Goal: Task Accomplishment & Management: Manage account settings

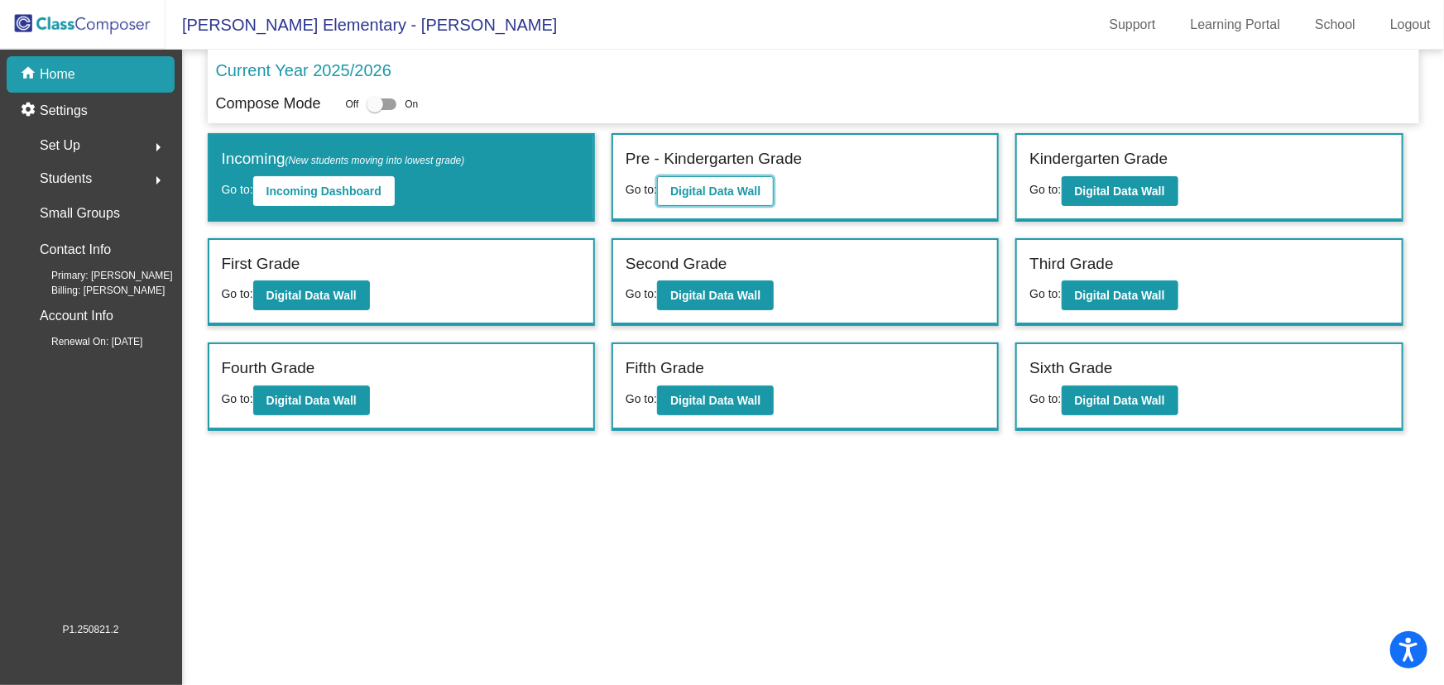
click at [761, 198] on button "Digital Data Wall" at bounding box center [715, 191] width 117 height 30
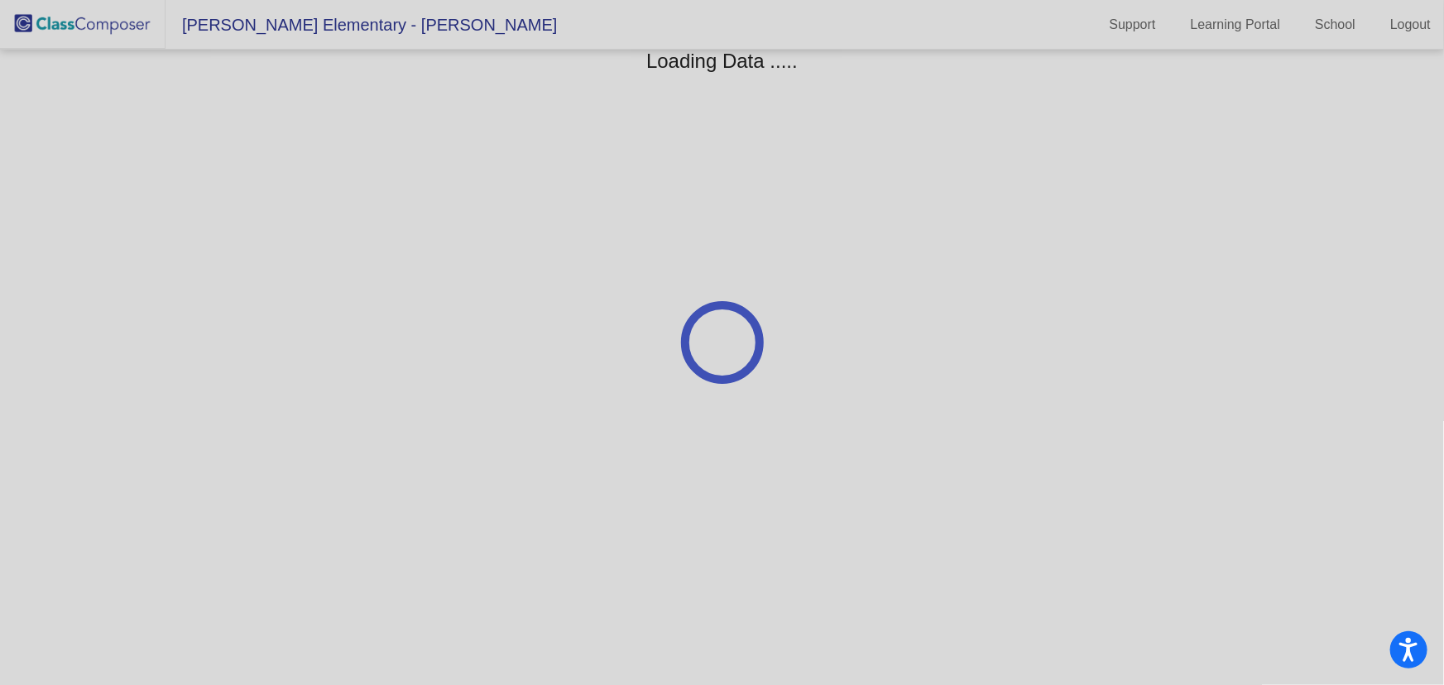
click at [761, 198] on div at bounding box center [722, 342] width 1444 height 685
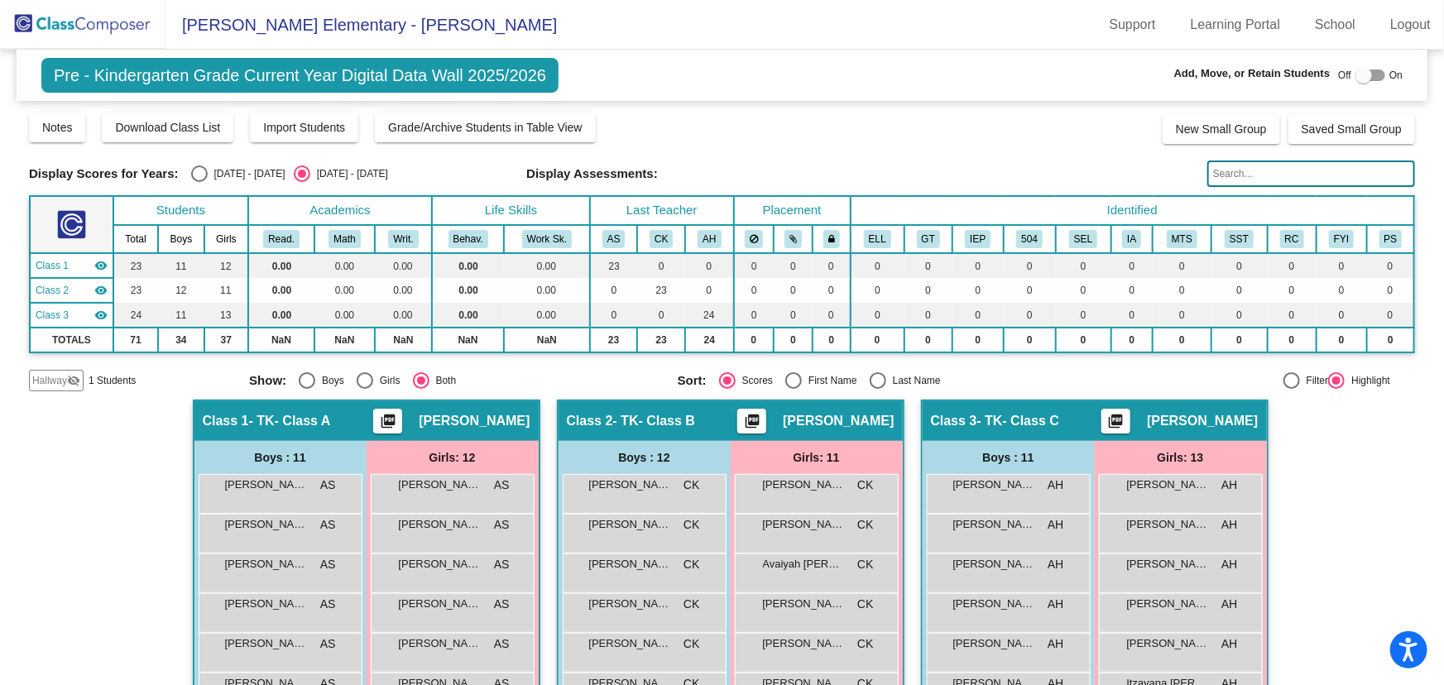
click at [105, 17] on img at bounding box center [83, 24] width 166 height 49
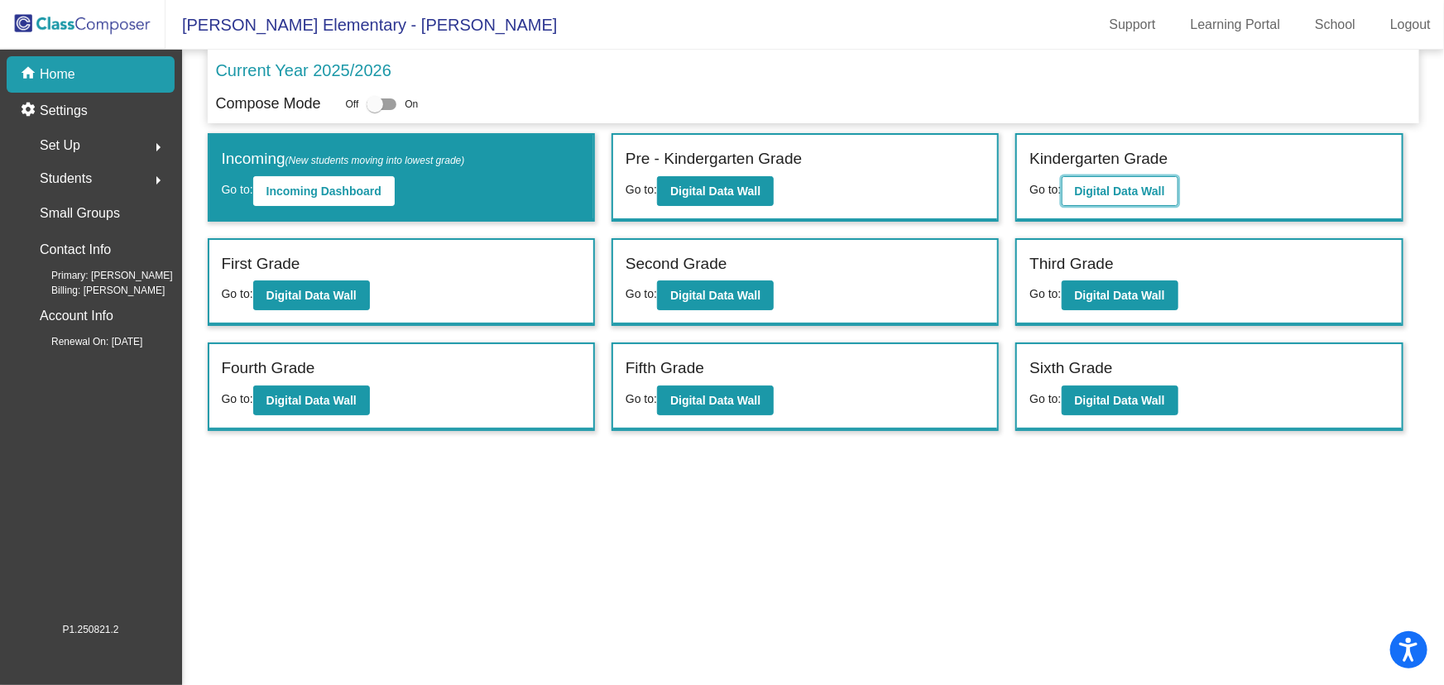
click at [1072, 183] on button "Digital Data Wall" at bounding box center [1120, 191] width 117 height 30
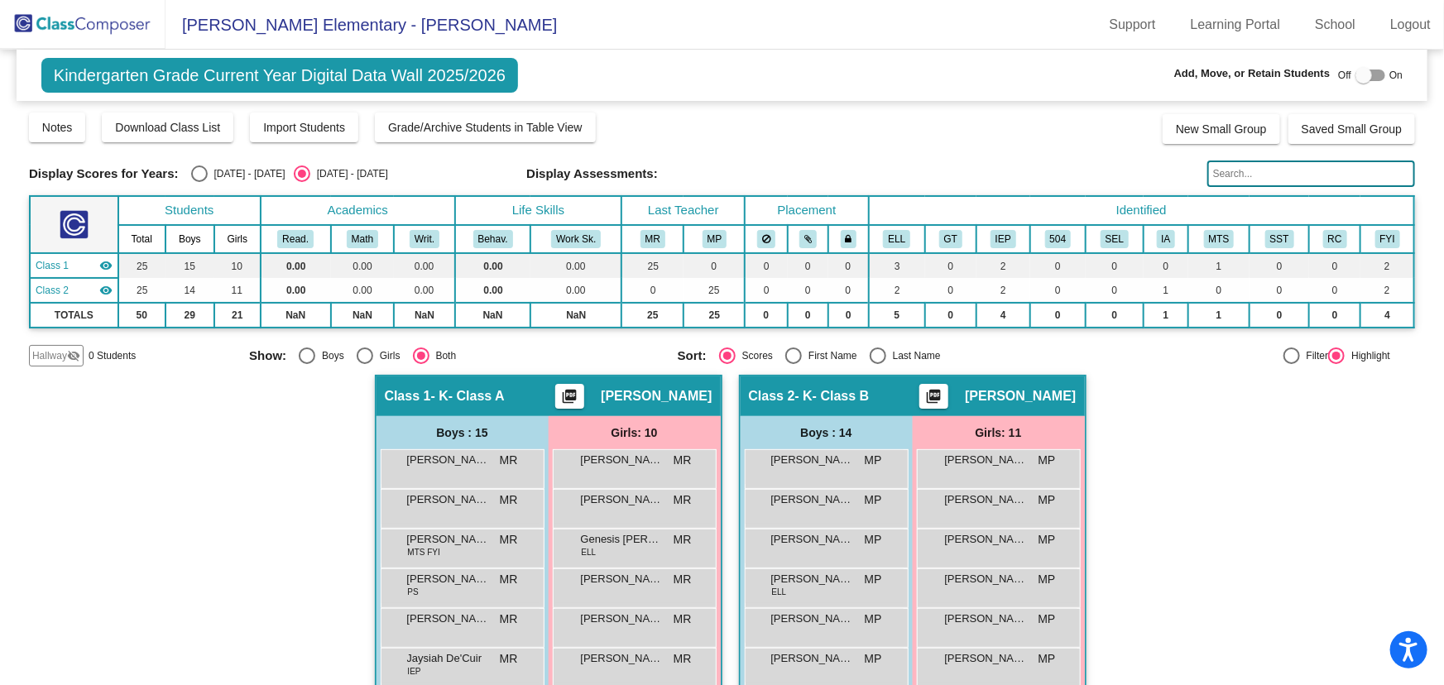
click at [874, 354] on div "Select an option" at bounding box center [878, 356] width 17 height 17
click at [877, 364] on input "Last Name" at bounding box center [877, 364] width 1 height 1
radio input "true"
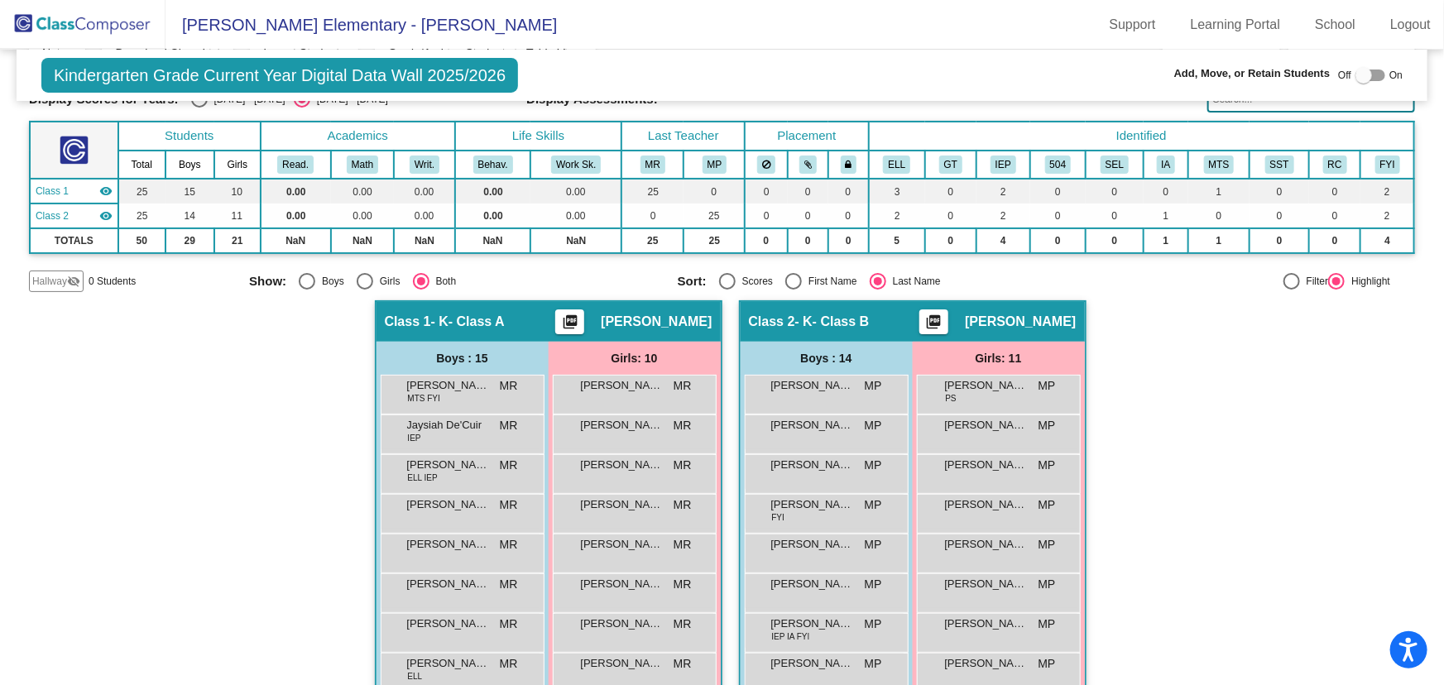
scroll to position [376, 0]
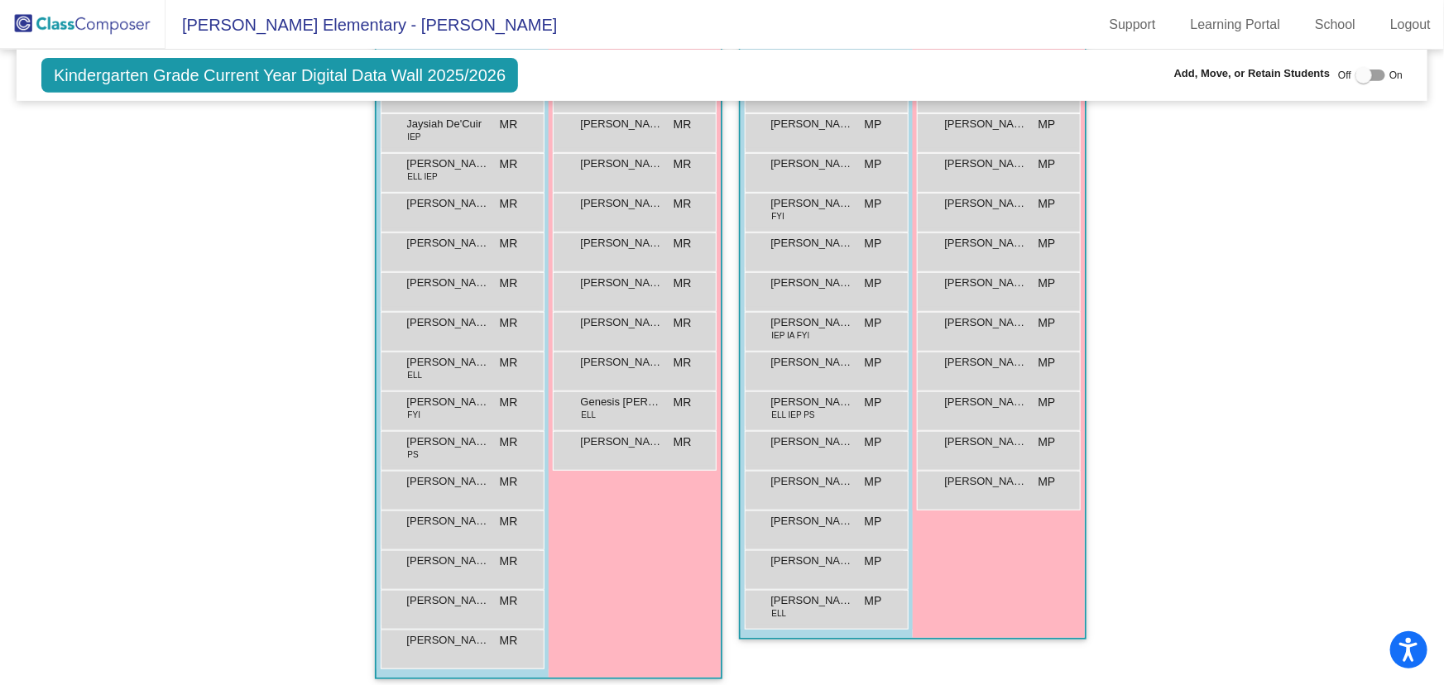
click at [1196, 587] on div "Hallway - Hallway Class picture_as_pdf Add Student First Name Last Name Student…" at bounding box center [722, 347] width 1386 height 697
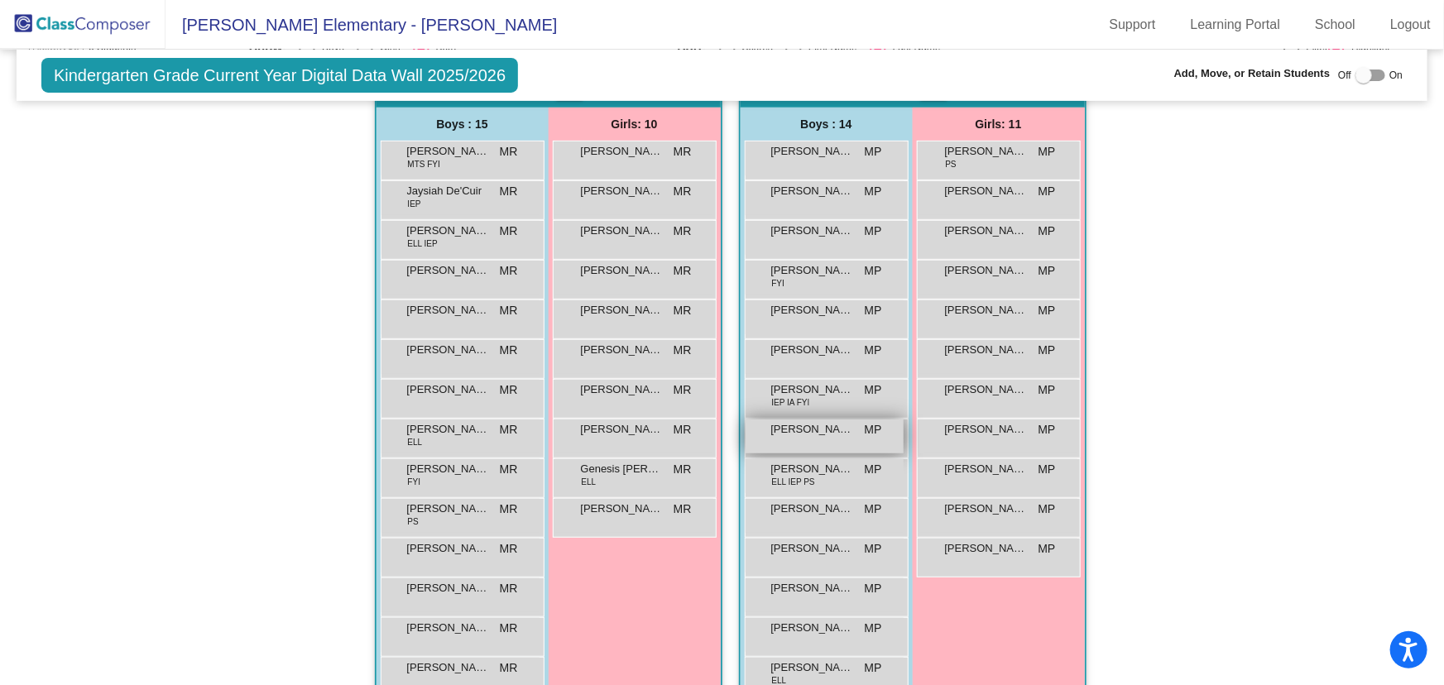
scroll to position [233, 0]
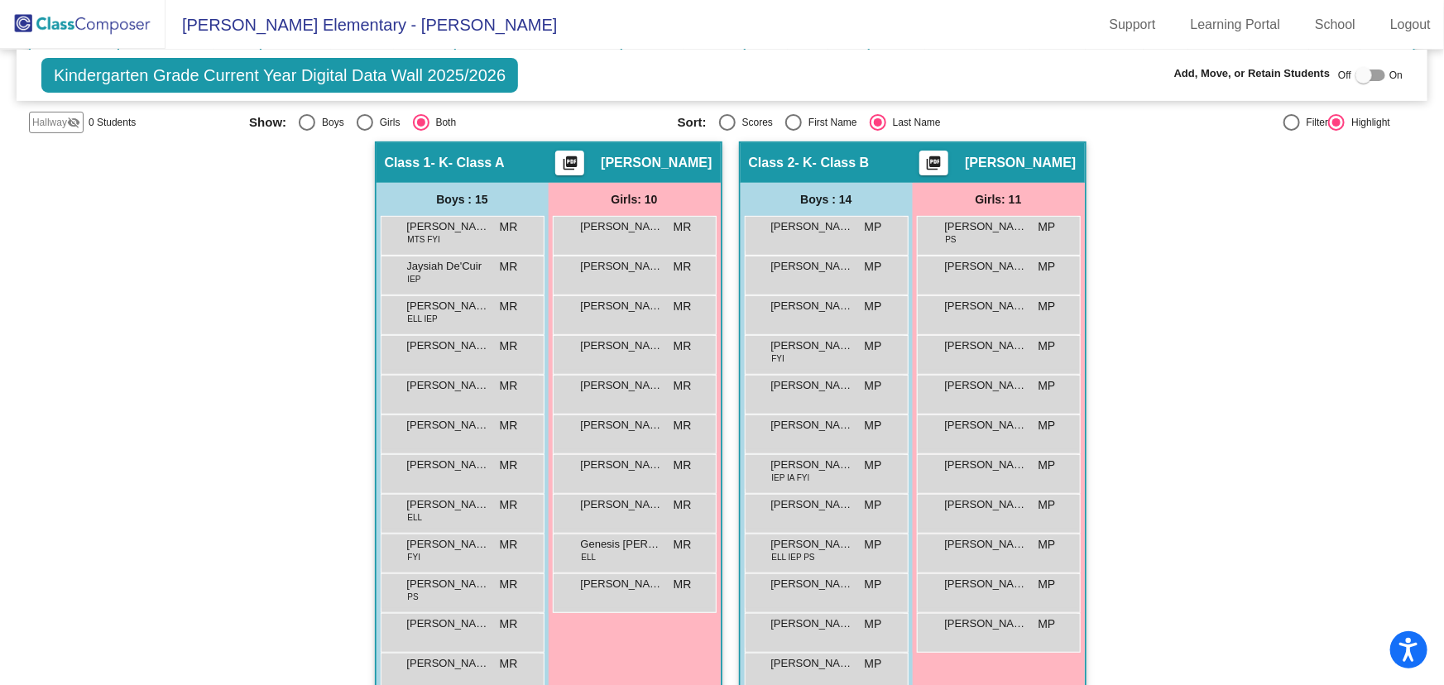
click at [1314, 248] on div "Hallway - Hallway Class picture_as_pdf Add Student First Name Last Name Student…" at bounding box center [722, 490] width 1386 height 697
click at [362, 124] on div "Select an option" at bounding box center [365, 122] width 17 height 17
click at [364, 131] on input "Girls" at bounding box center [364, 131] width 1 height 1
radio input "true"
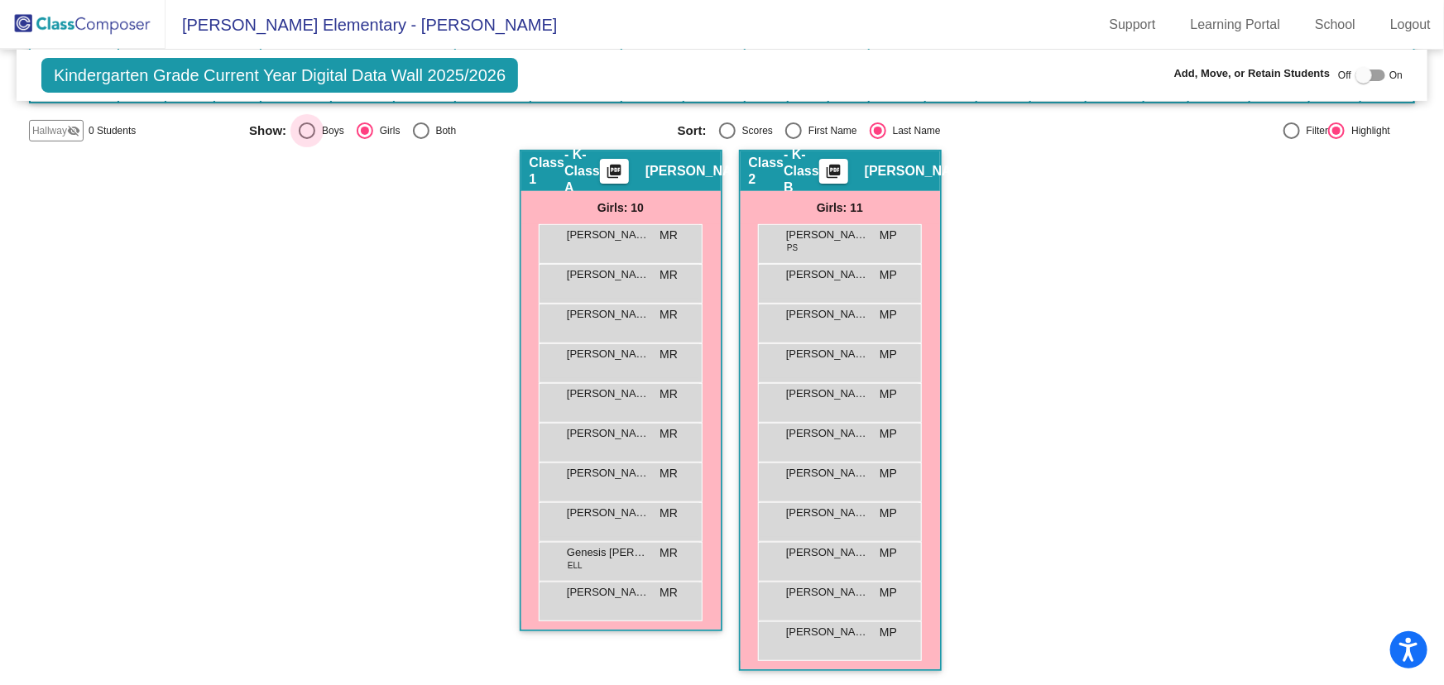
click at [305, 132] on div "Select an option" at bounding box center [307, 130] width 17 height 17
click at [306, 139] on input "Boys" at bounding box center [306, 139] width 1 height 1
radio input "true"
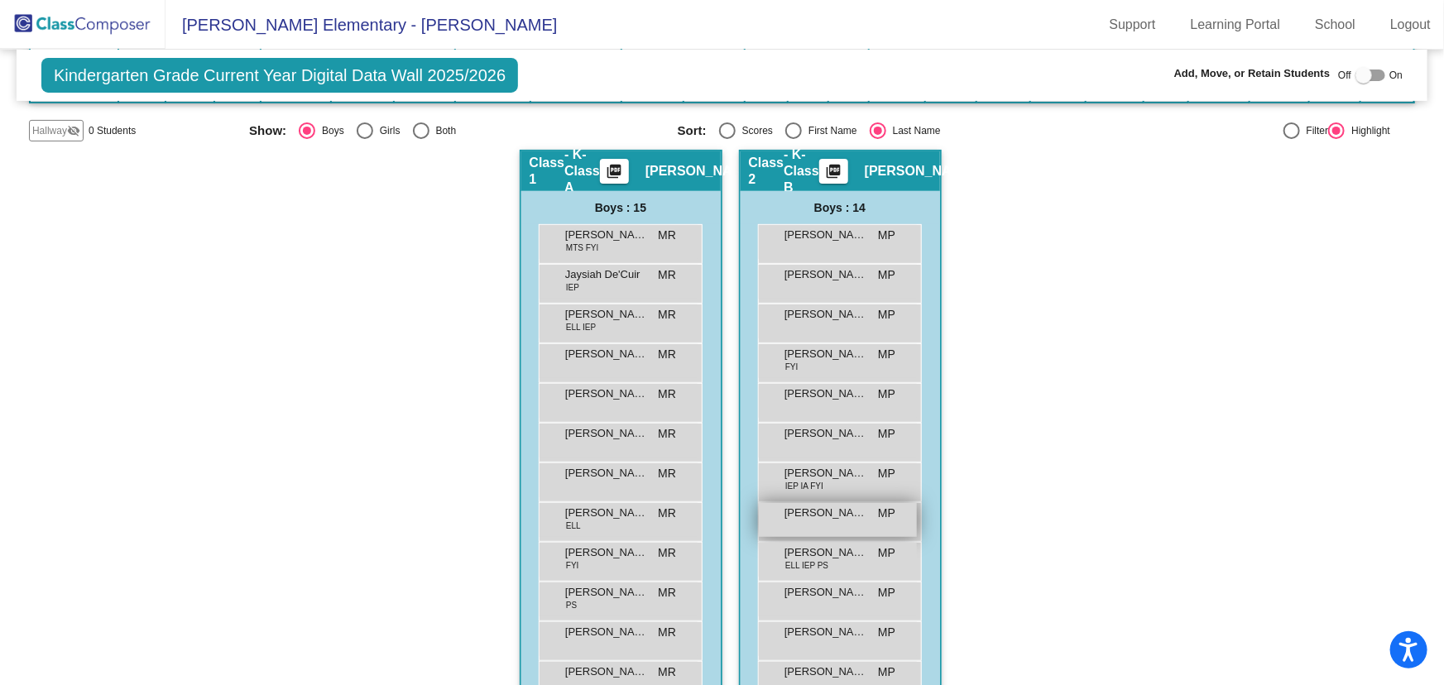
click at [830, 520] on div "[PERSON_NAME] [PERSON_NAME] lock do_not_disturb_alt" at bounding box center [838, 520] width 158 height 34
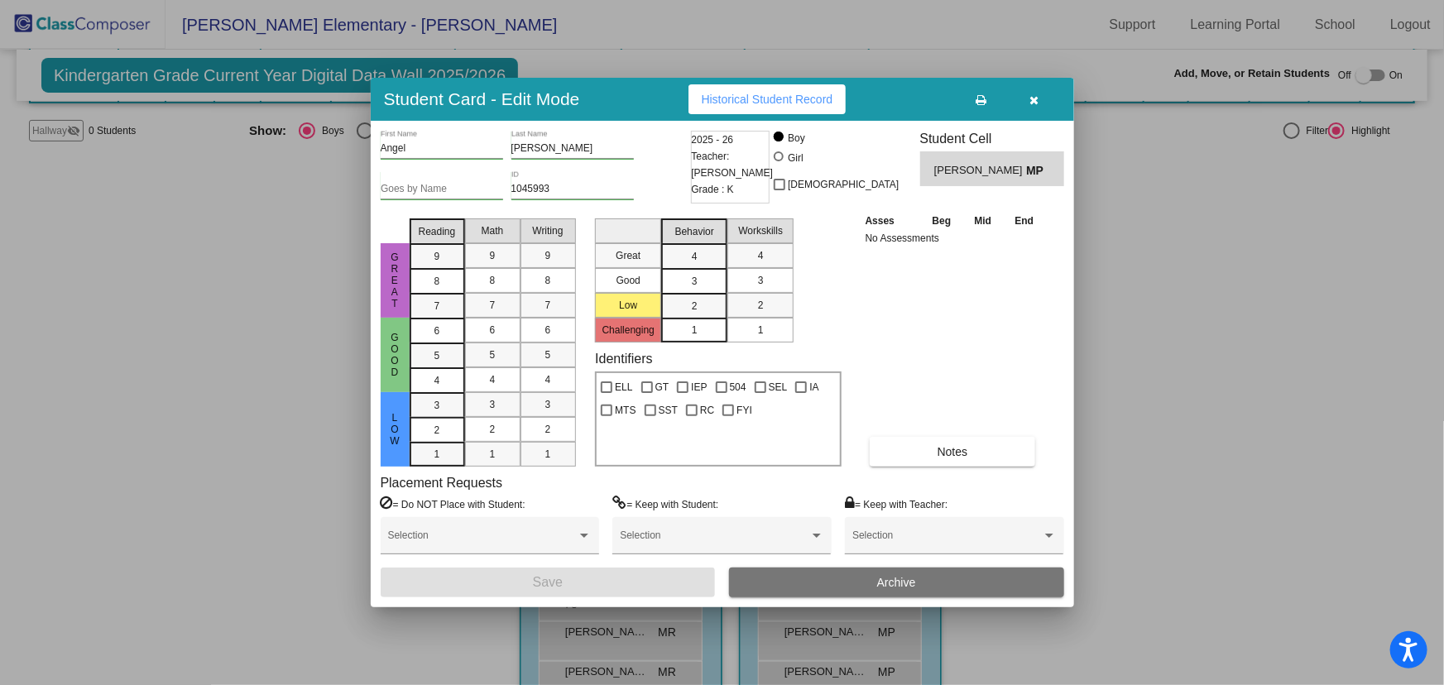
click at [984, 581] on button "Archive" at bounding box center [896, 583] width 335 height 30
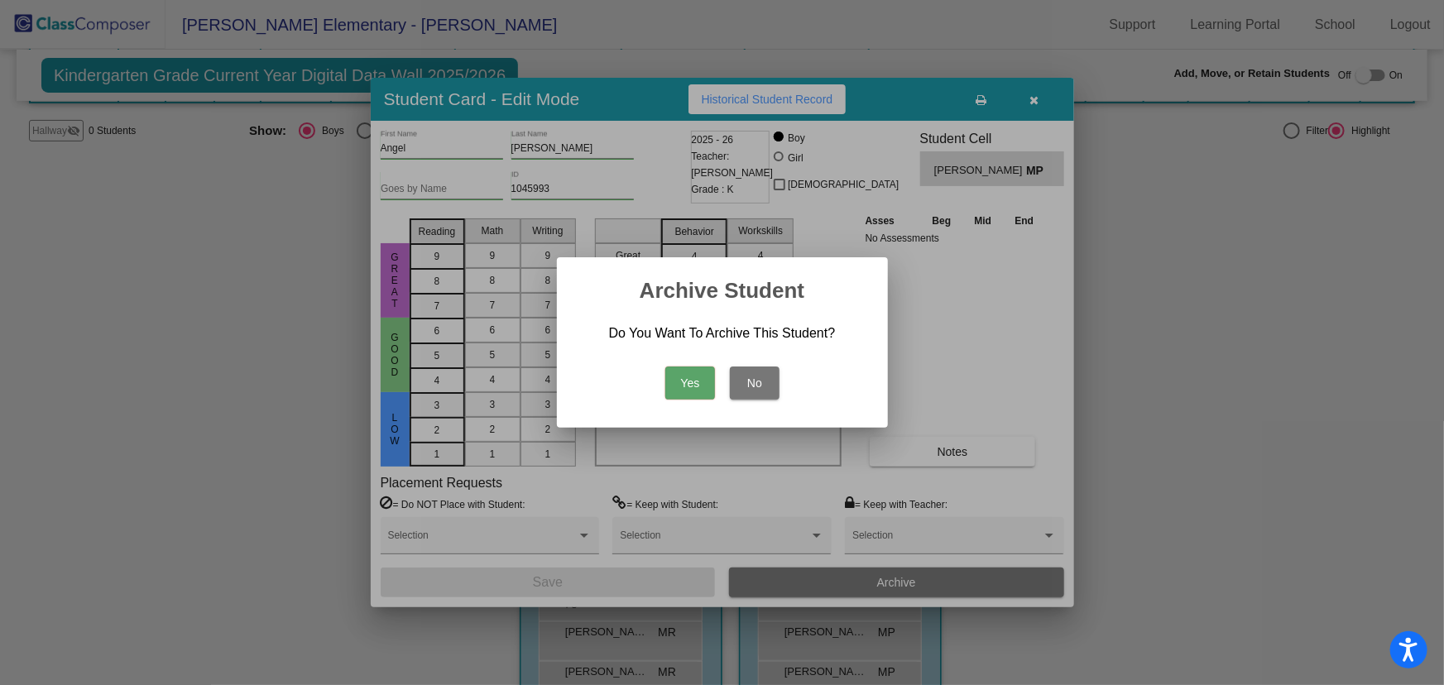
click at [693, 377] on button "Yes" at bounding box center [690, 383] width 50 height 33
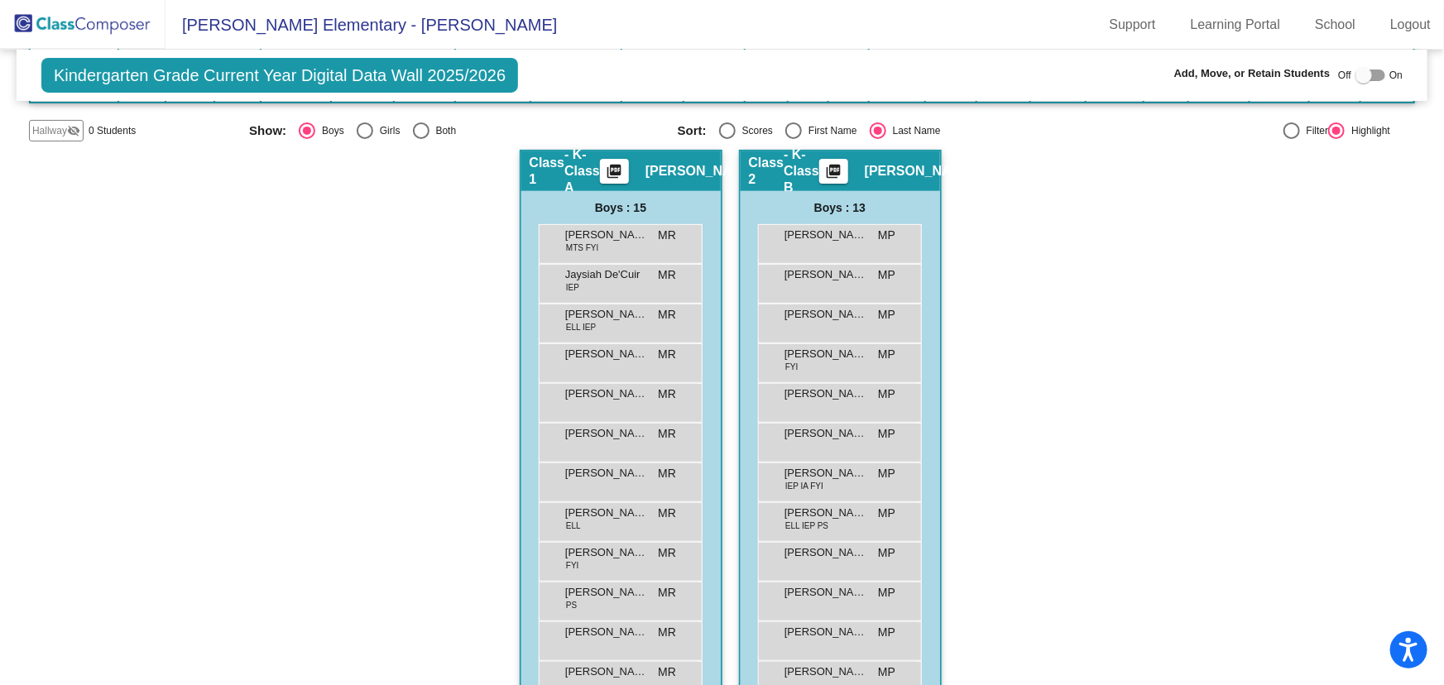
click at [101, 22] on img at bounding box center [83, 24] width 166 height 49
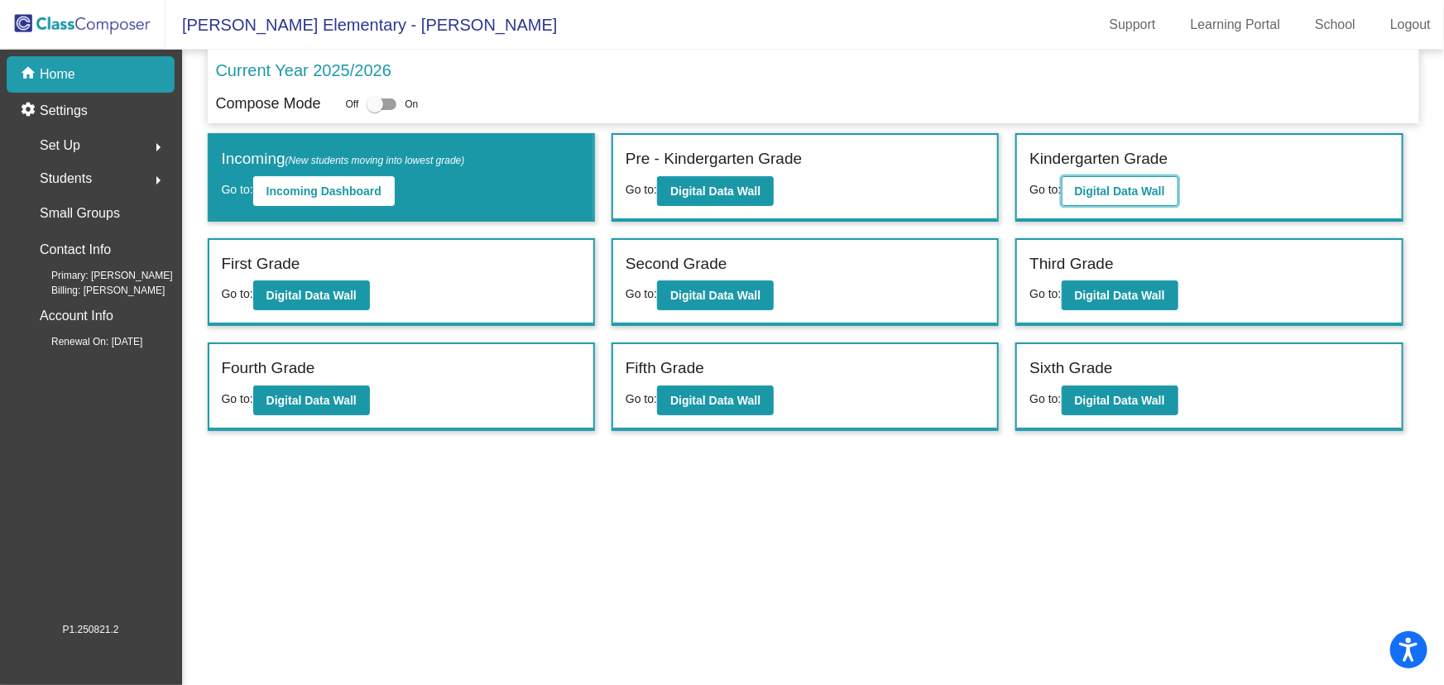
click at [1157, 196] on b "Digital Data Wall" at bounding box center [1120, 191] width 90 height 13
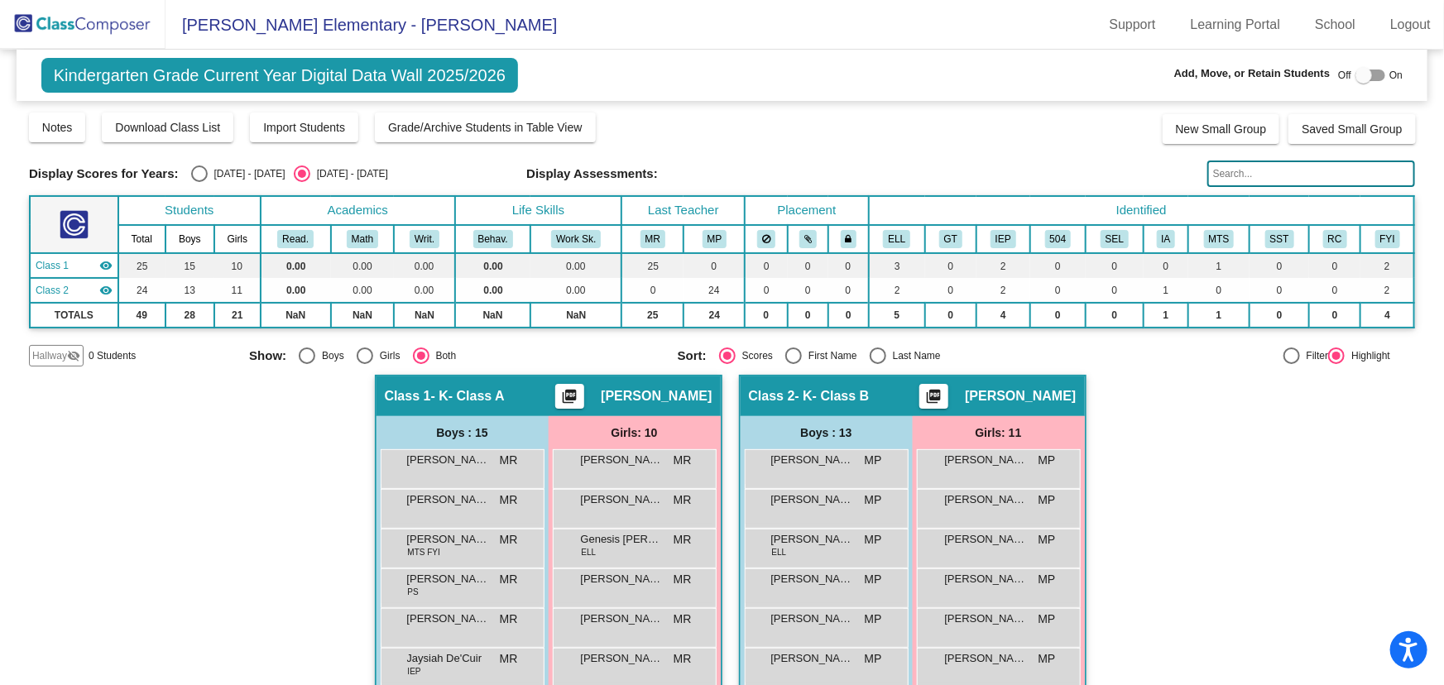
click at [97, 30] on img at bounding box center [83, 24] width 166 height 49
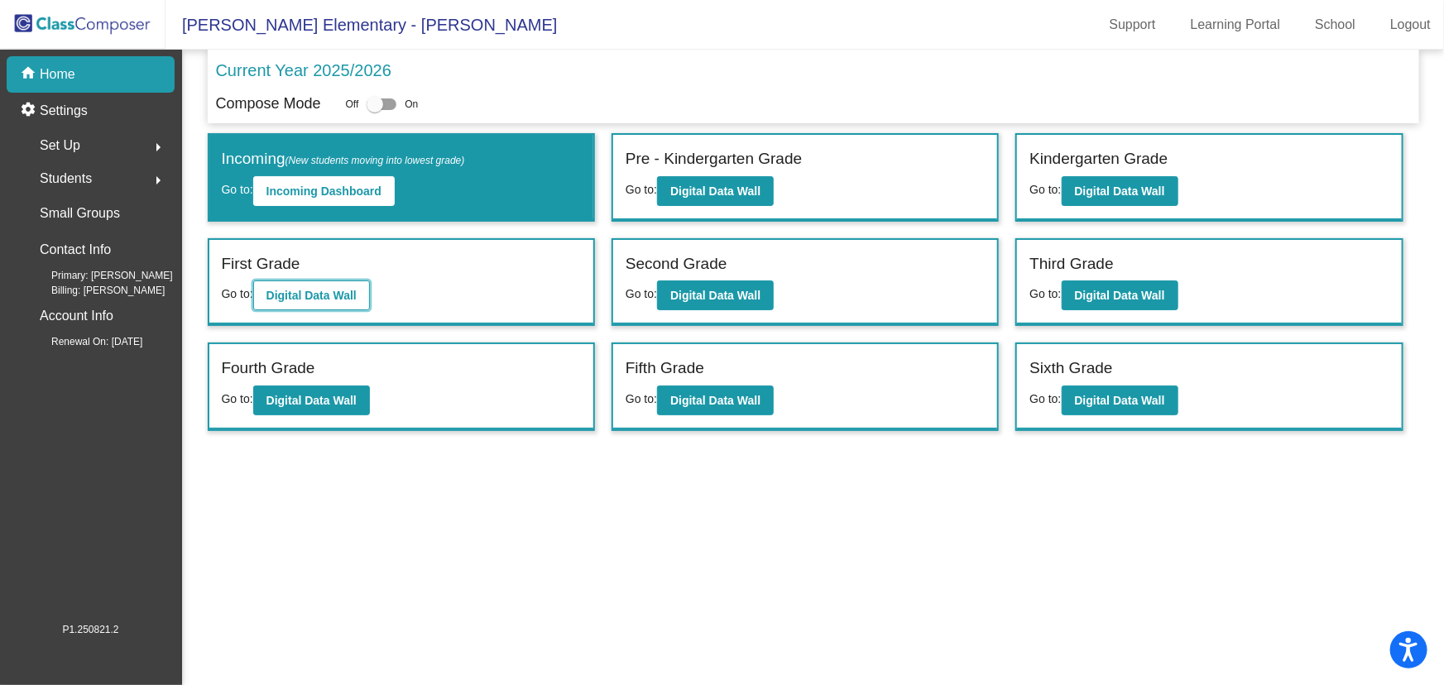
click at [290, 306] on button "Digital Data Wall" at bounding box center [311, 296] width 117 height 30
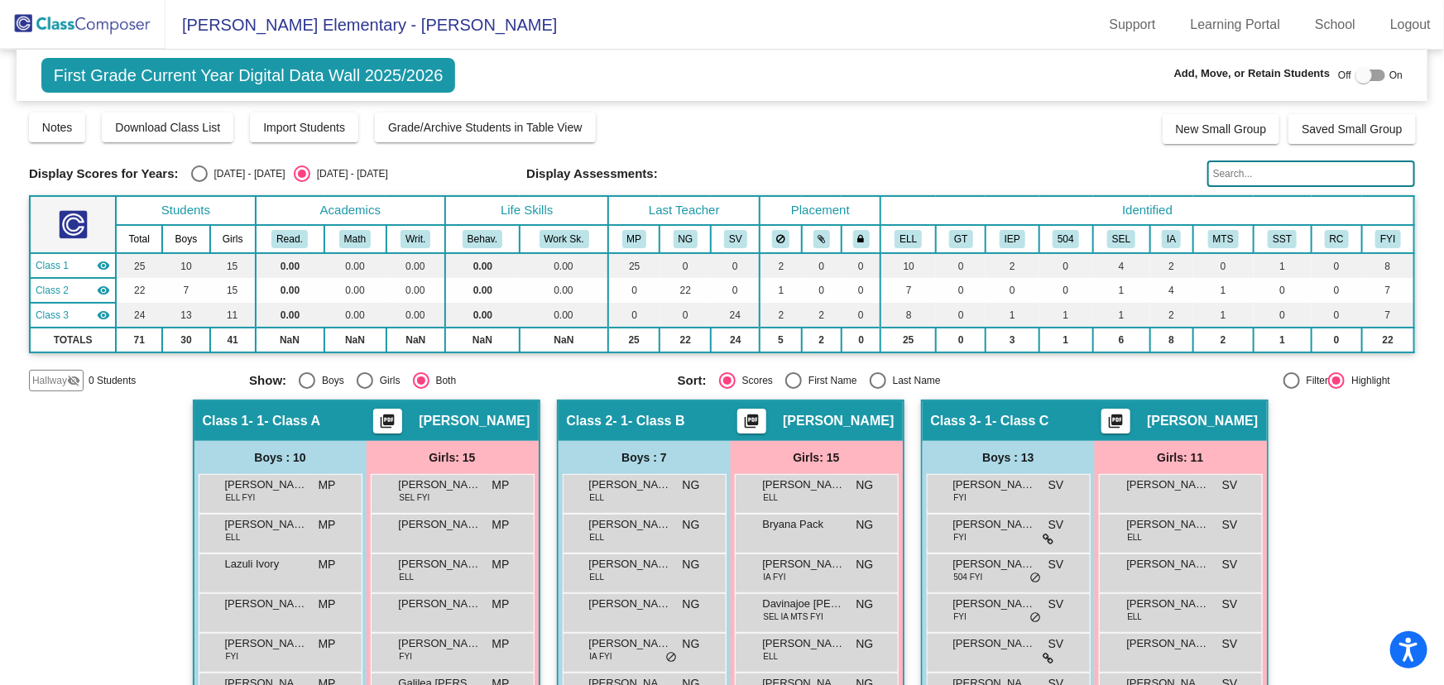
click at [1288, 171] on input "text" at bounding box center [1311, 174] width 208 height 26
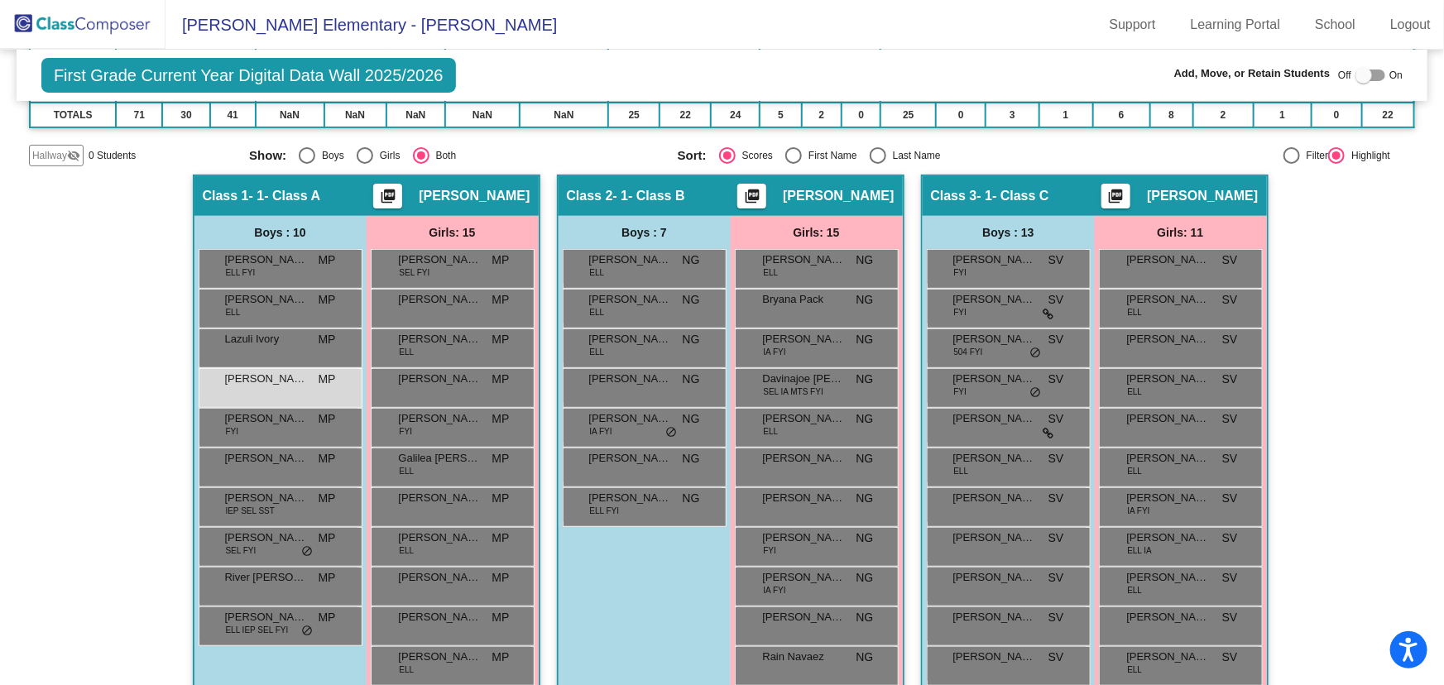
scroll to position [409, 0]
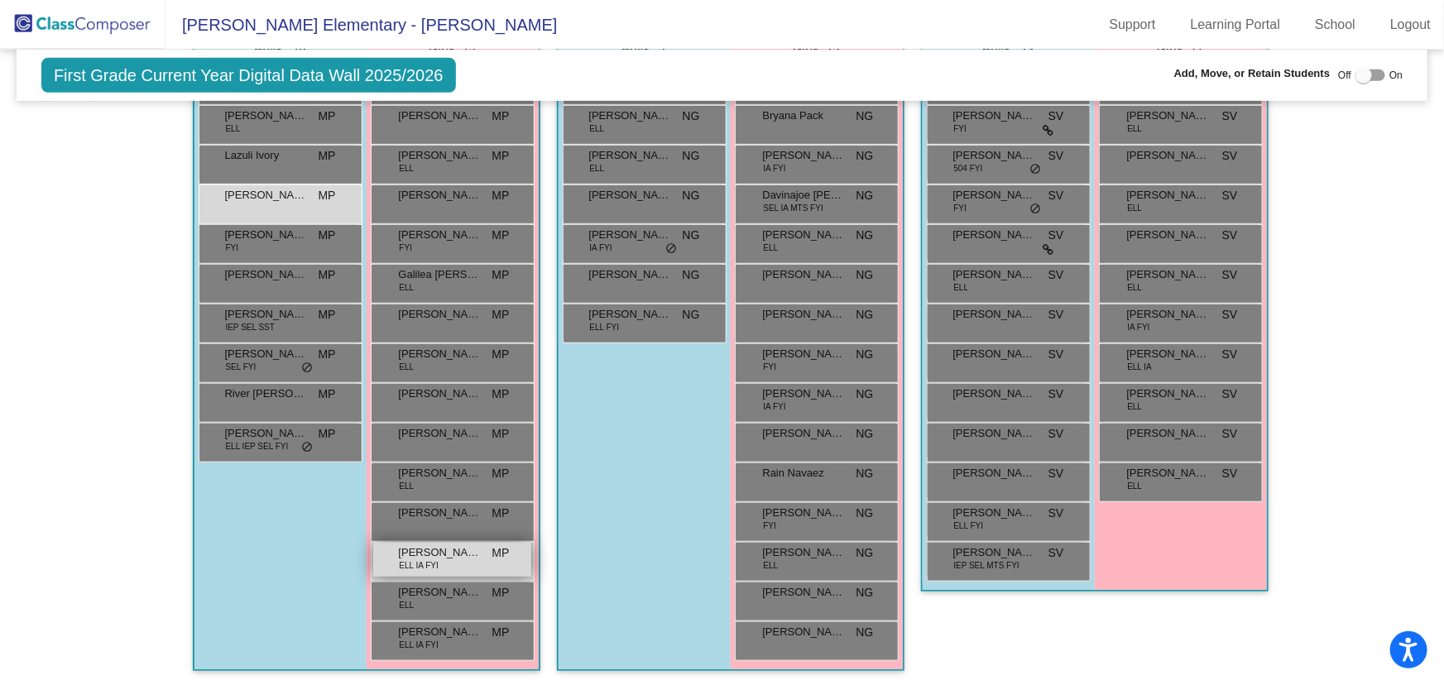
type input "mag"
click at [478, 554] on div "[PERSON_NAME] [PERSON_NAME] IA FYI MP lock do_not_disturb_alt" at bounding box center [452, 560] width 158 height 34
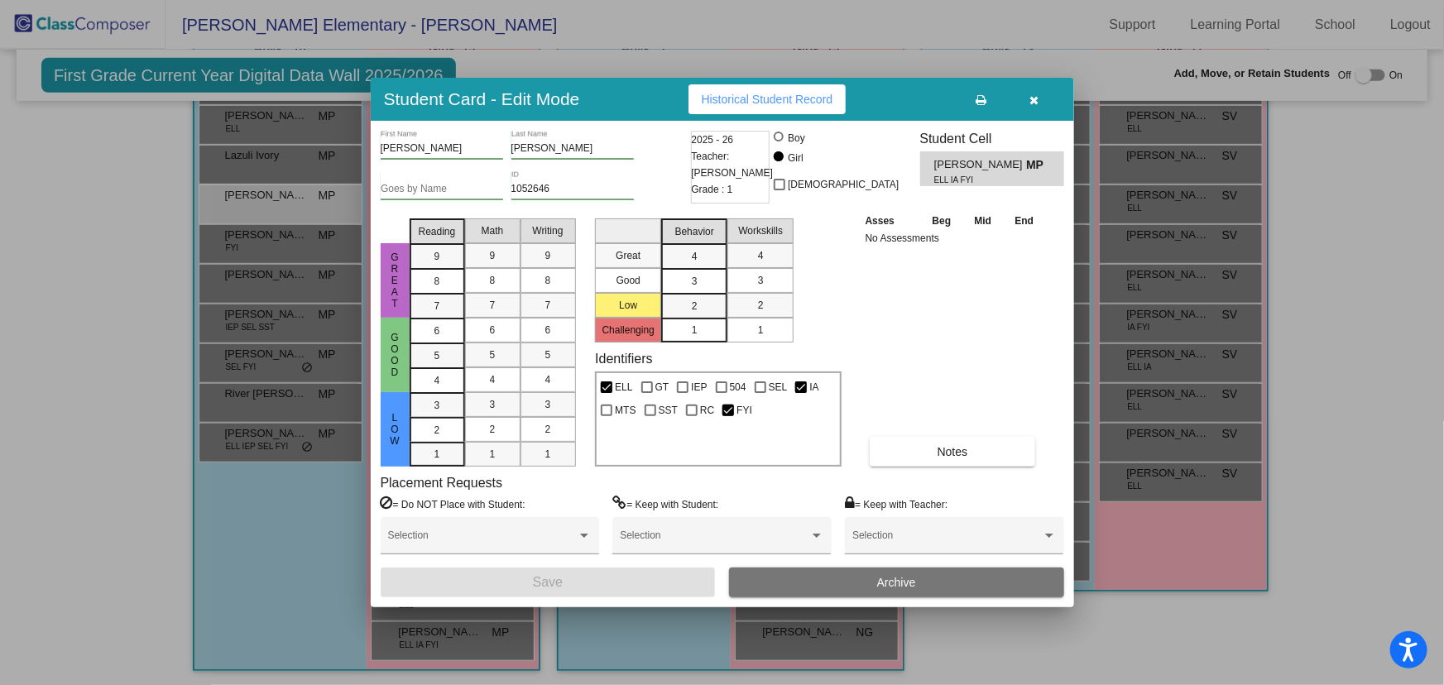
click at [935, 578] on button "Archive" at bounding box center [896, 583] width 335 height 30
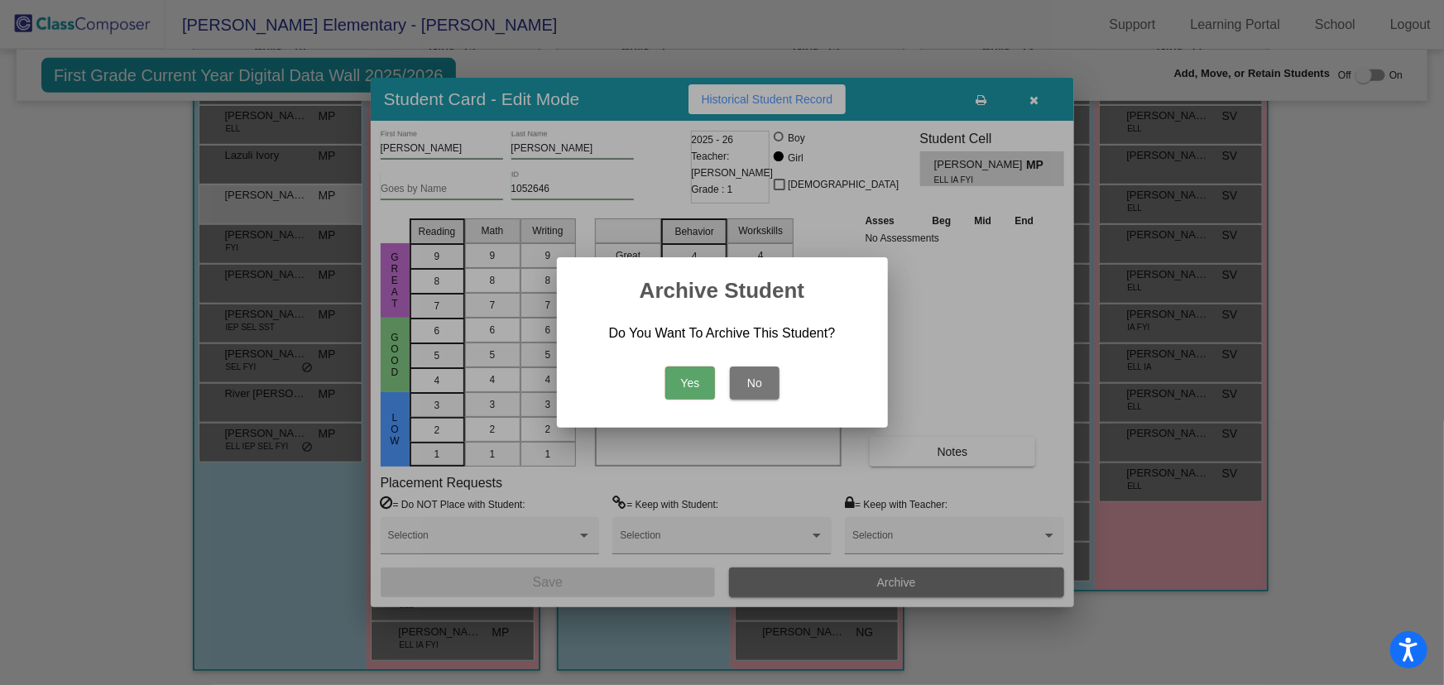
click at [695, 388] on button "Yes" at bounding box center [690, 383] width 50 height 33
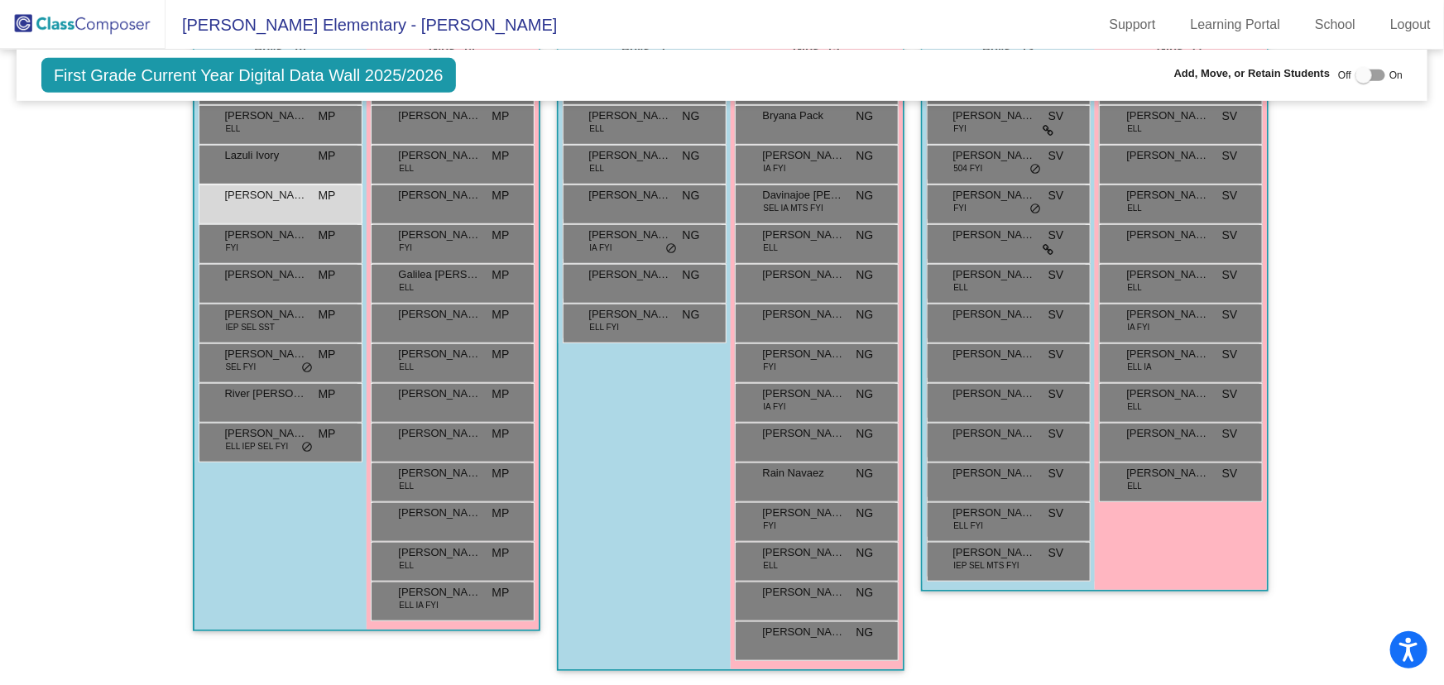
scroll to position [0, 0]
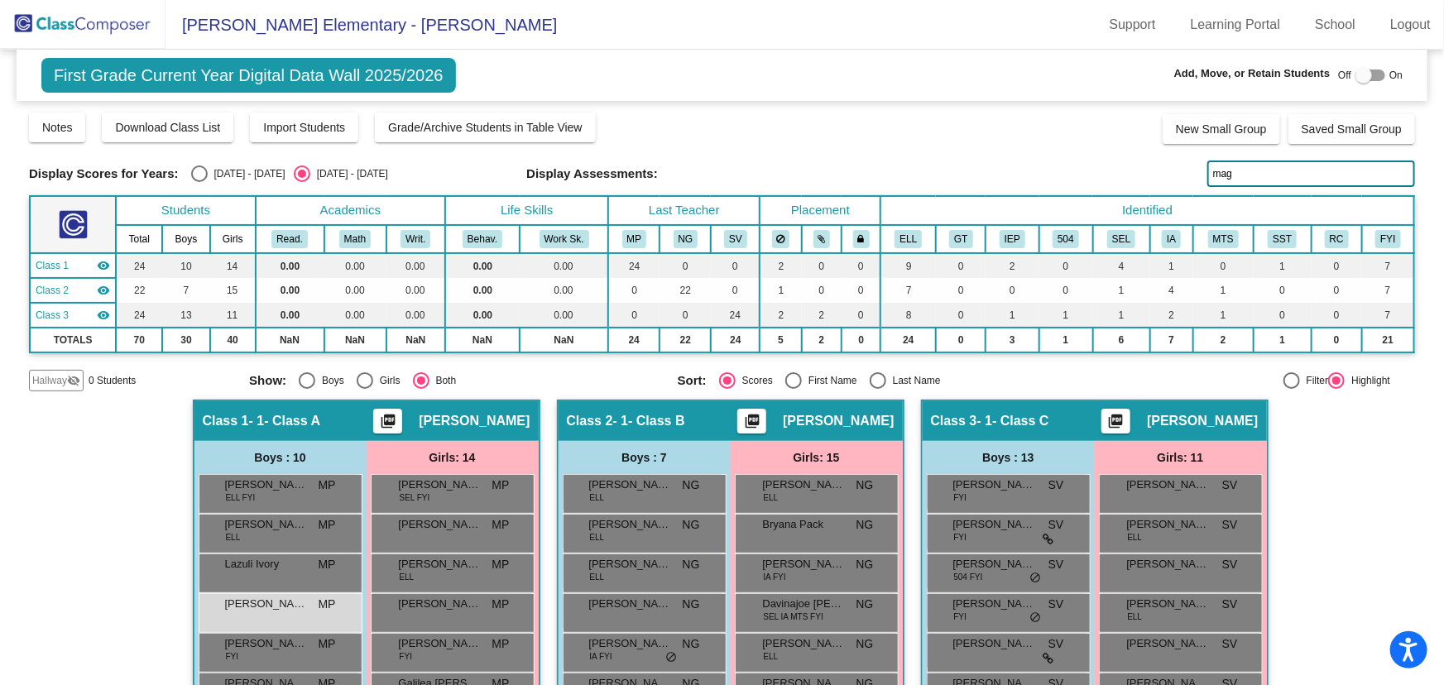
drag, startPoint x: 1231, startPoint y: 180, endPoint x: 1113, endPoint y: 201, distance: 119.5
click at [1113, 201] on div "Display Scores for Years: [DATE] - [DATE] [DATE] - [DATE] Grade/Archive Student…" at bounding box center [722, 251] width 1386 height 281
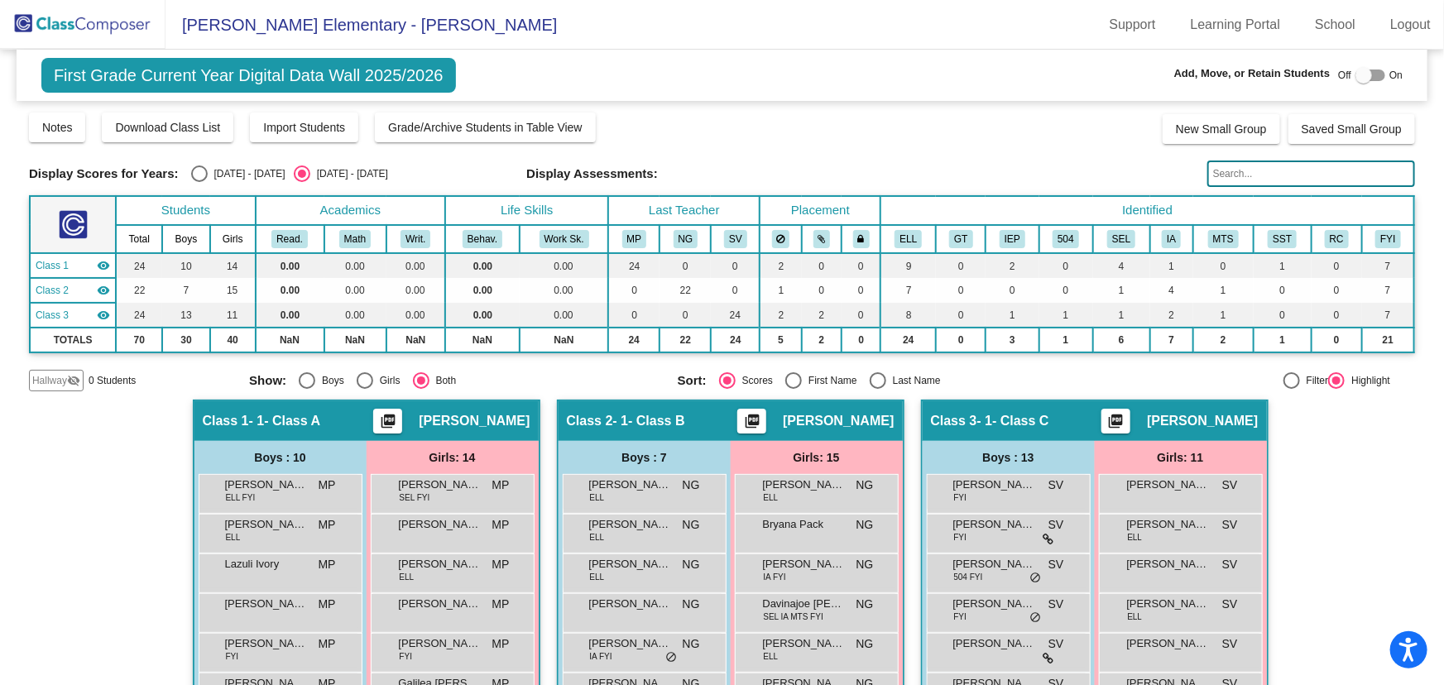
drag, startPoint x: 1261, startPoint y: 180, endPoint x: 1259, endPoint y: 169, distance: 11.0
click at [1259, 171] on input "text" at bounding box center [1311, 174] width 208 height 26
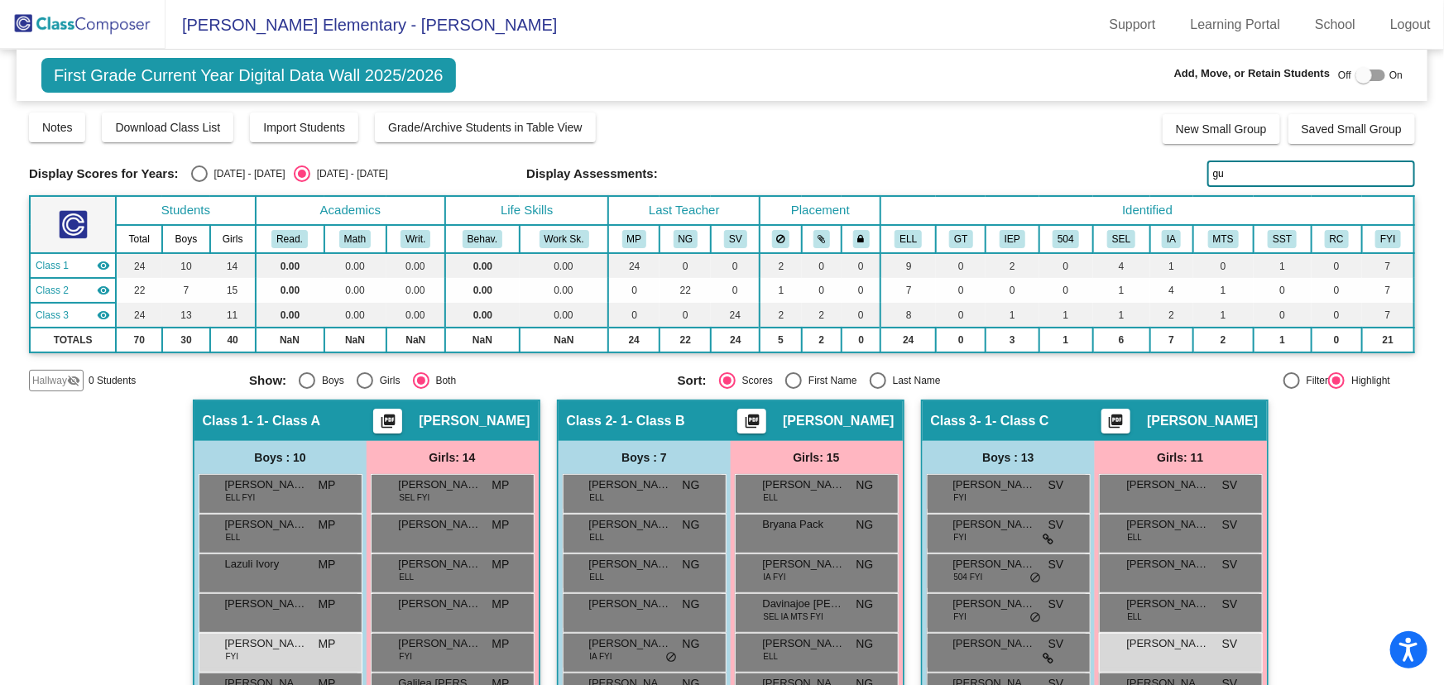
type input "gu"
drag, startPoint x: 1235, startPoint y: 175, endPoint x: 1165, endPoint y: 181, distance: 69.8
click at [1170, 179] on div "Display Scores for Years: [DATE] - [DATE] [DATE] - [DATE] Display Assessments: …" at bounding box center [722, 174] width 1386 height 26
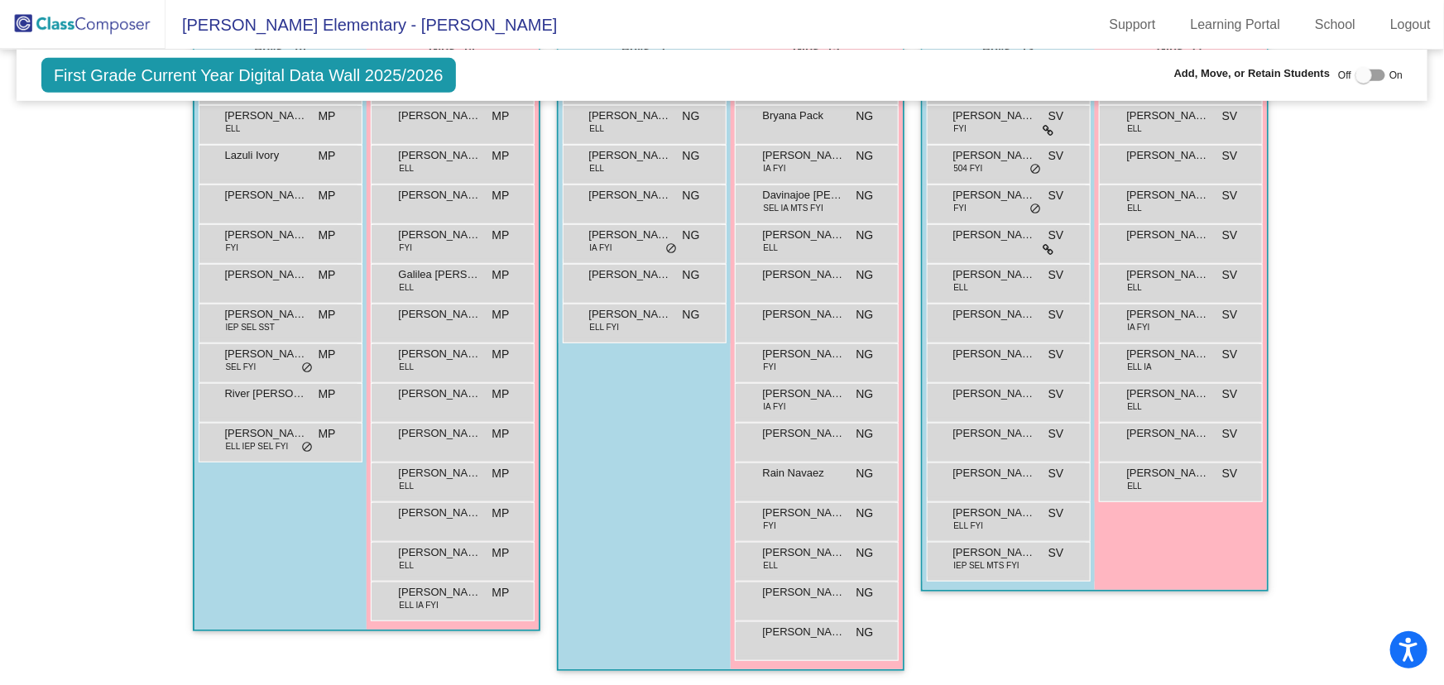
scroll to position [108, 0]
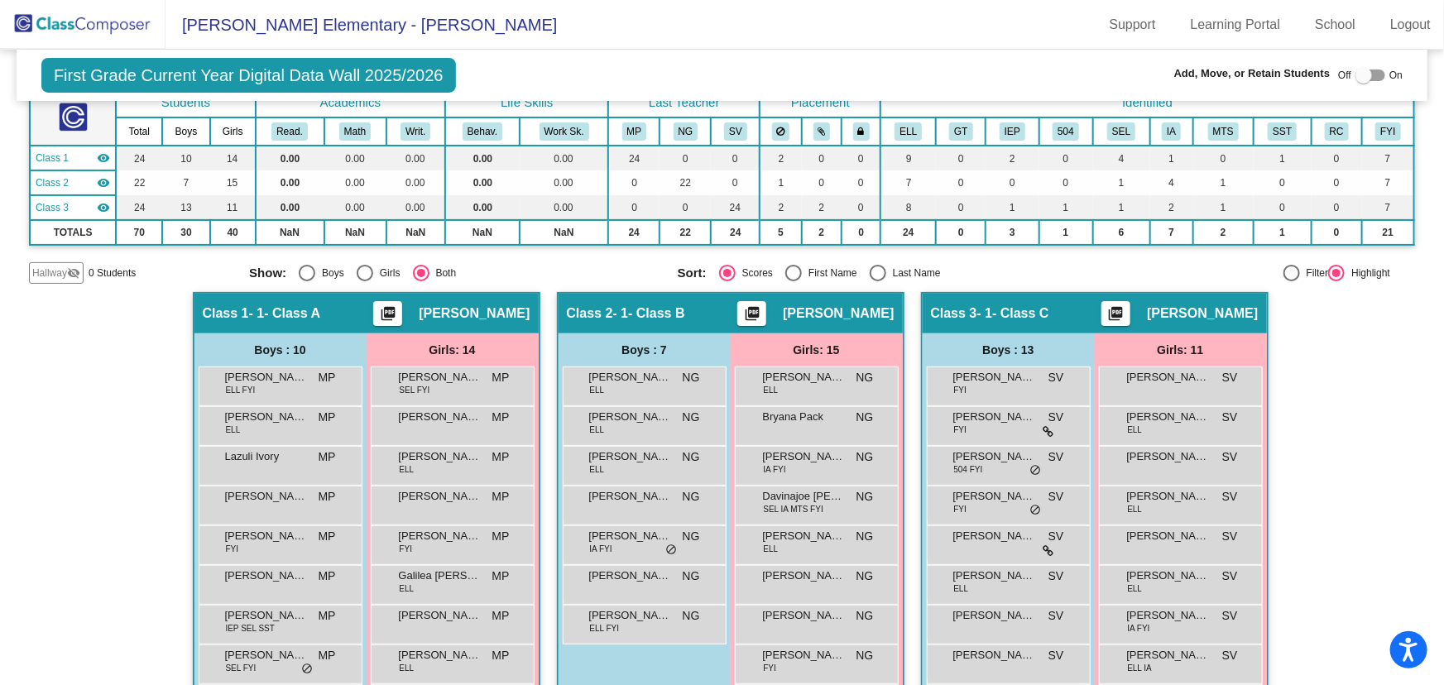
click at [873, 265] on div "Select an option" at bounding box center [878, 273] width 17 height 17
click at [877, 281] on input "Last Name" at bounding box center [877, 281] width 1 height 1
radio input "true"
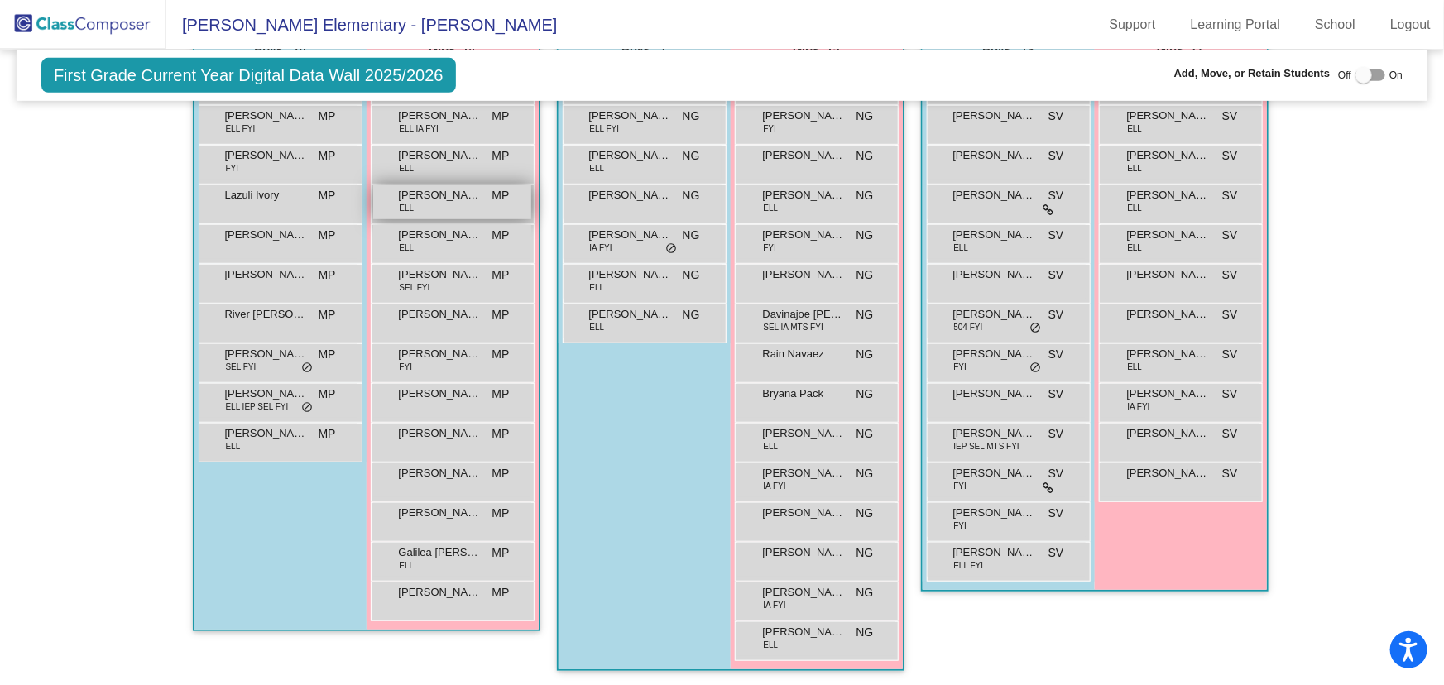
scroll to position [183, 0]
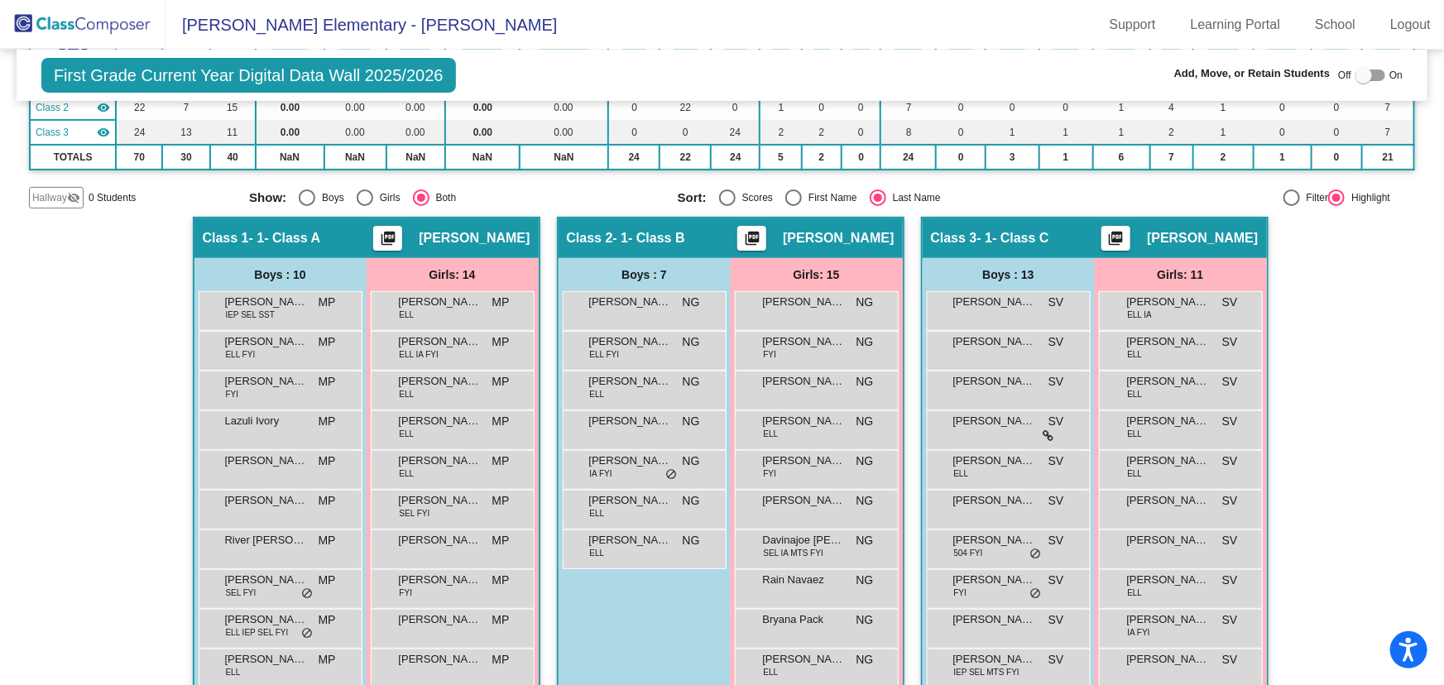
click at [360, 189] on div "Select an option" at bounding box center [365, 197] width 17 height 17
click at [364, 206] on input "Girls" at bounding box center [364, 206] width 1 height 1
radio input "true"
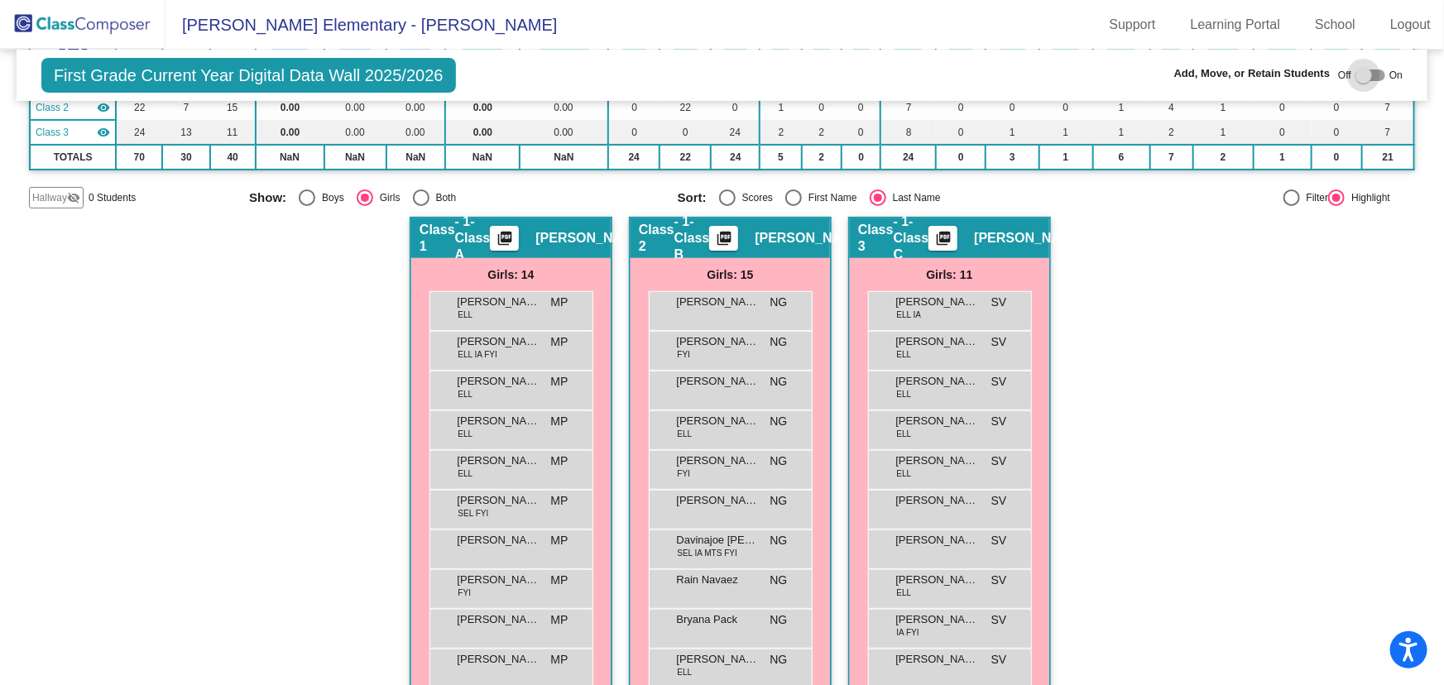
click at [1363, 74] on div at bounding box center [1363, 75] width 17 height 17
checkbox input "true"
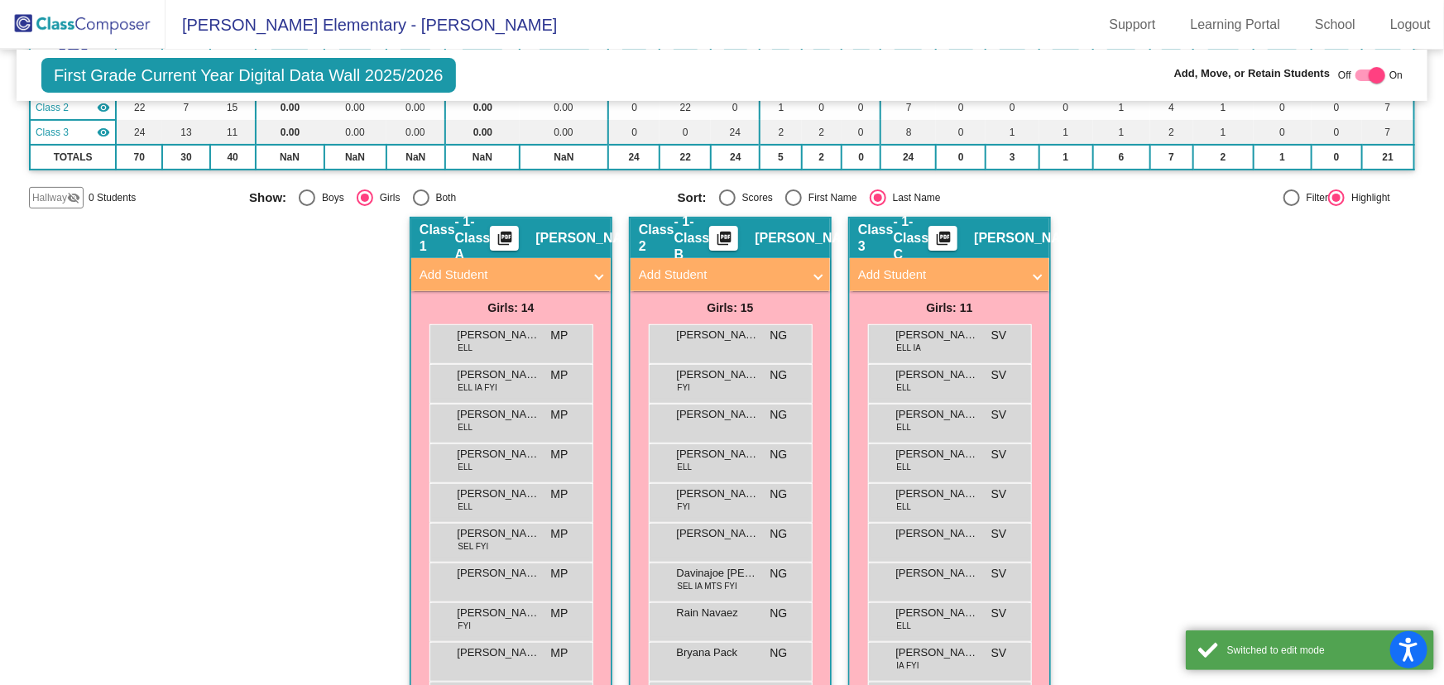
click at [717, 280] on mat-panel-title "Add Student" at bounding box center [720, 275] width 163 height 19
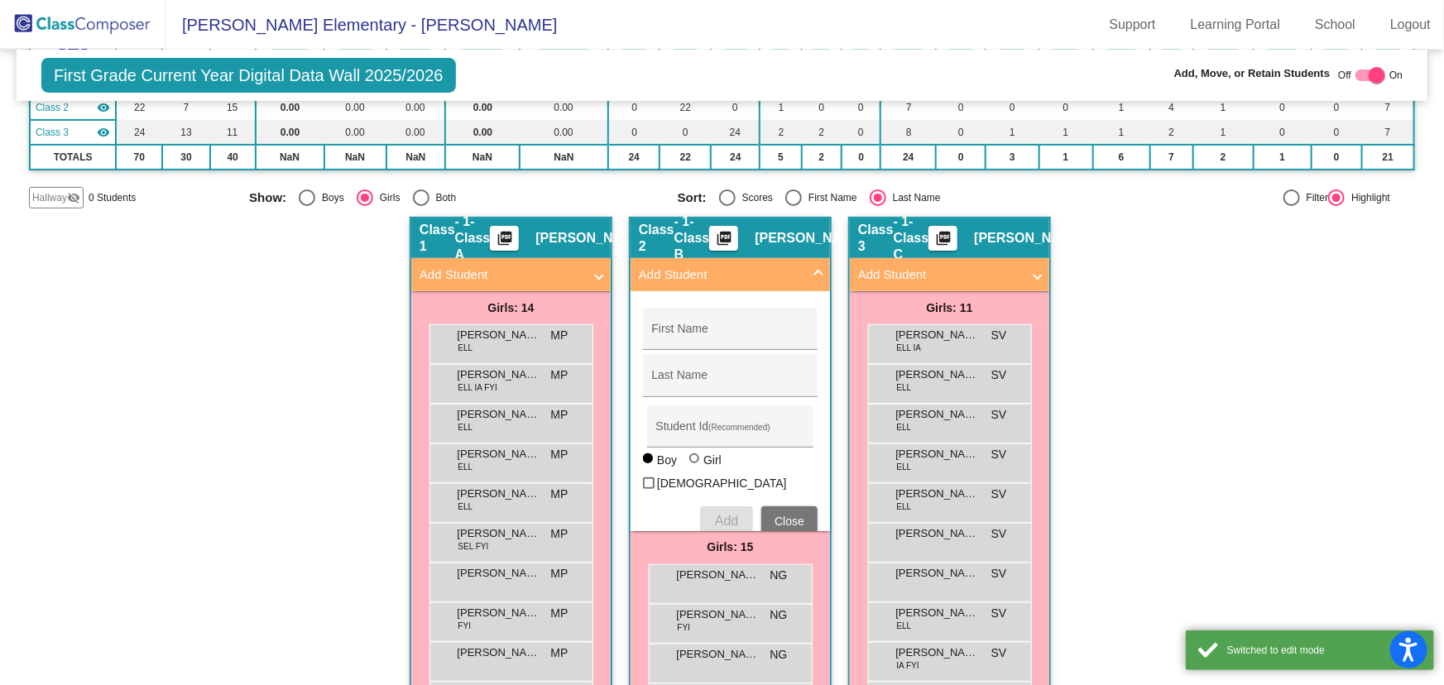
radio input "false"
radio input "true"
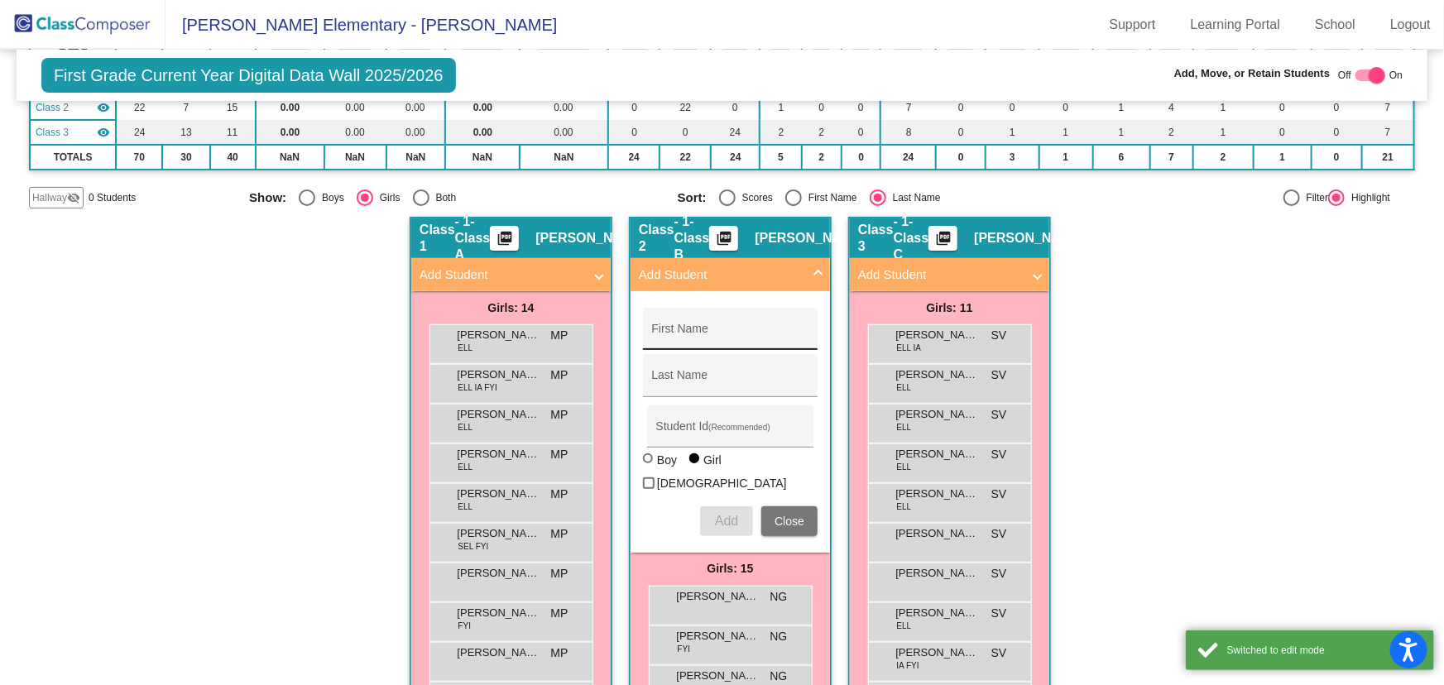
click at [684, 329] on input "First Name" at bounding box center [730, 335] width 157 height 13
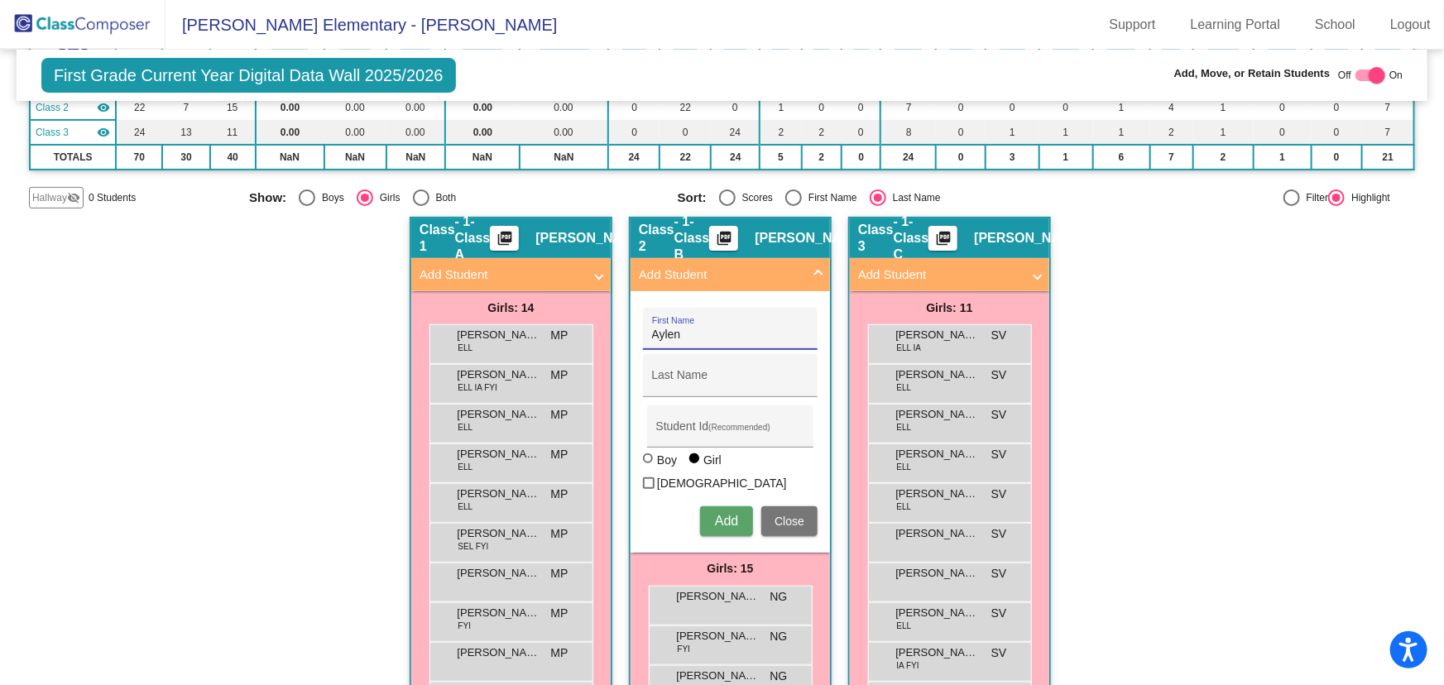
type input "Aylen"
type input "[PERSON_NAME]"
click at [718, 429] on input "Student Id (Recommended)" at bounding box center [730, 432] width 149 height 13
type input "1052644"
click at [726, 514] on span "Add" at bounding box center [726, 521] width 23 height 14
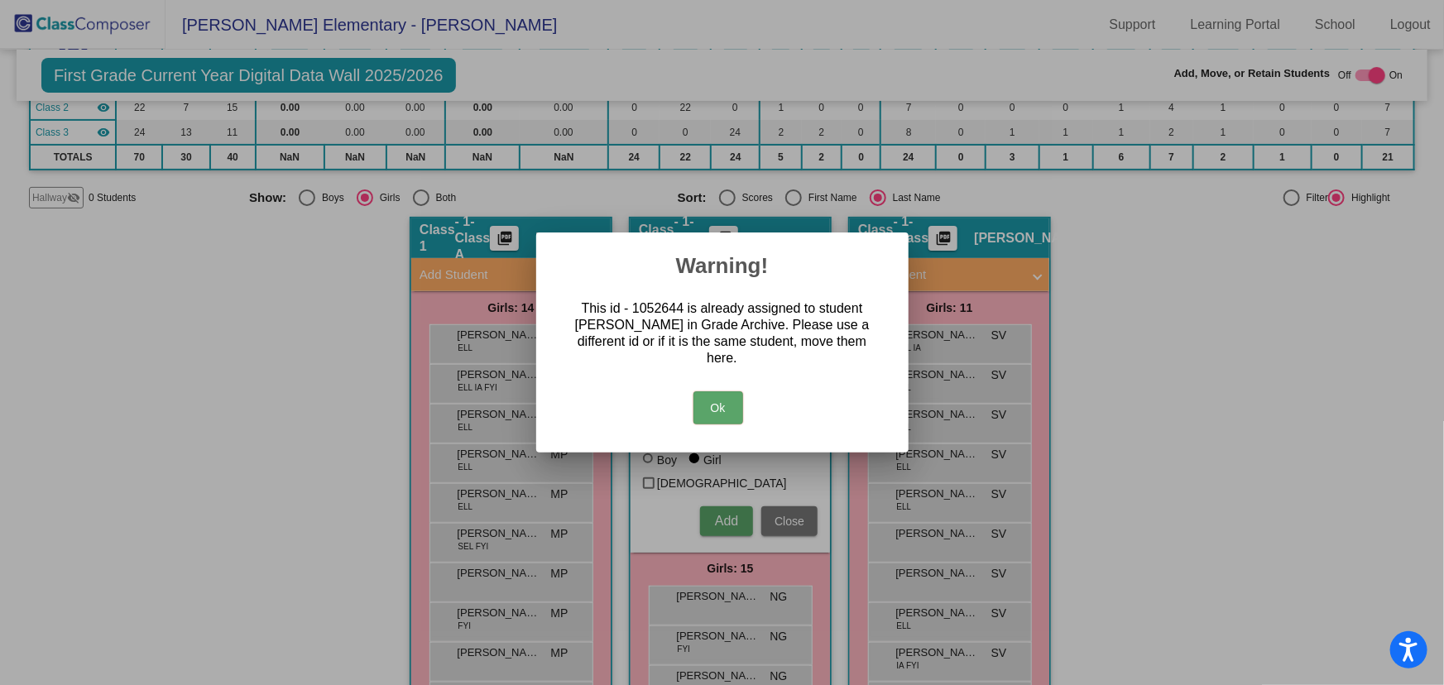
click at [708, 396] on button "Ok" at bounding box center [718, 407] width 50 height 33
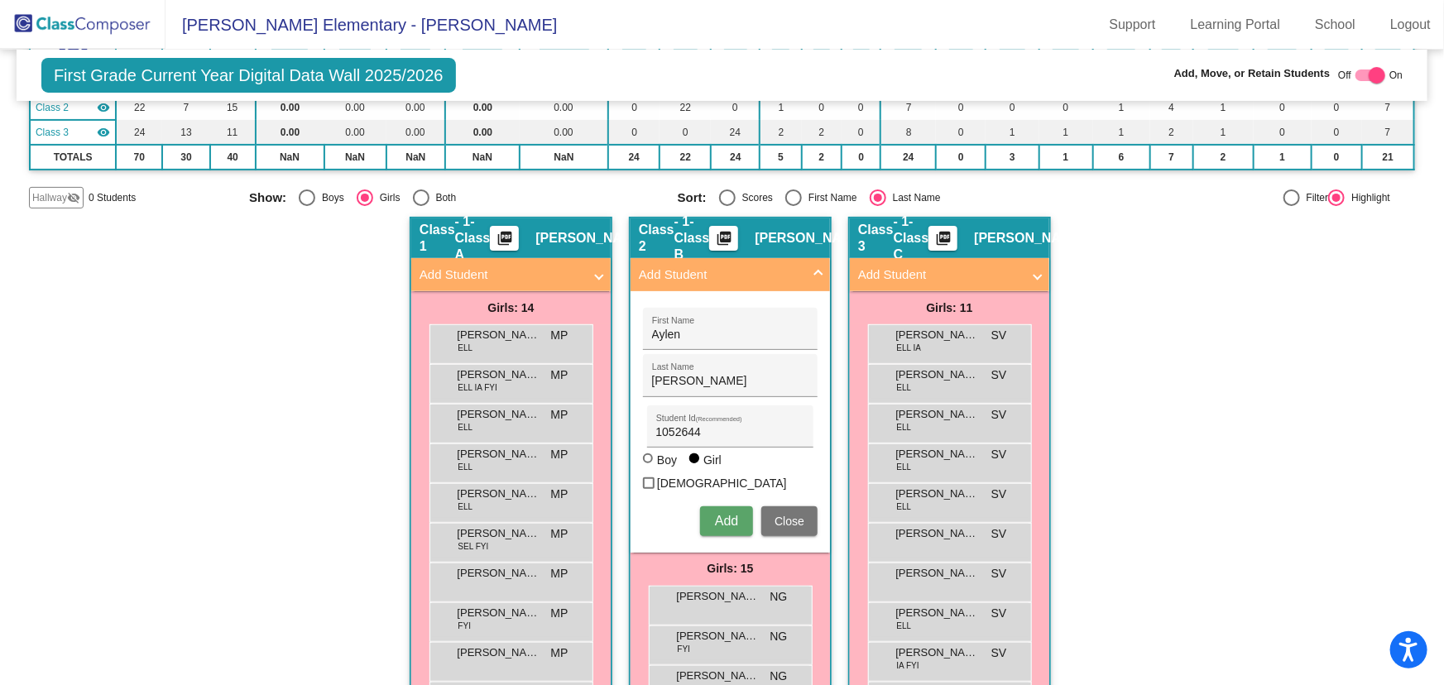
click at [793, 515] on span "Close" at bounding box center [790, 521] width 30 height 13
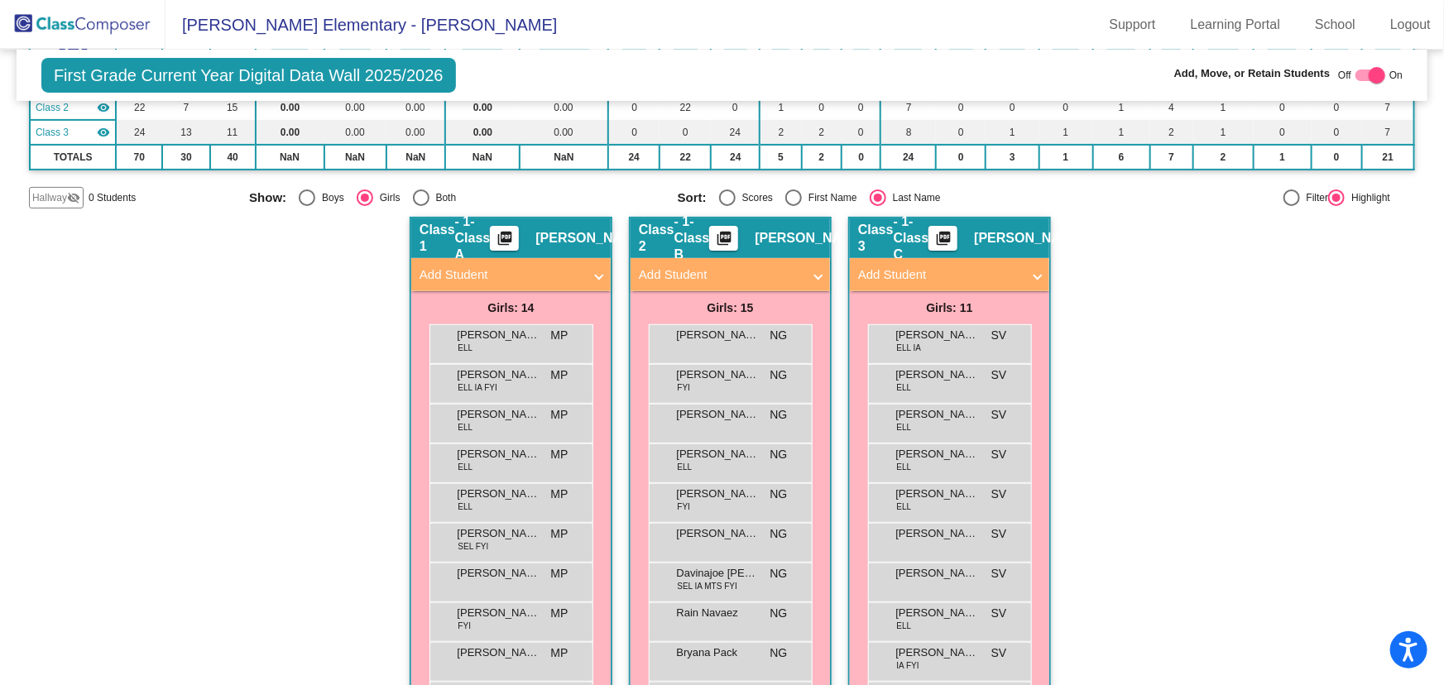
drag, startPoint x: 55, startPoint y: 11, endPoint x: 78, endPoint y: 41, distance: 38.4
click at [55, 12] on img at bounding box center [83, 24] width 166 height 49
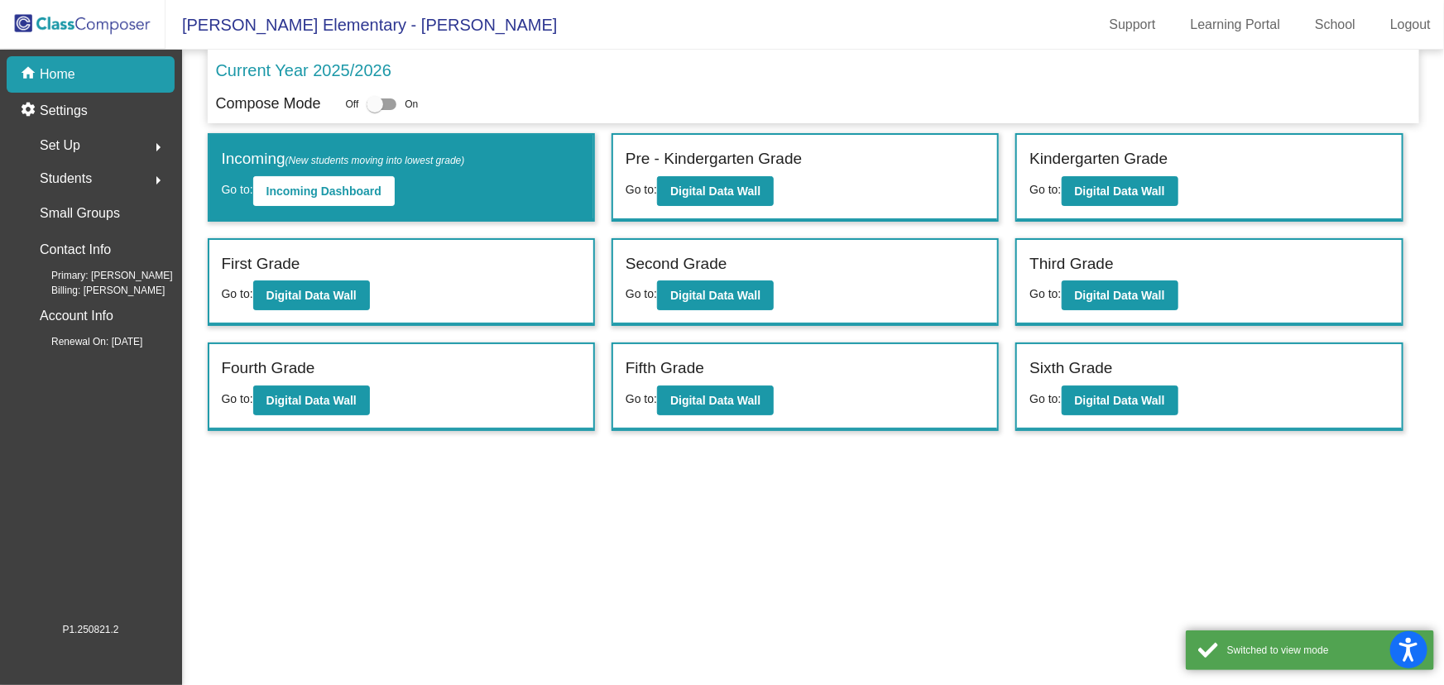
click at [161, 176] on mat-icon "arrow_right" at bounding box center [158, 180] width 20 height 20
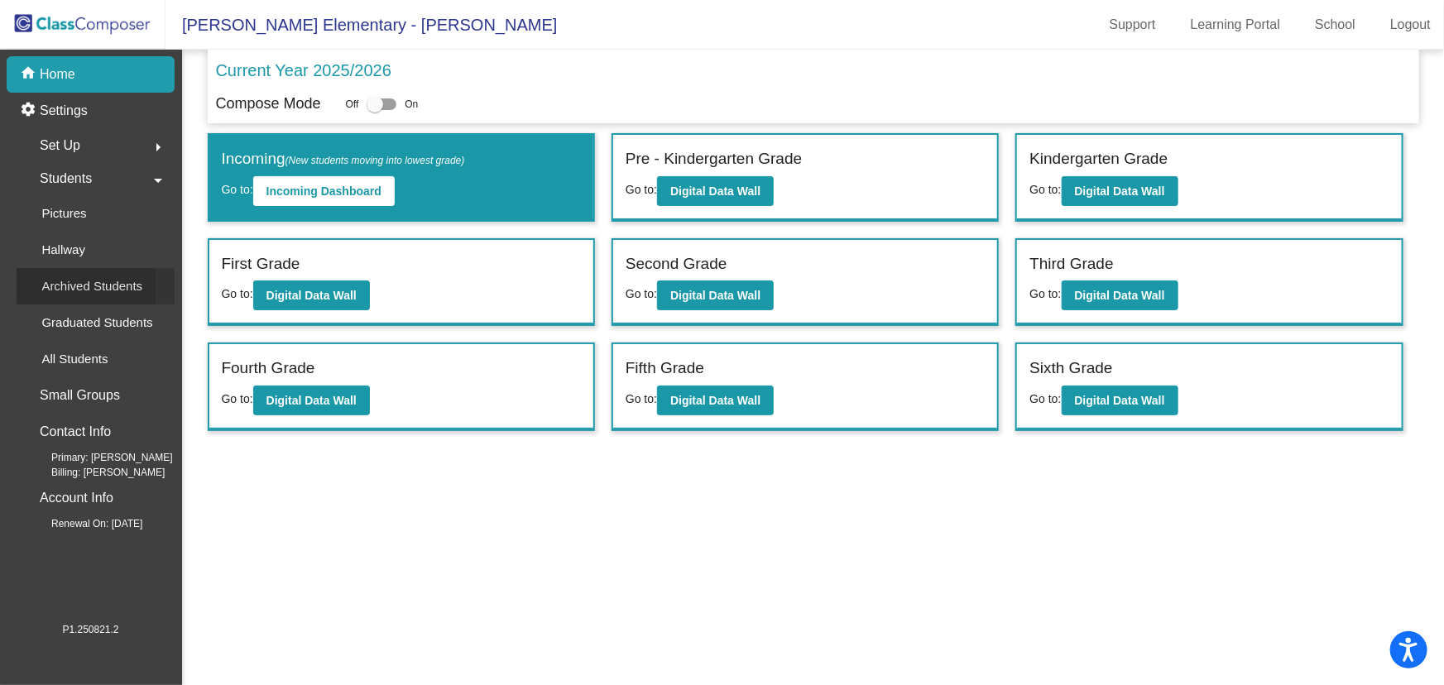
click at [80, 290] on p "Archived Students" at bounding box center [91, 286] width 101 height 20
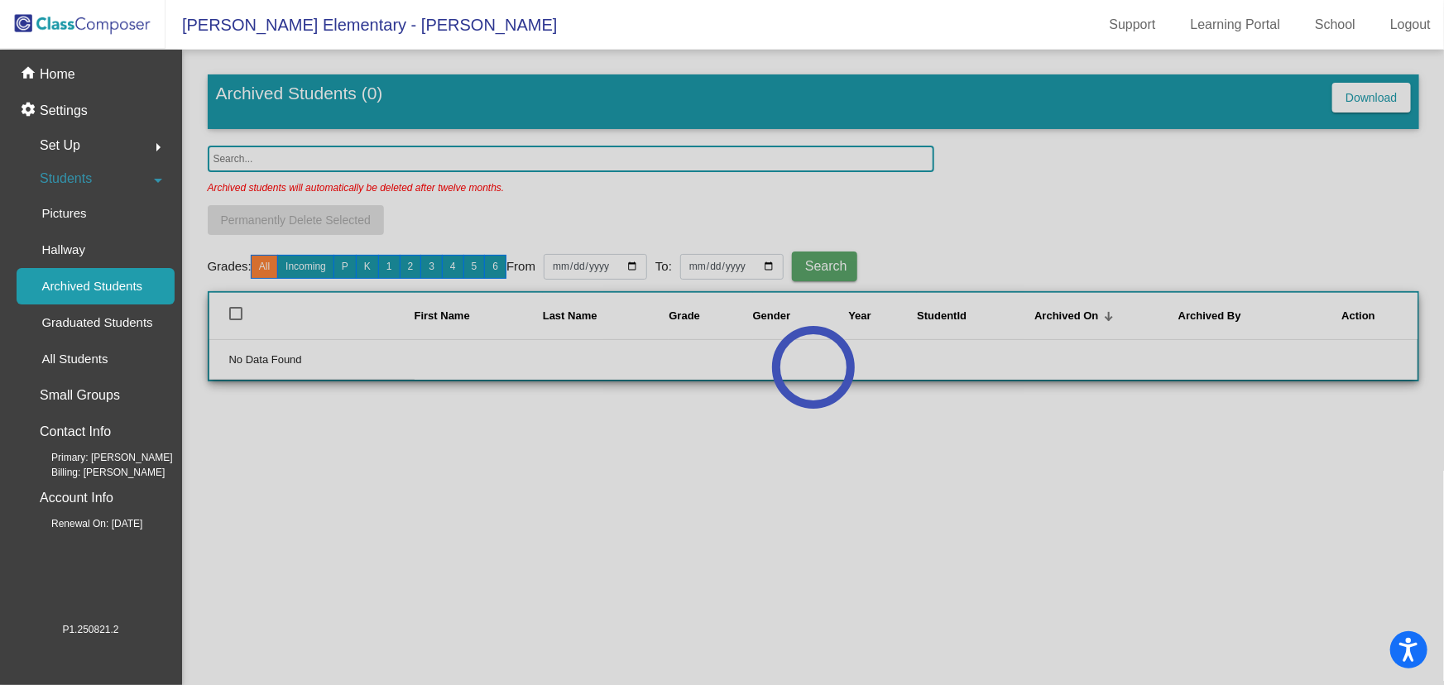
click at [253, 157] on div at bounding box center [813, 368] width 1262 height 636
click at [273, 159] on input "text" at bounding box center [571, 159] width 727 height 26
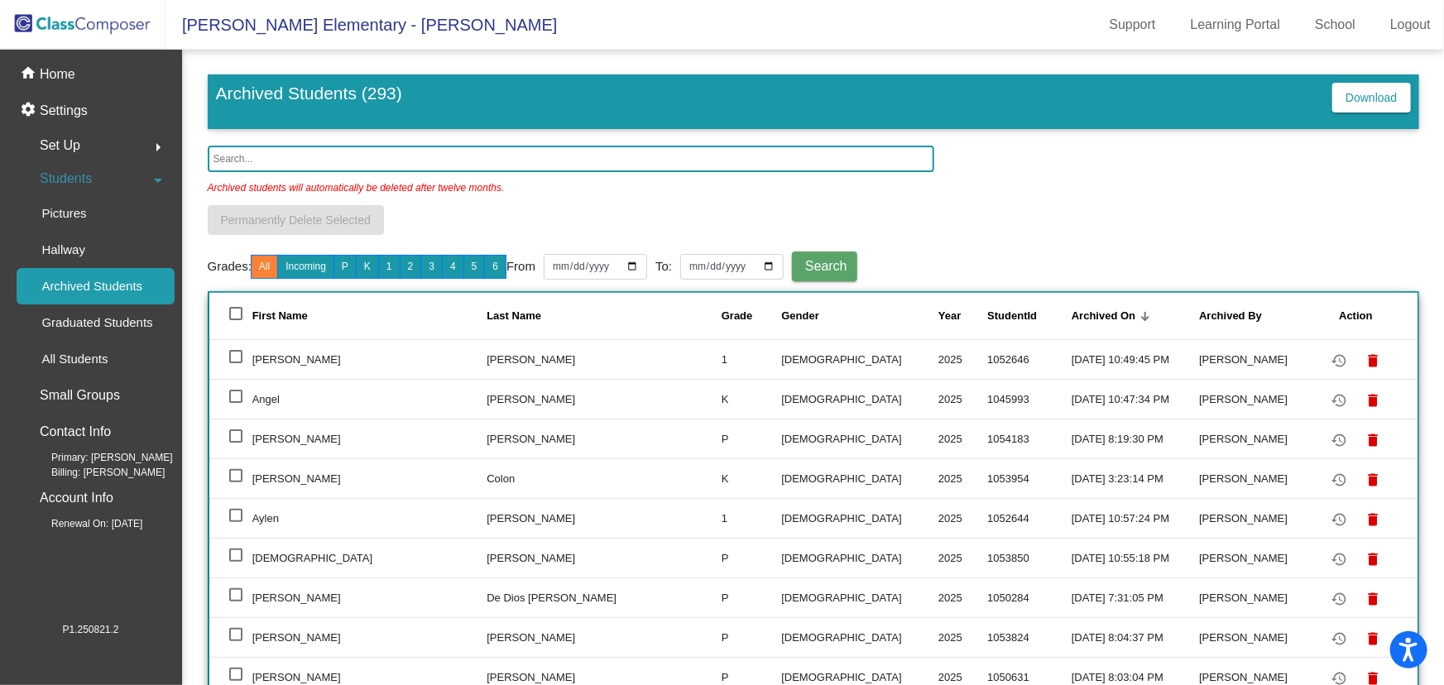
click at [273, 159] on input "text" at bounding box center [571, 159] width 727 height 26
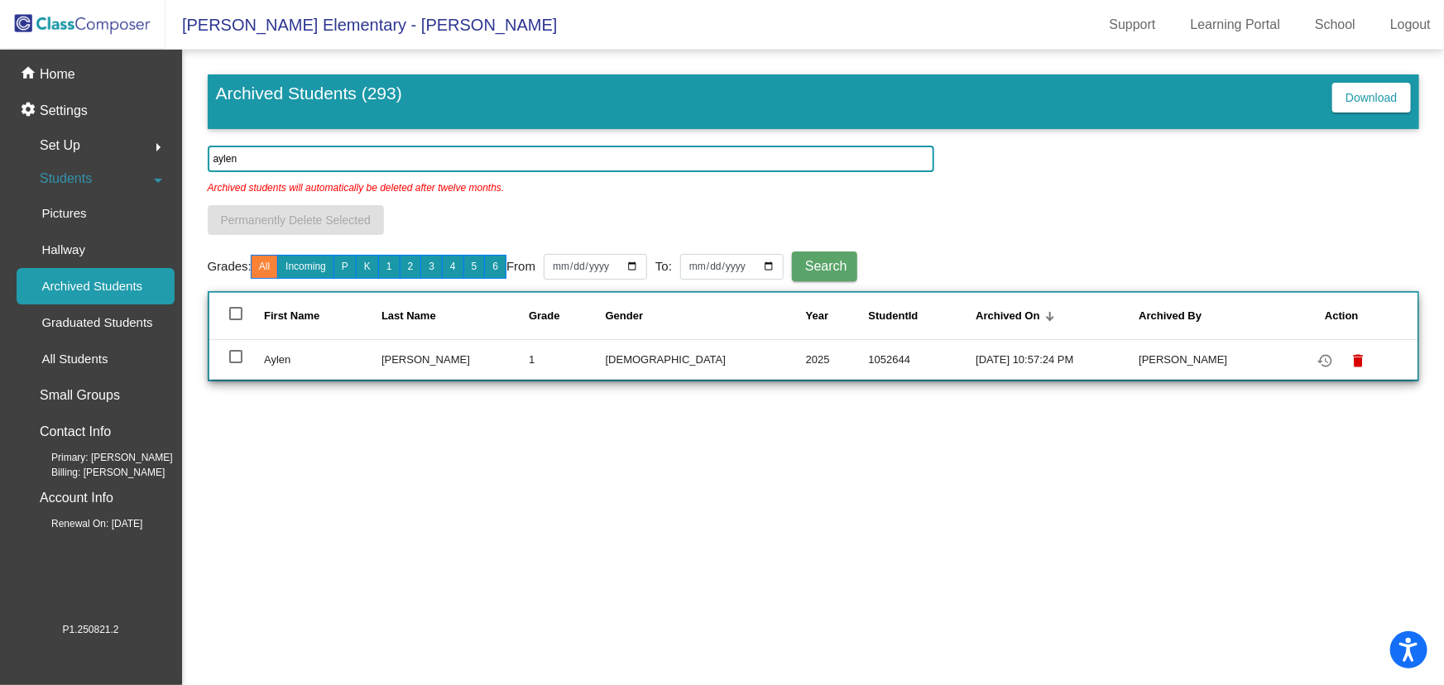
type input "aylen"
click at [235, 355] on div at bounding box center [235, 356] width 13 height 13
click at [235, 363] on input "select row 218" at bounding box center [235, 363] width 1 height 1
checkbox input "true"
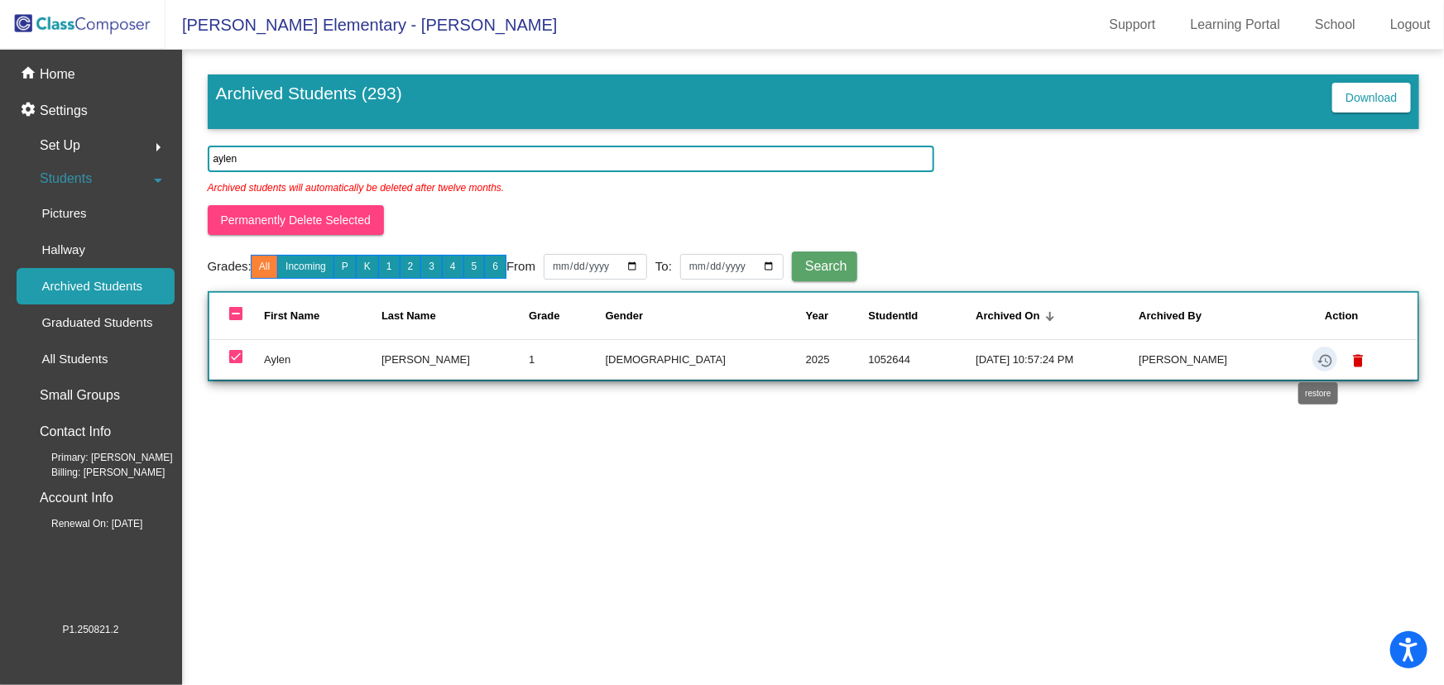
click at [1316, 356] on mat-icon "restore" at bounding box center [1325, 361] width 20 height 20
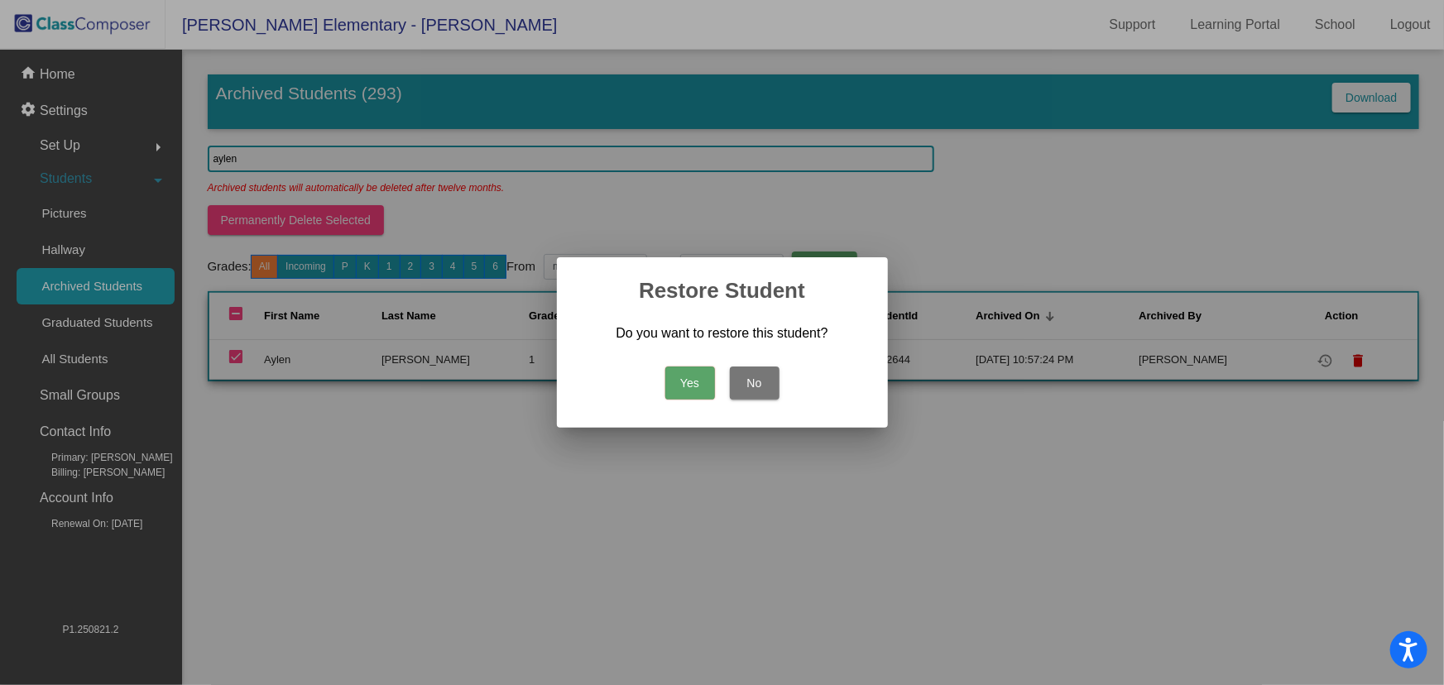
click at [682, 378] on button "Yes" at bounding box center [690, 383] width 50 height 33
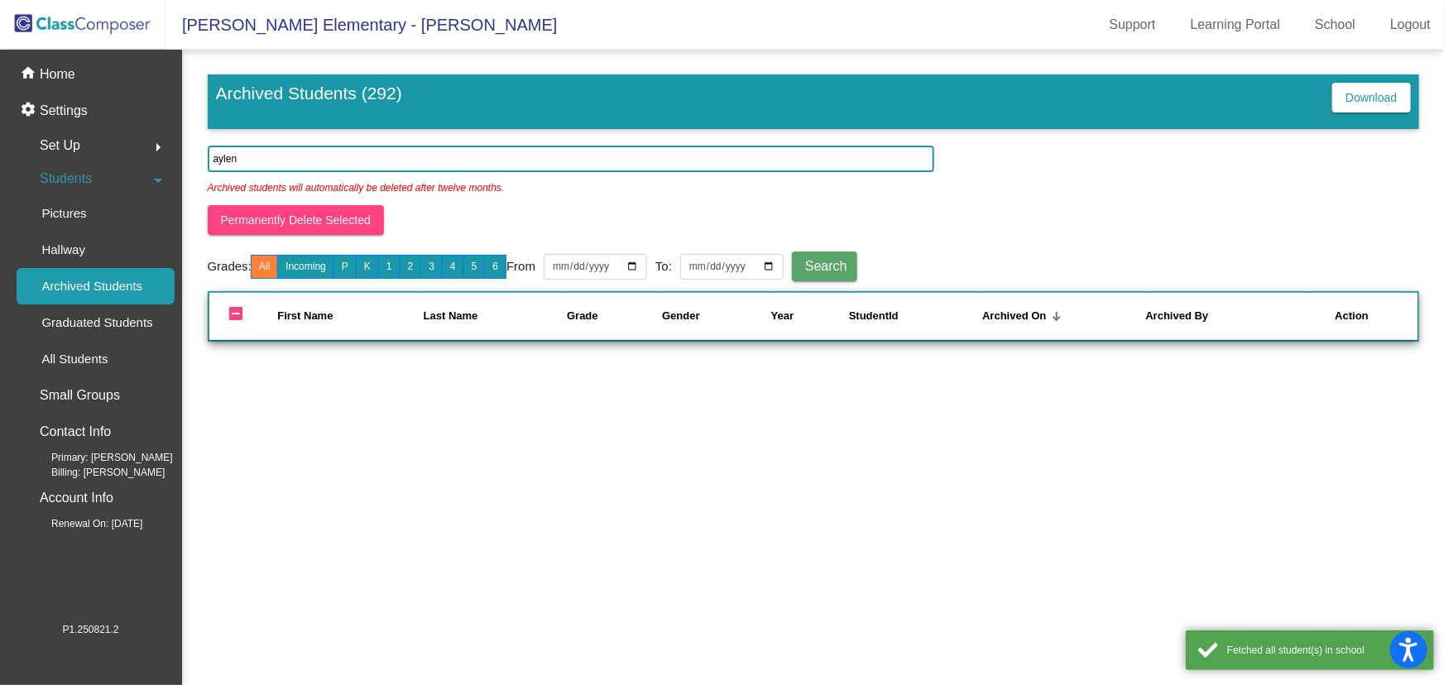
click at [118, 26] on img at bounding box center [83, 24] width 166 height 49
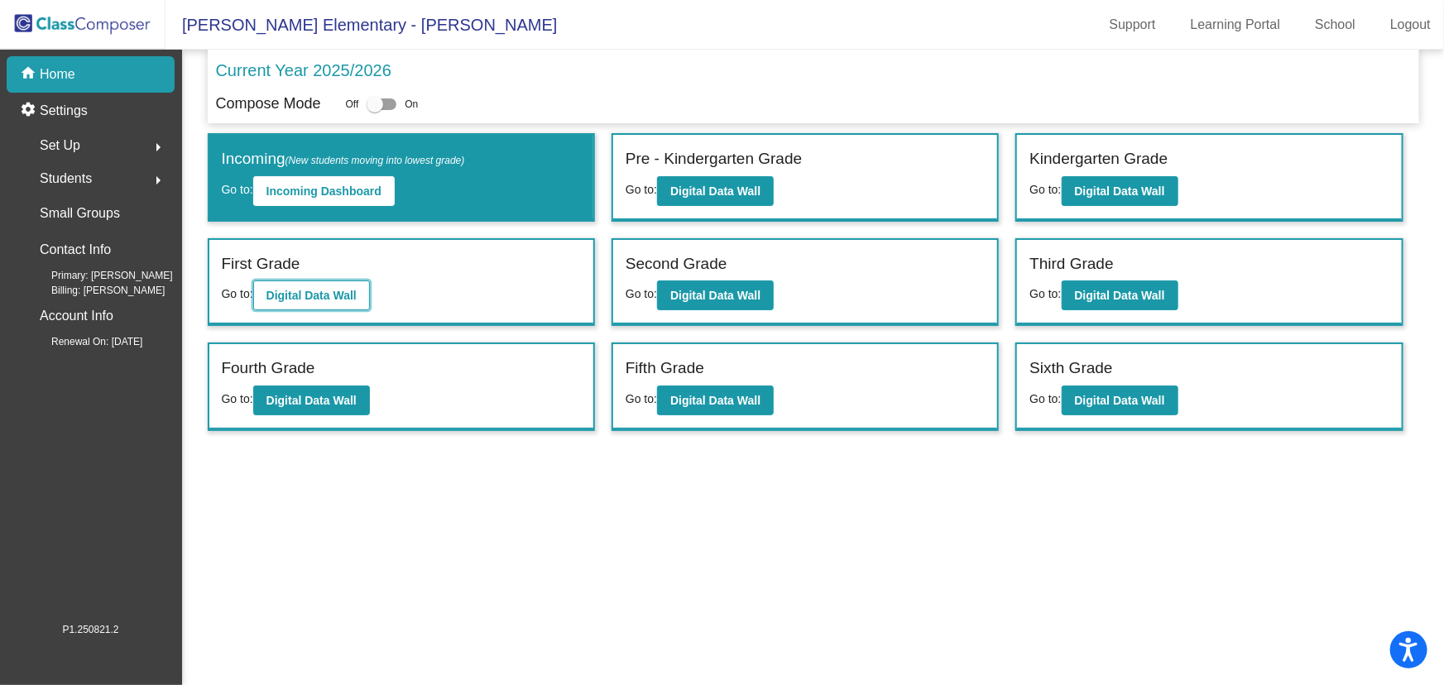
click at [321, 289] on b "Digital Data Wall" at bounding box center [311, 295] width 90 height 13
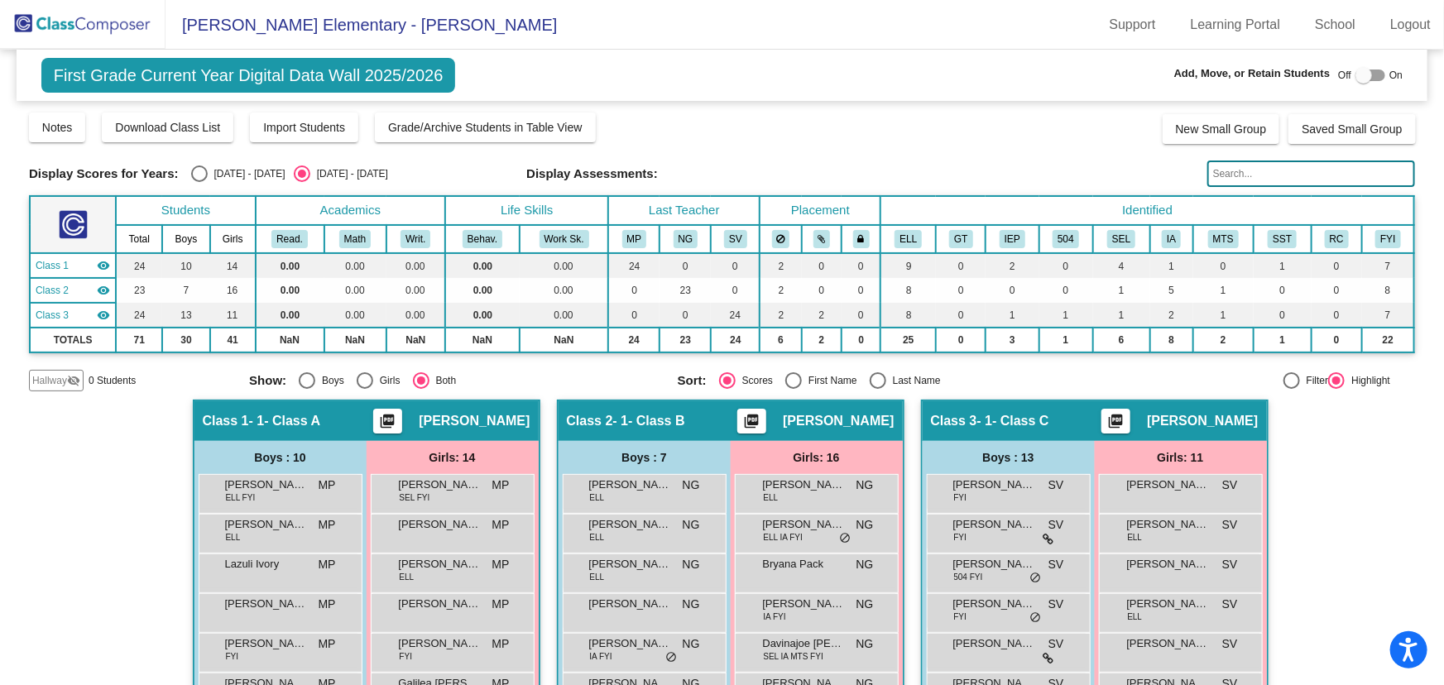
click at [60, 21] on img at bounding box center [83, 24] width 166 height 49
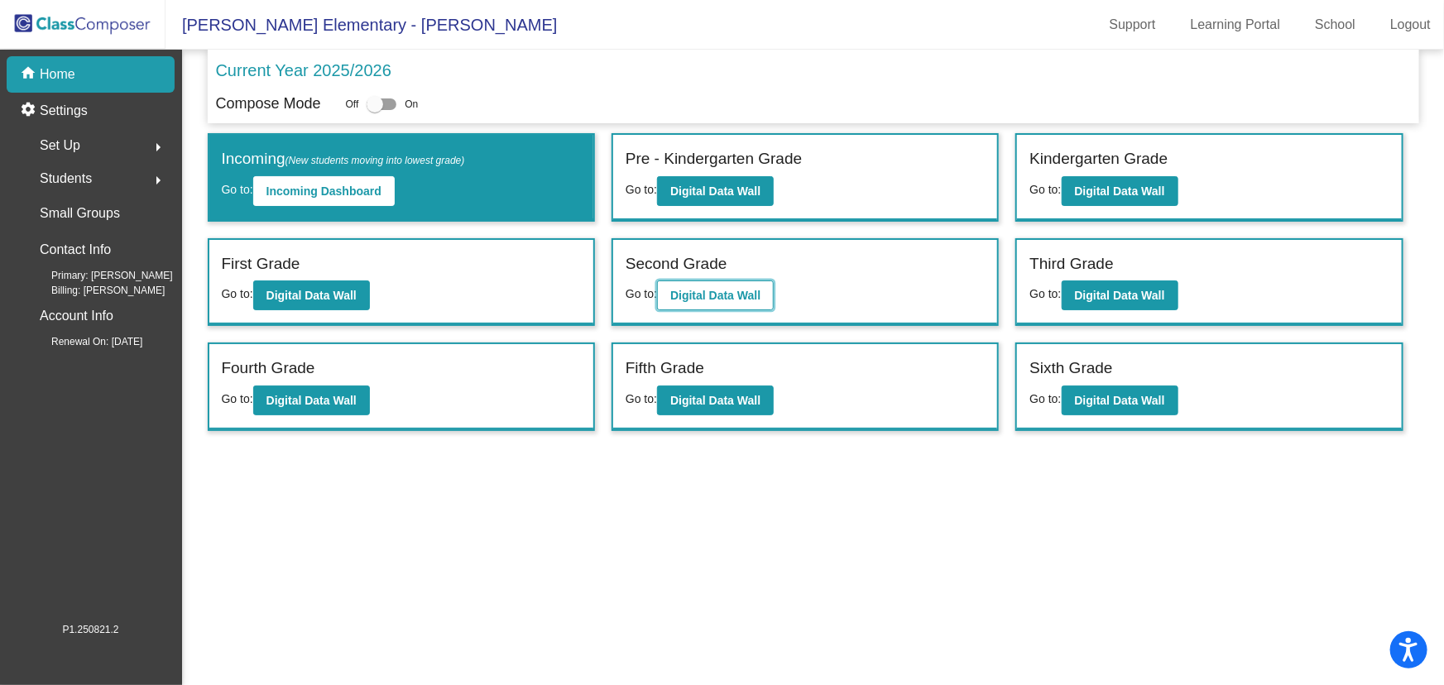
click at [727, 294] on b "Digital Data Wall" at bounding box center [715, 295] width 90 height 13
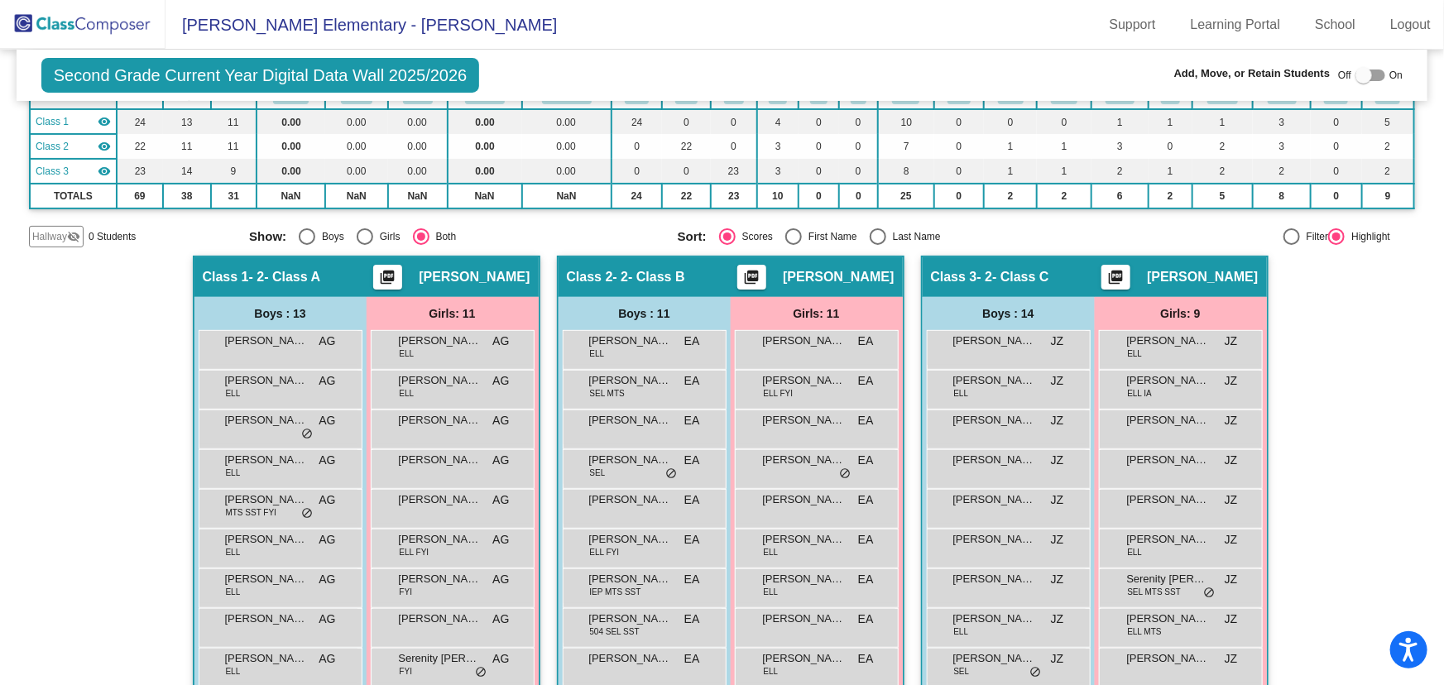
scroll to position [219, 0]
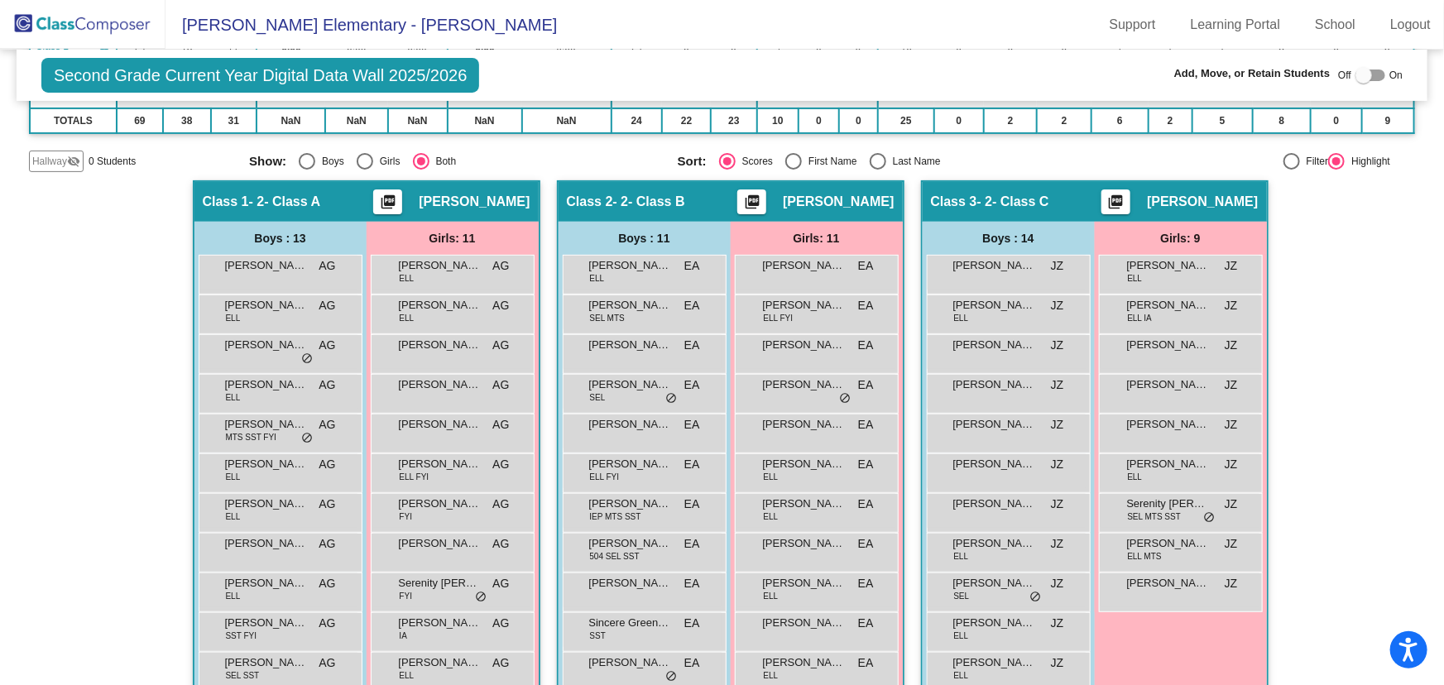
click at [876, 158] on div "Select an option" at bounding box center [878, 161] width 17 height 17
click at [877, 170] on input "Last Name" at bounding box center [877, 170] width 1 height 1
radio input "true"
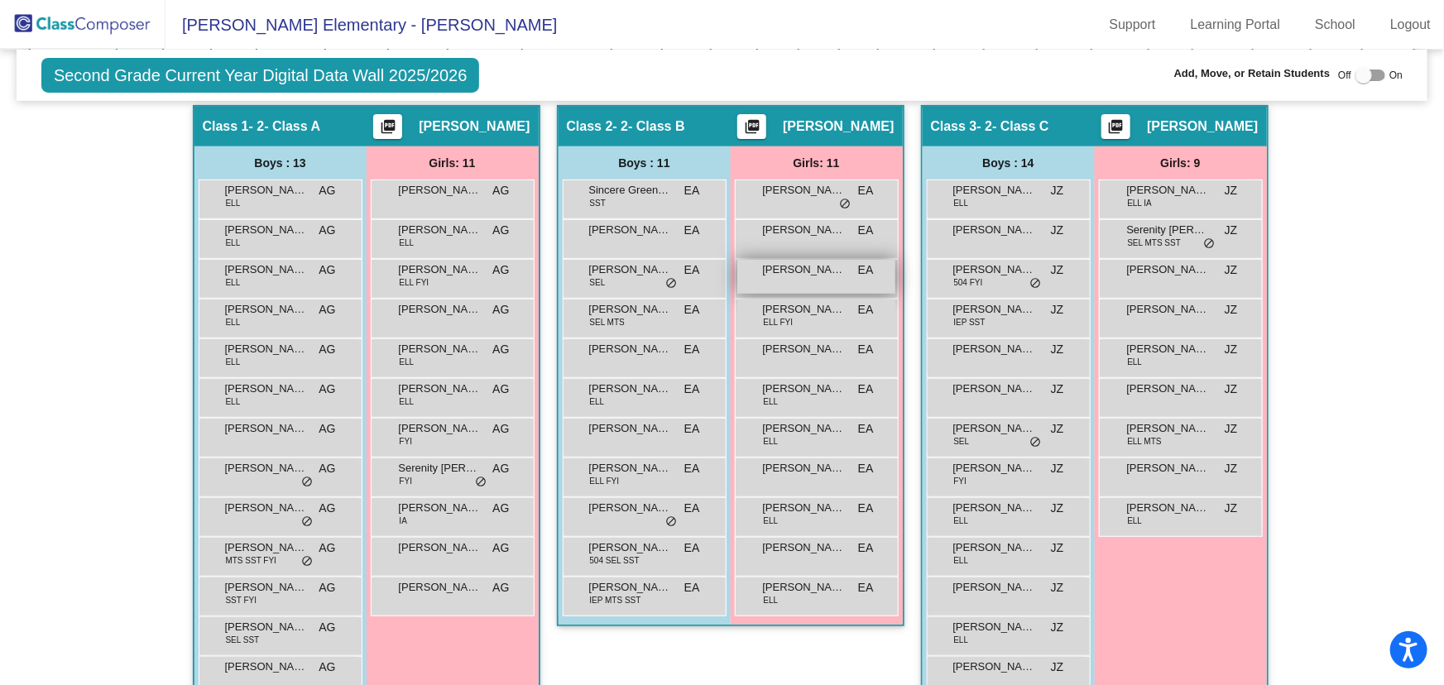
scroll to position [69, 0]
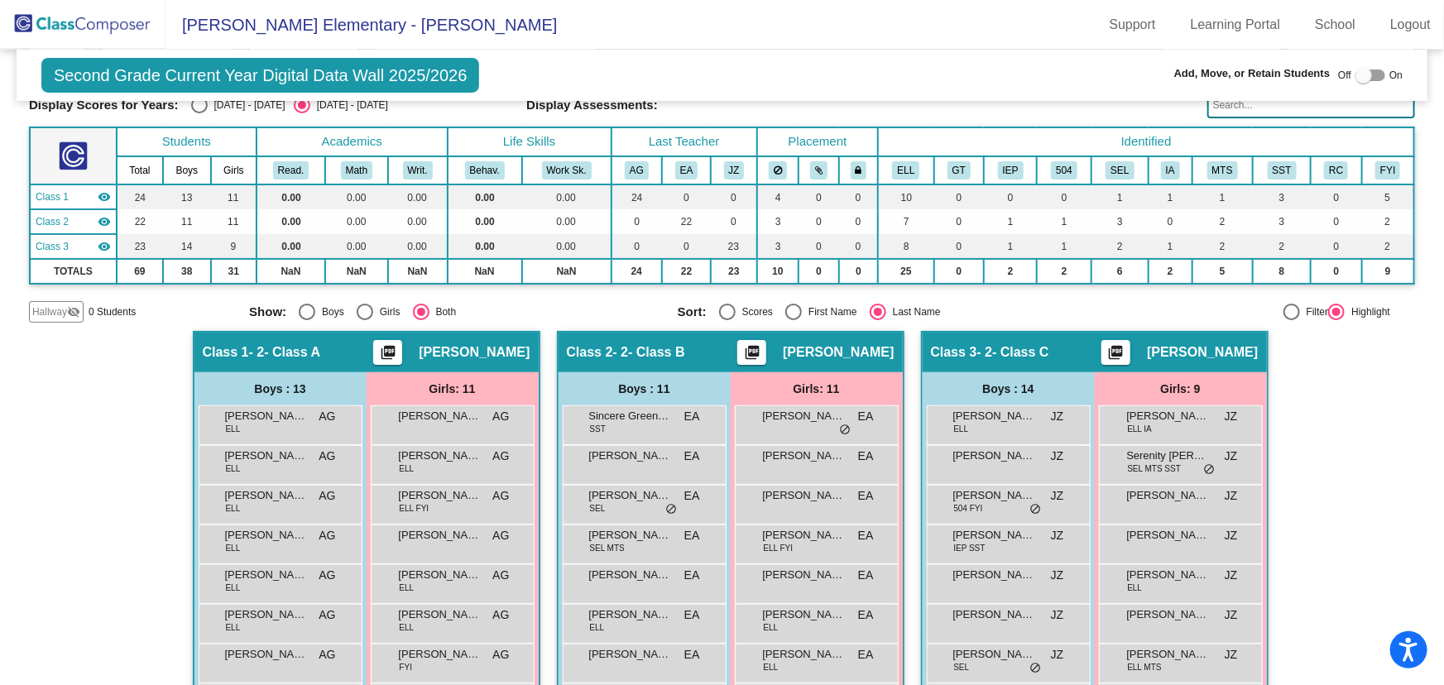
click at [361, 304] on div "Select an option" at bounding box center [365, 312] width 17 height 17
click at [364, 320] on input "Girls" at bounding box center [364, 320] width 1 height 1
radio input "true"
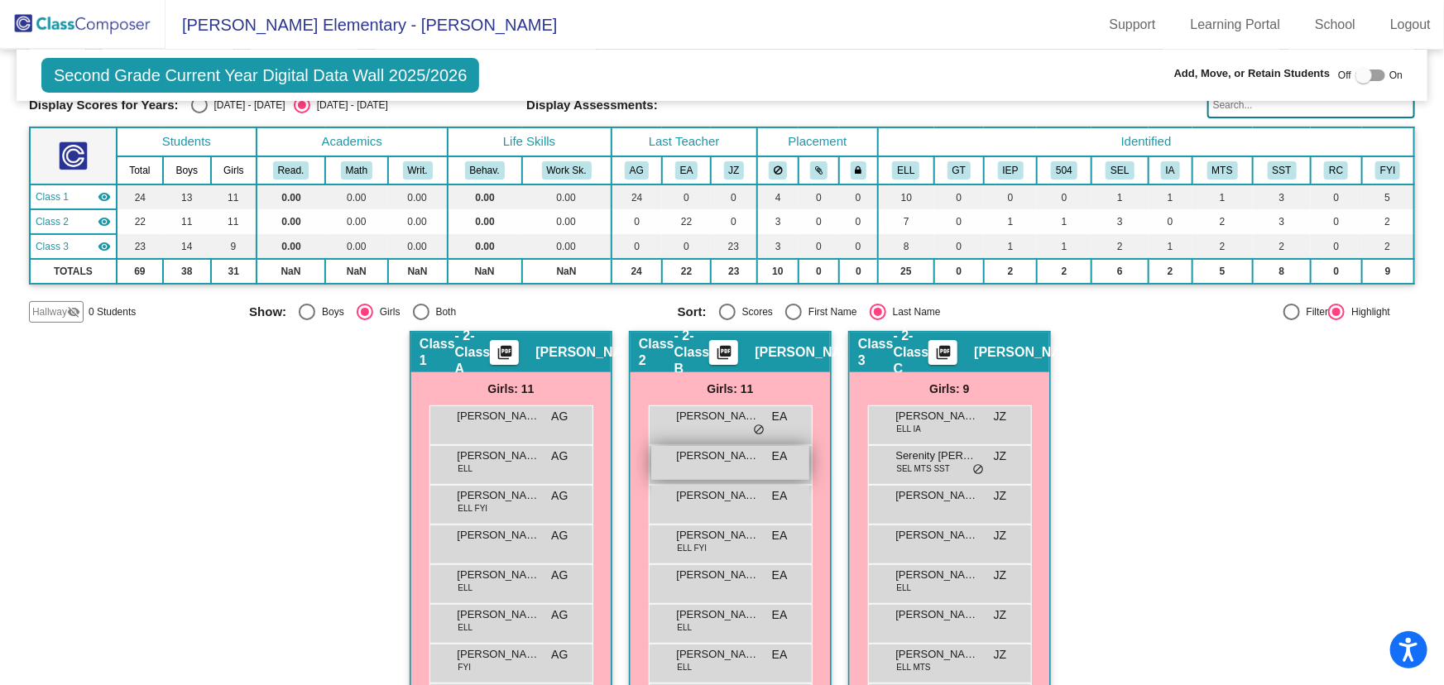
click at [722, 458] on span "[PERSON_NAME]" at bounding box center [718, 456] width 83 height 17
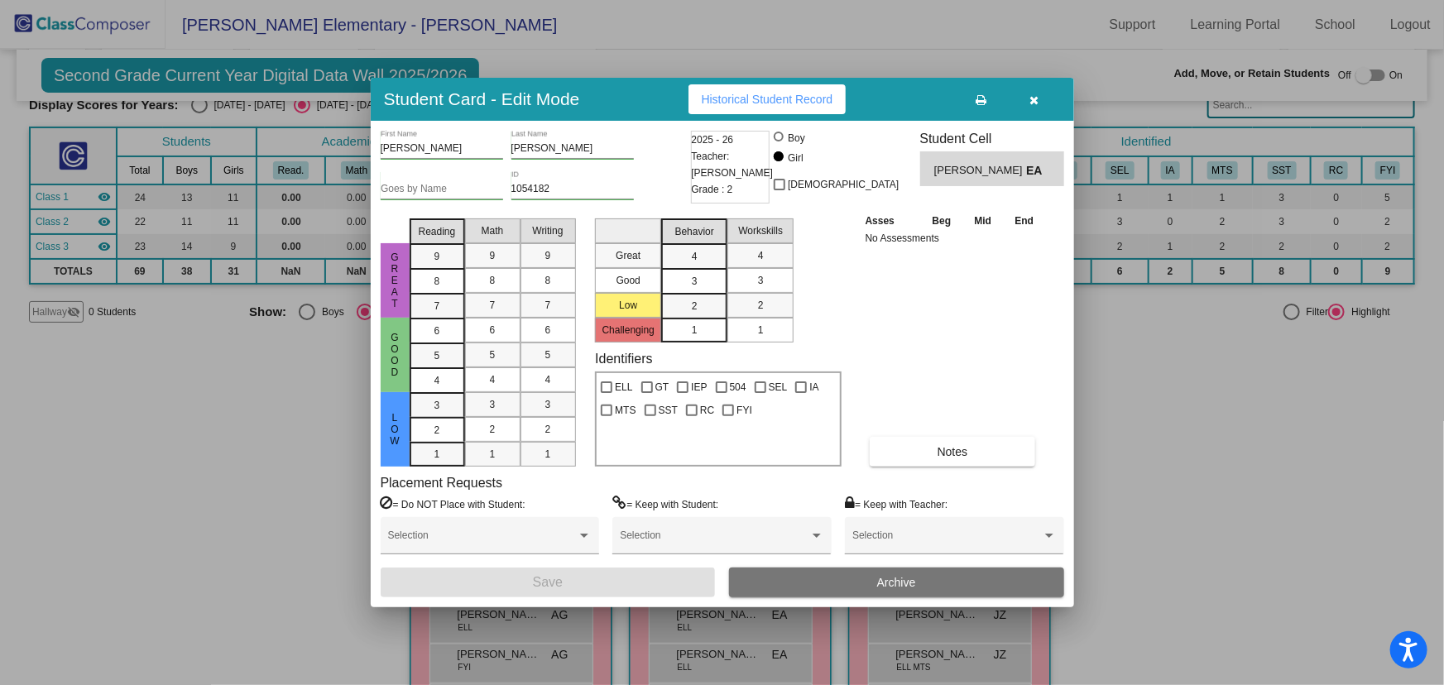
click at [884, 570] on button "Archive" at bounding box center [896, 583] width 335 height 30
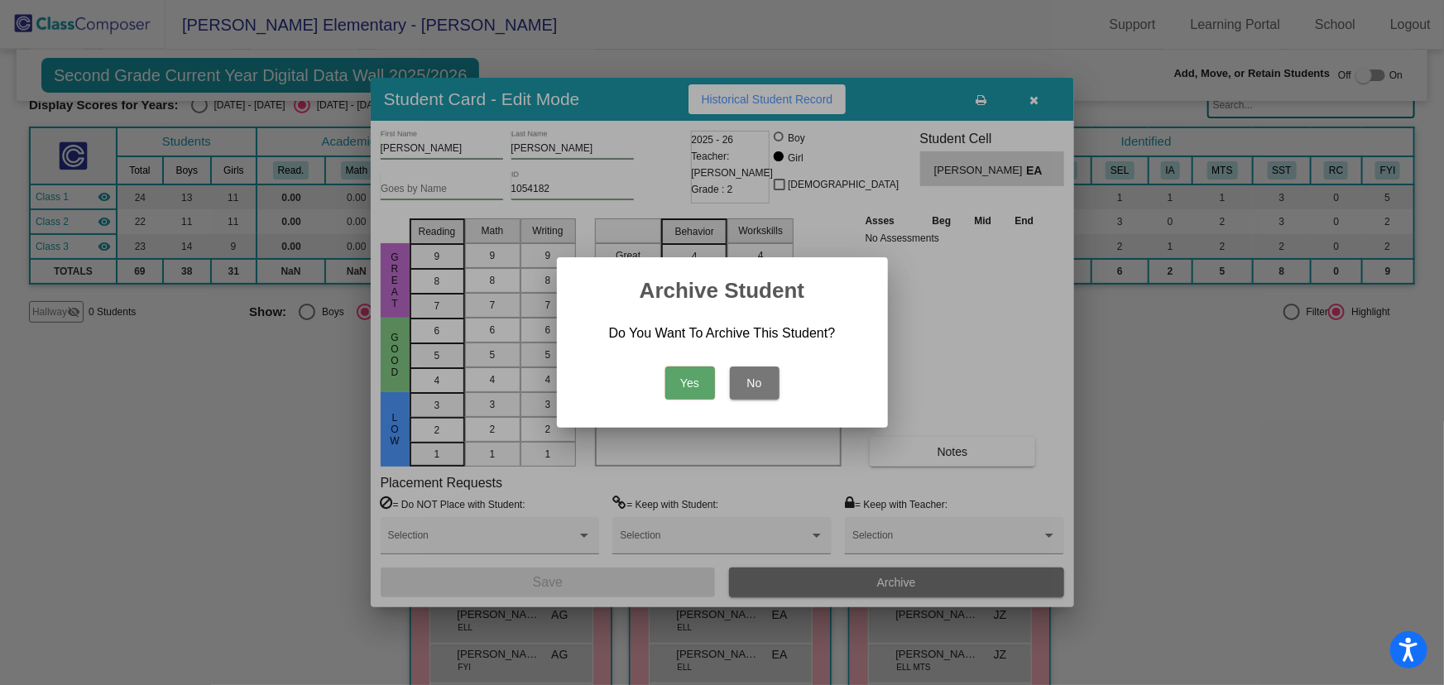
click at [703, 394] on button "Yes" at bounding box center [690, 383] width 50 height 33
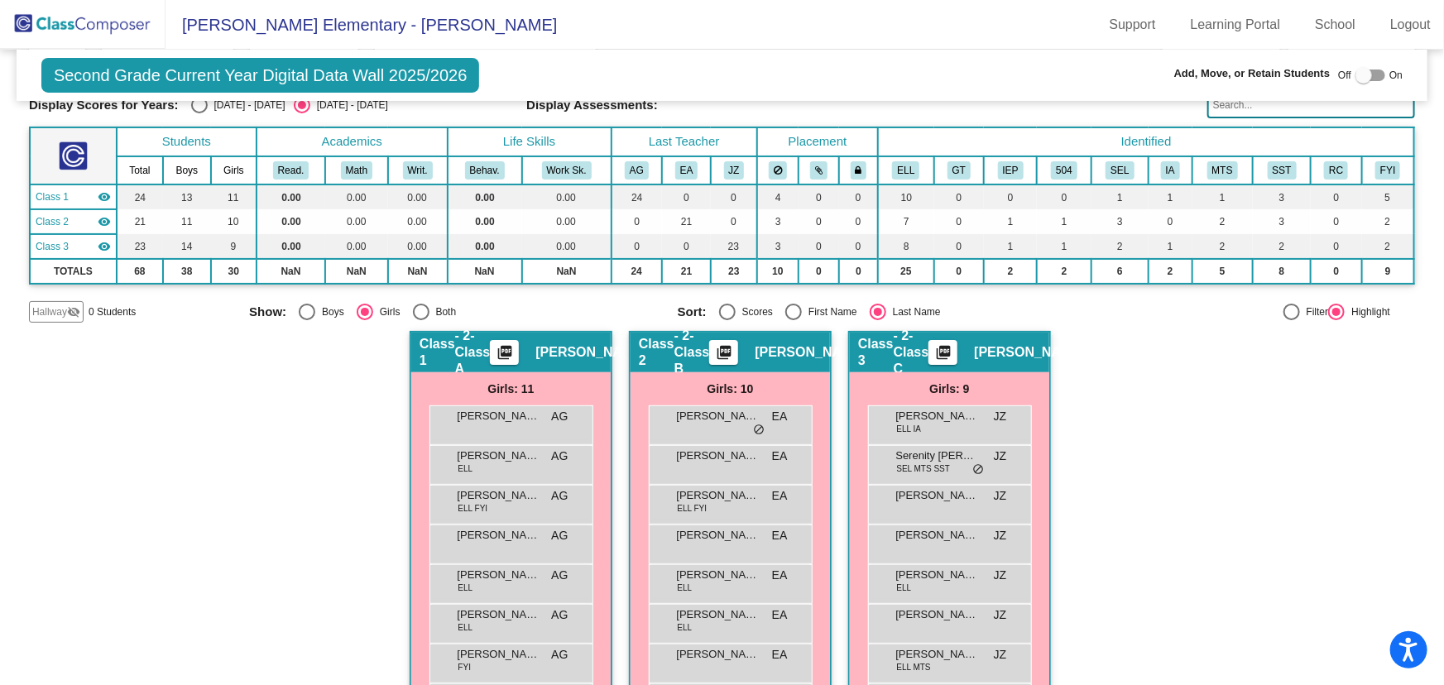
click at [303, 306] on div "Select an option" at bounding box center [307, 312] width 17 height 17
click at [306, 320] on input "Boys" at bounding box center [306, 320] width 1 height 1
radio input "true"
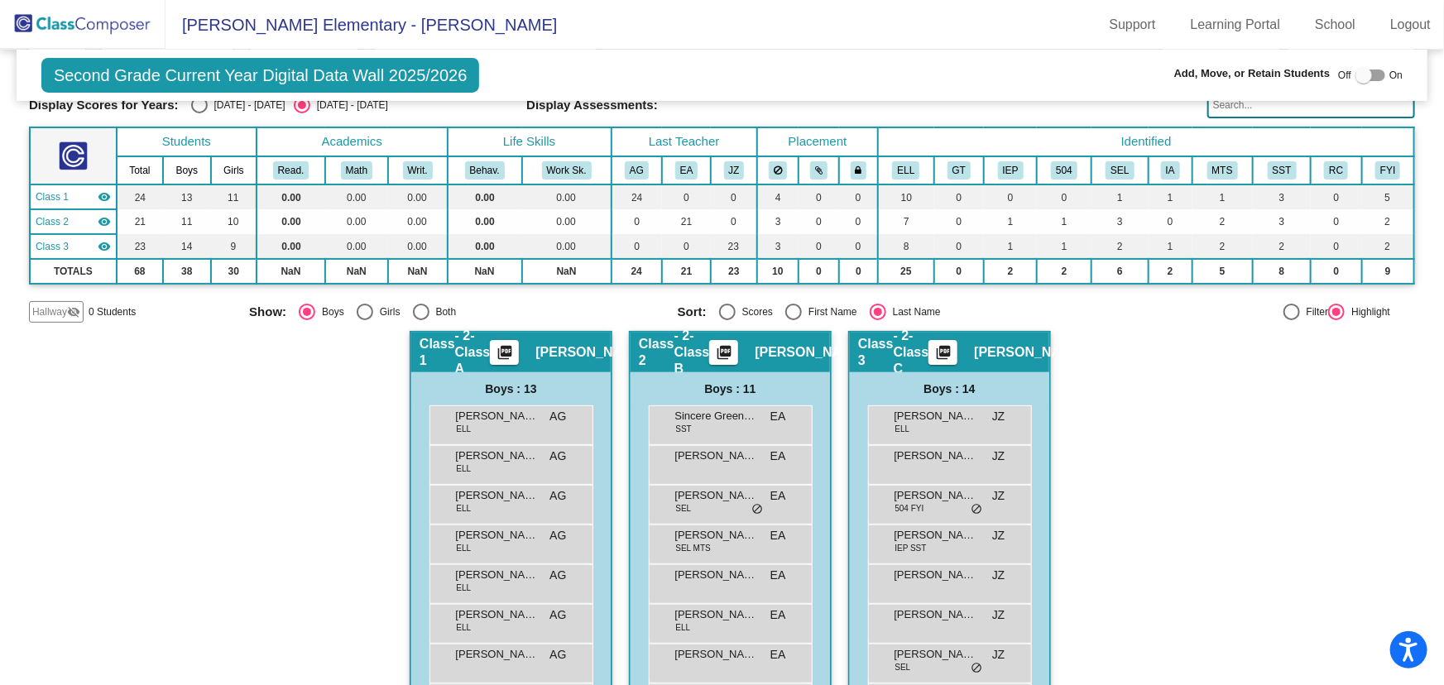
click at [1121, 455] on div "Hallway - Hallway Class picture_as_pdf Add Student First Name Last Name Student…" at bounding box center [722, 659] width 1386 height 657
click at [413, 304] on div "Select an option" at bounding box center [421, 312] width 17 height 17
click at [420, 320] on input "Both" at bounding box center [420, 320] width 1 height 1
radio input "true"
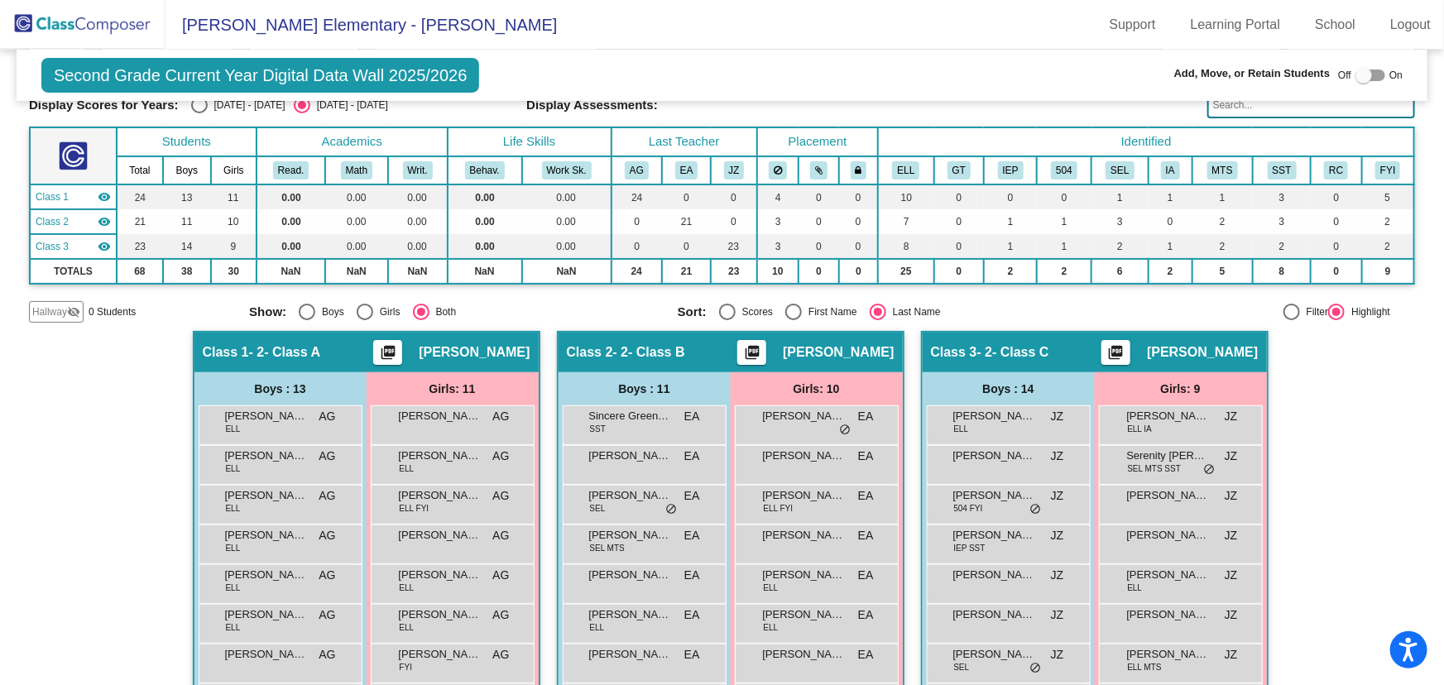
click at [69, 17] on img at bounding box center [83, 24] width 166 height 49
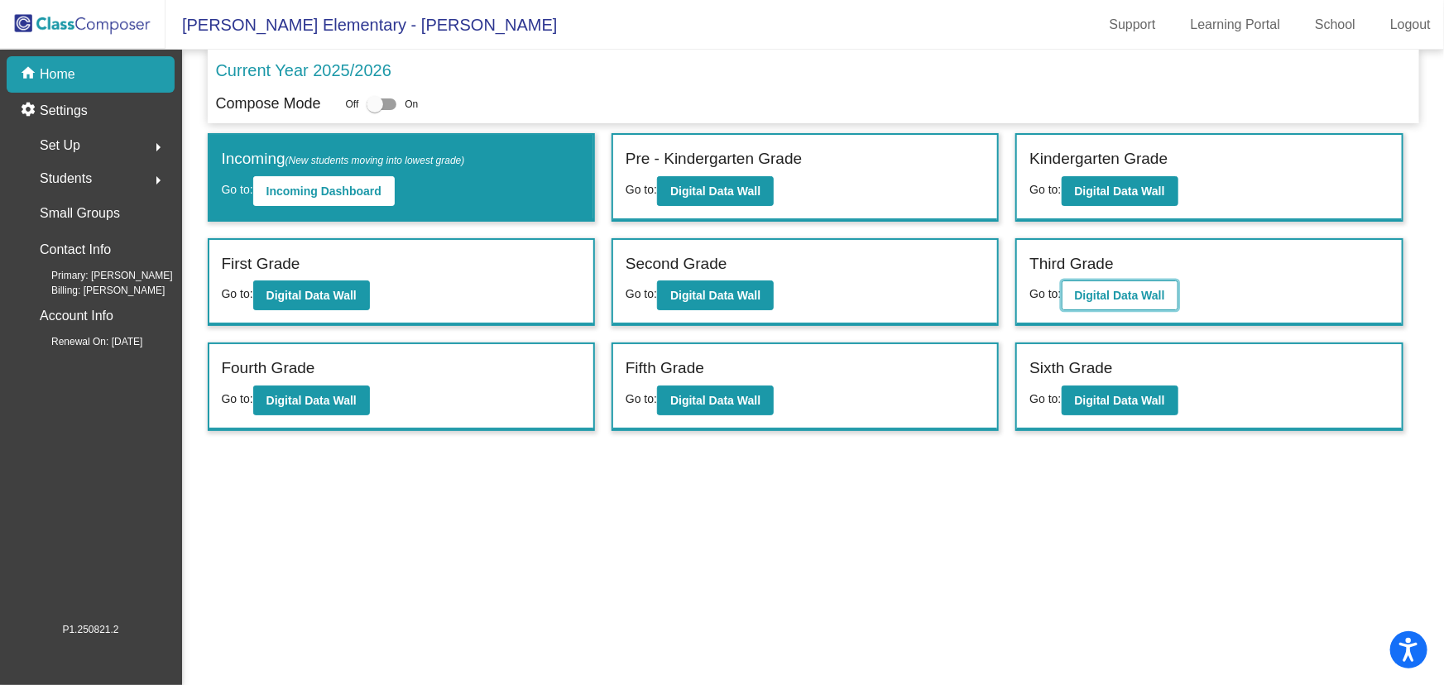
click at [1137, 295] on b "Digital Data Wall" at bounding box center [1120, 295] width 90 height 13
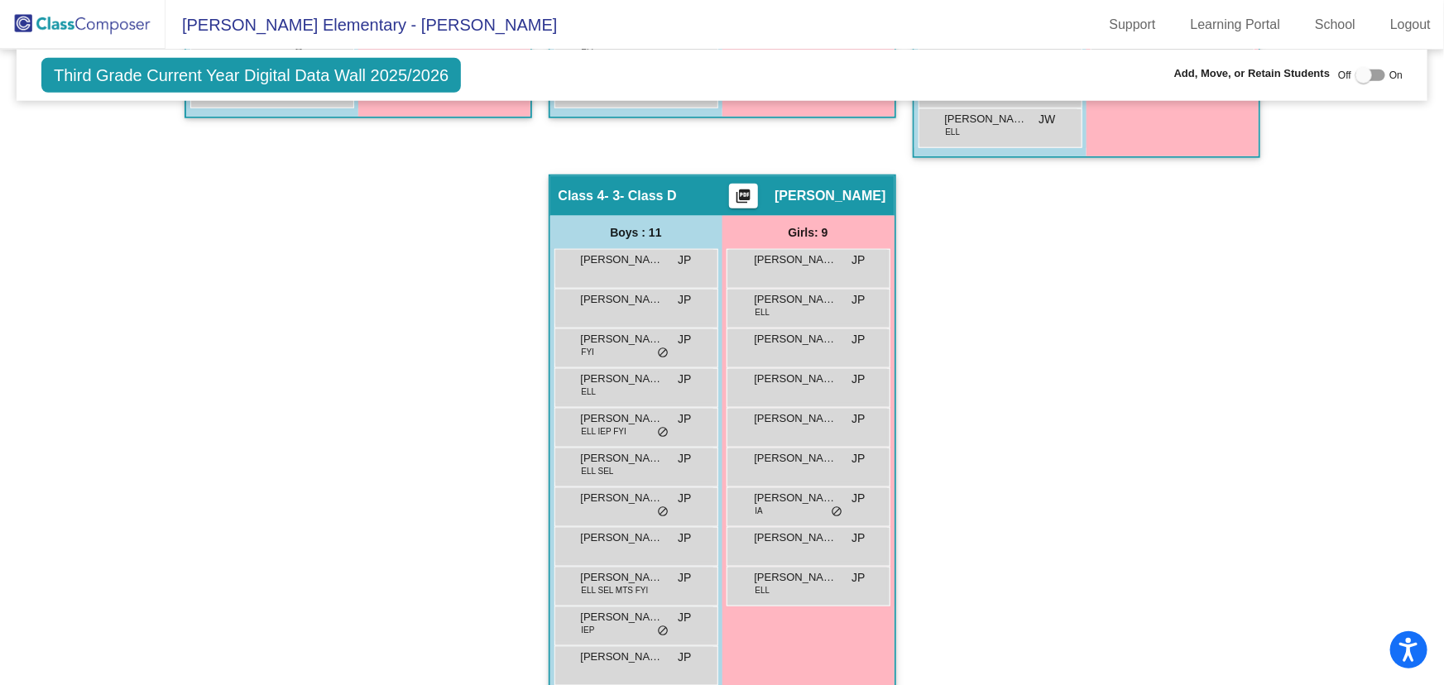
scroll to position [852, 0]
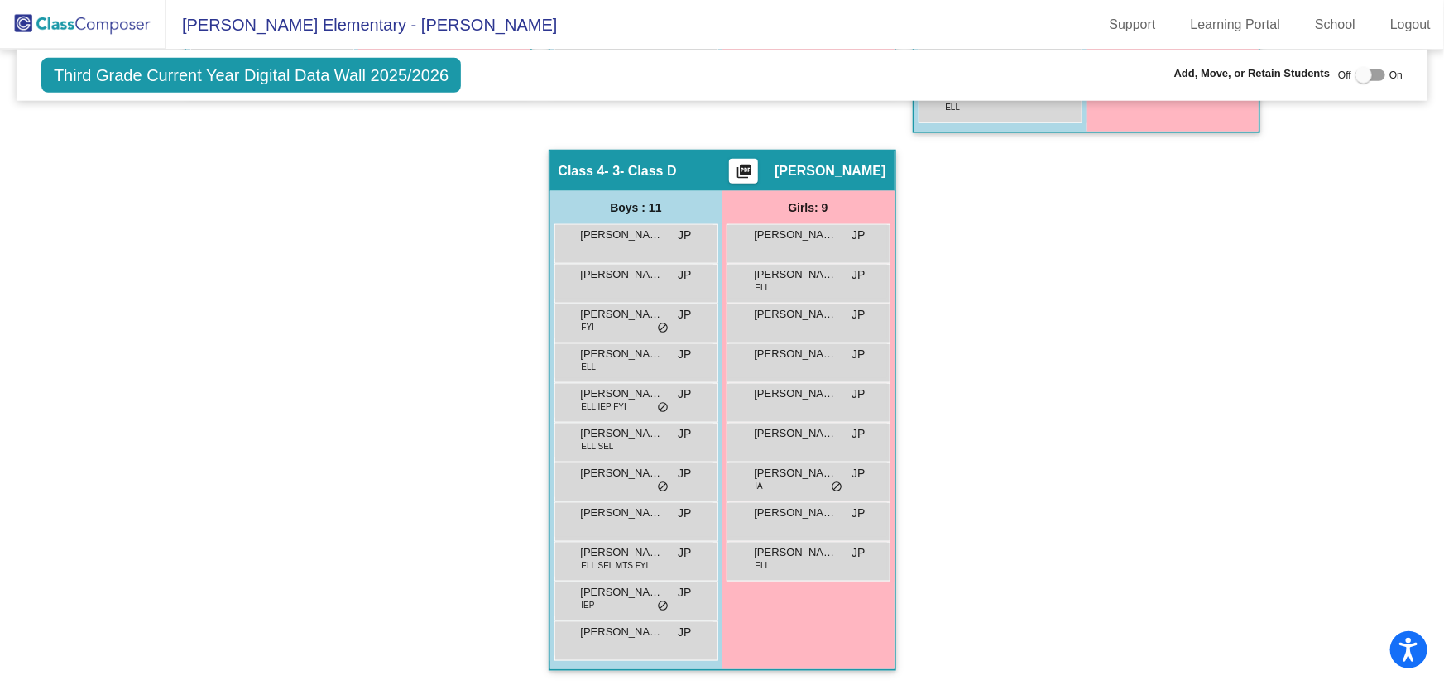
click at [1053, 347] on div "Hallway - Hallway Class picture_as_pdf Add Student First Name Last Name Student…" at bounding box center [722, 129] width 1386 height 1115
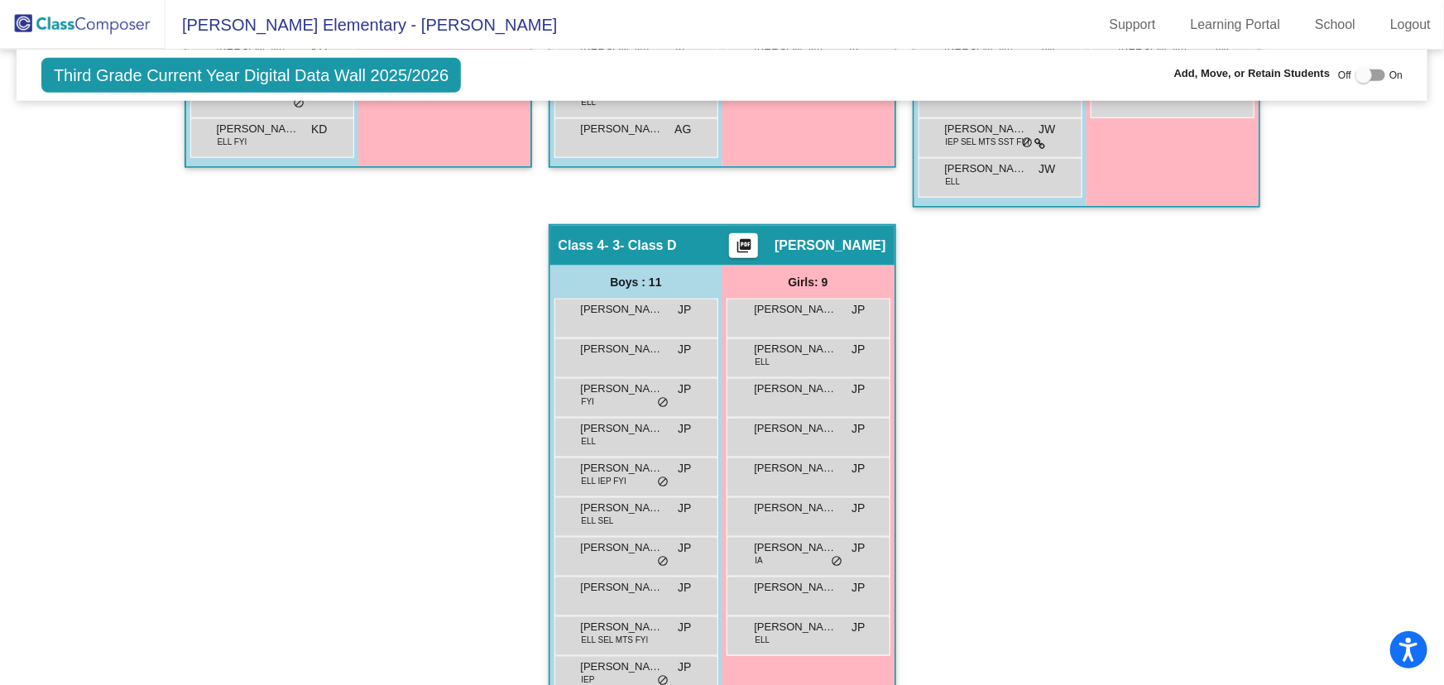
click at [1048, 399] on div "Hallway - Hallway Class picture_as_pdf Add Student First Name Last Name Student…" at bounding box center [722, 204] width 1386 height 1115
click at [804, 318] on div "[PERSON_NAME] [PERSON_NAME] lock do_not_disturb_alt" at bounding box center [808, 317] width 158 height 34
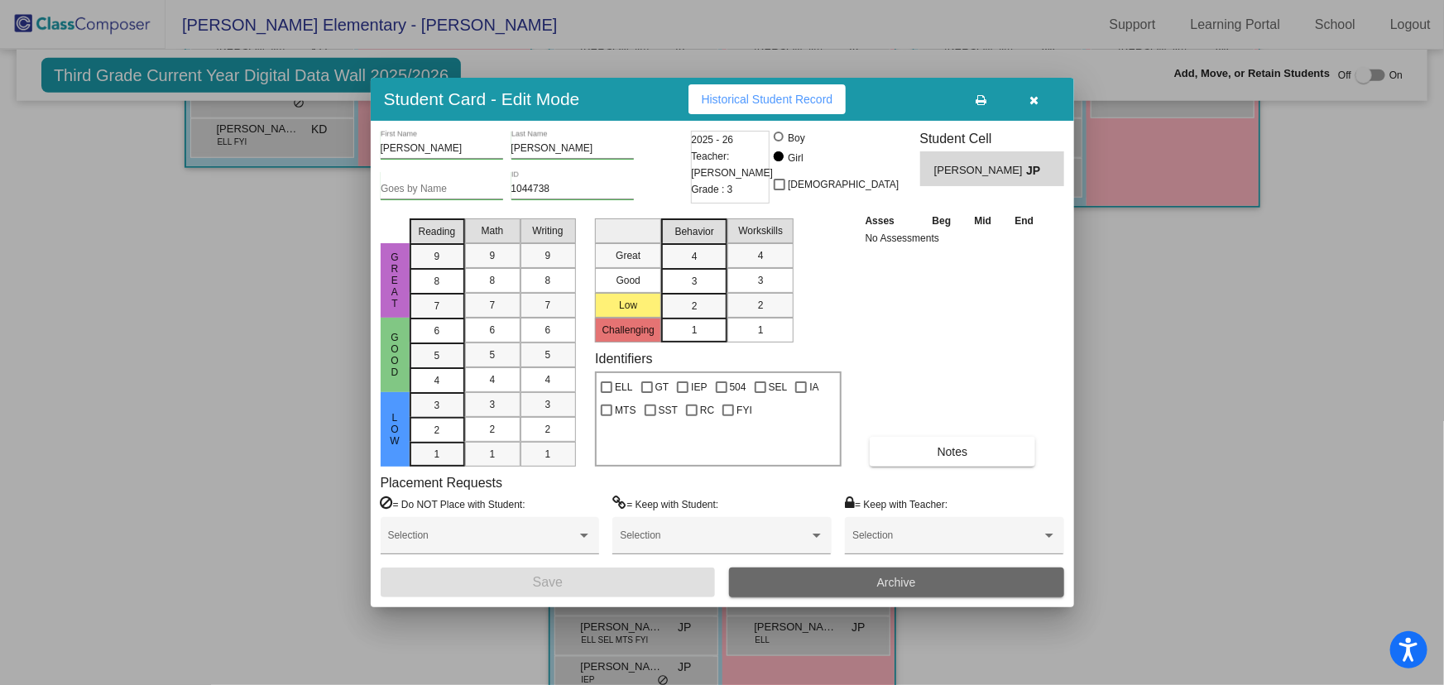
click at [943, 573] on button "Archive" at bounding box center [896, 583] width 335 height 30
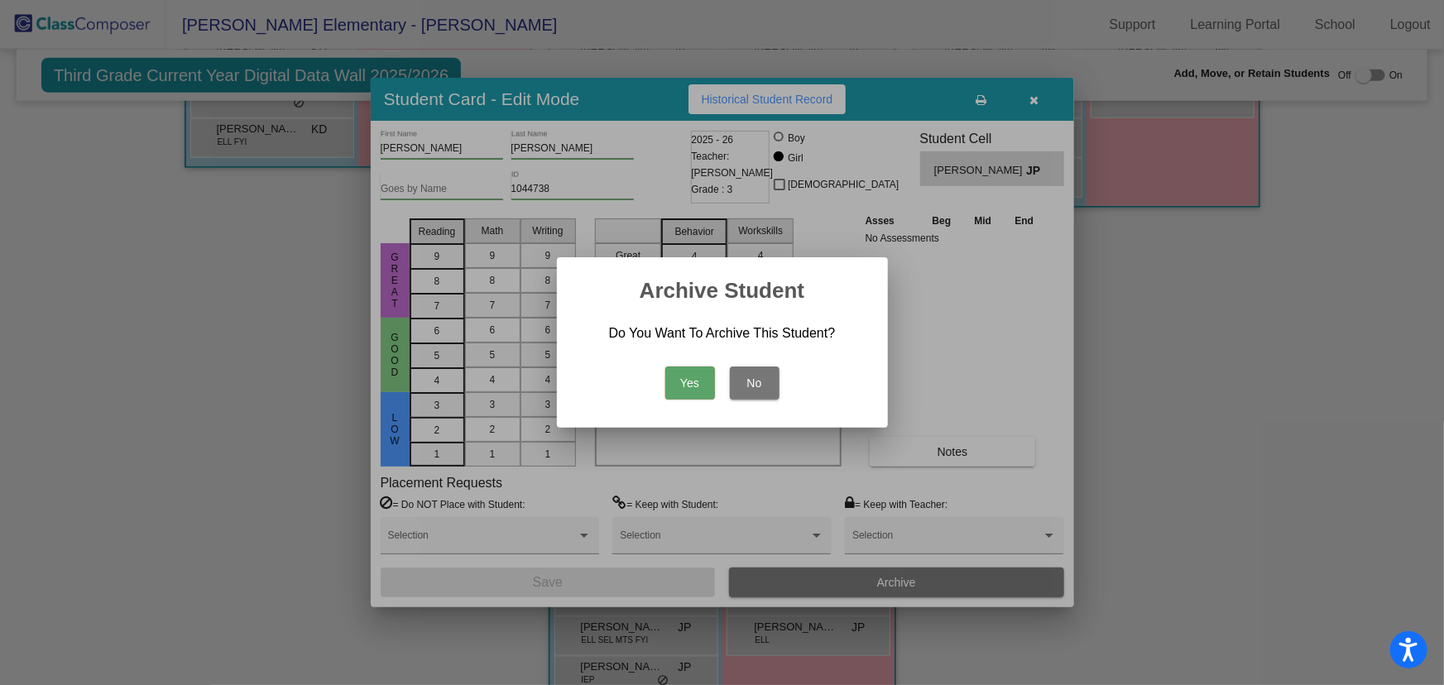
click at [760, 384] on button "No" at bounding box center [755, 383] width 50 height 33
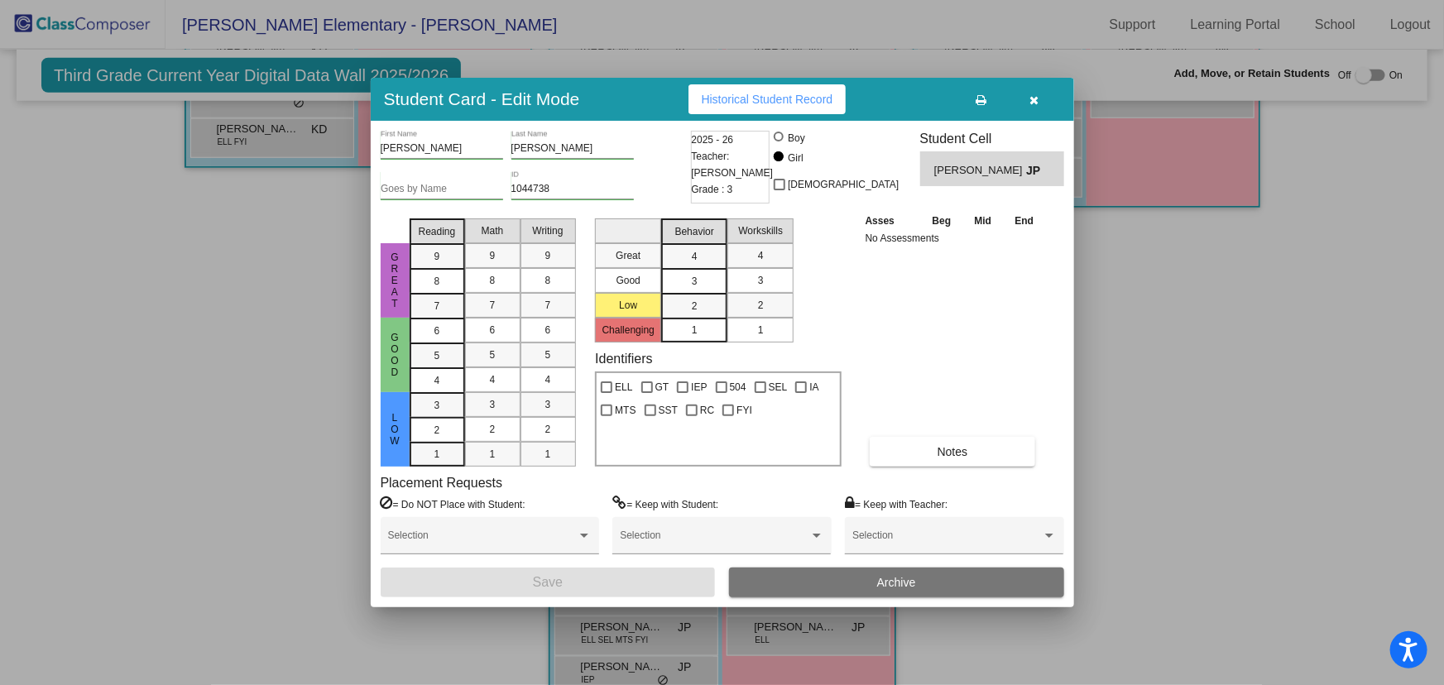
click at [1206, 455] on div at bounding box center [722, 342] width 1444 height 685
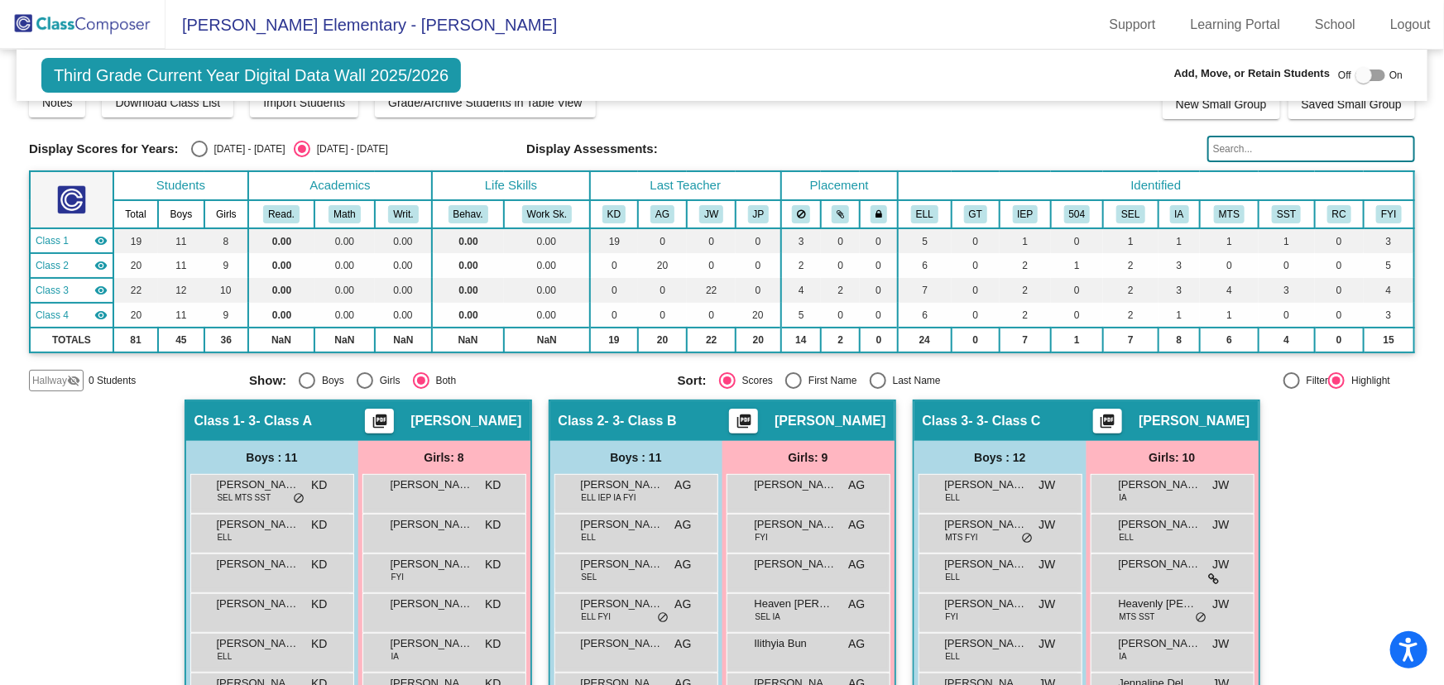
scroll to position [0, 0]
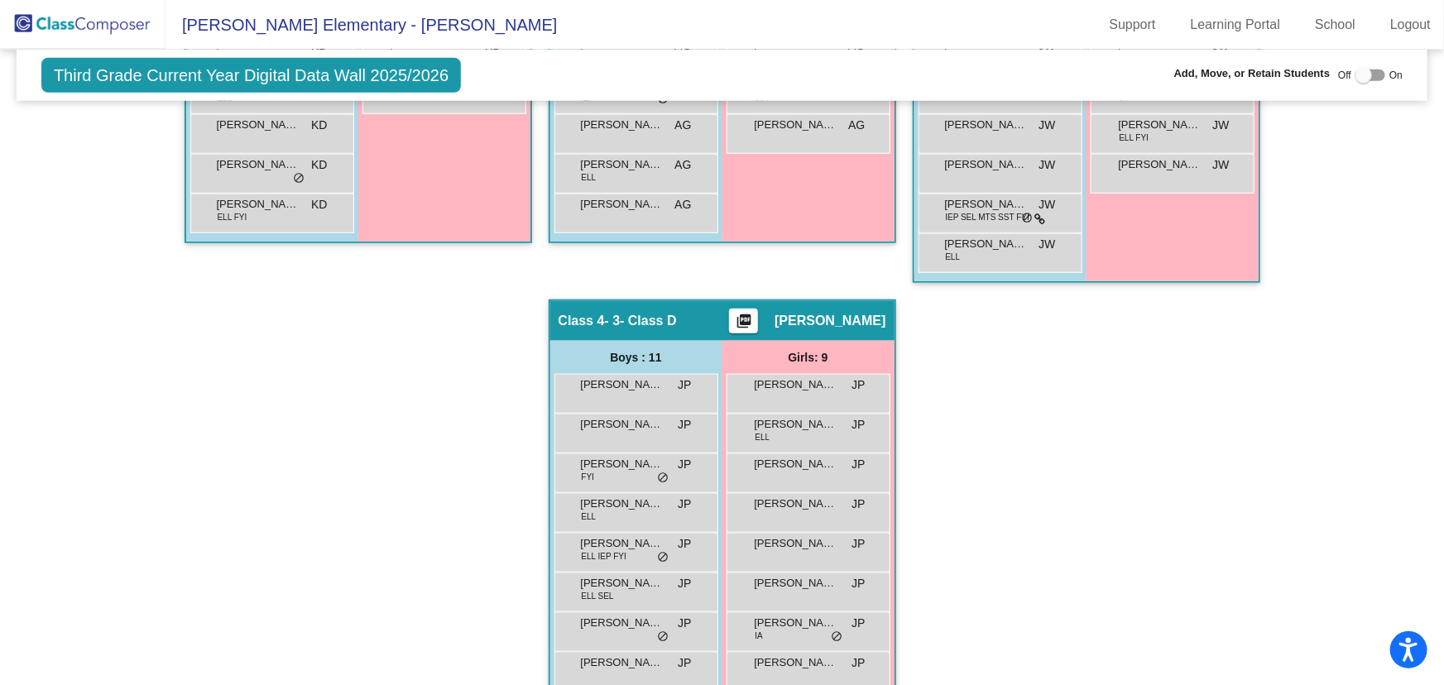
scroll to position [251, 0]
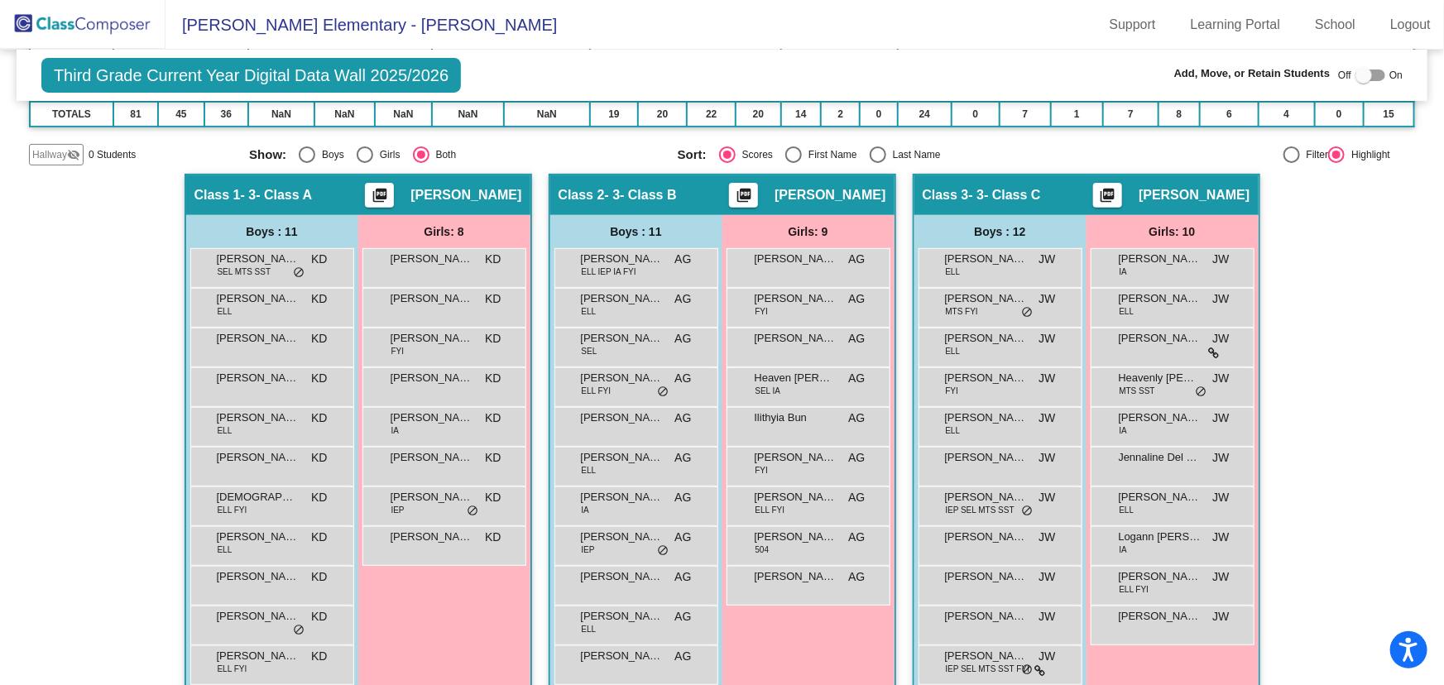
click at [367, 149] on div "Select an option" at bounding box center [365, 154] width 17 height 17
click at [365, 163] on input "Girls" at bounding box center [364, 163] width 1 height 1
radio input "true"
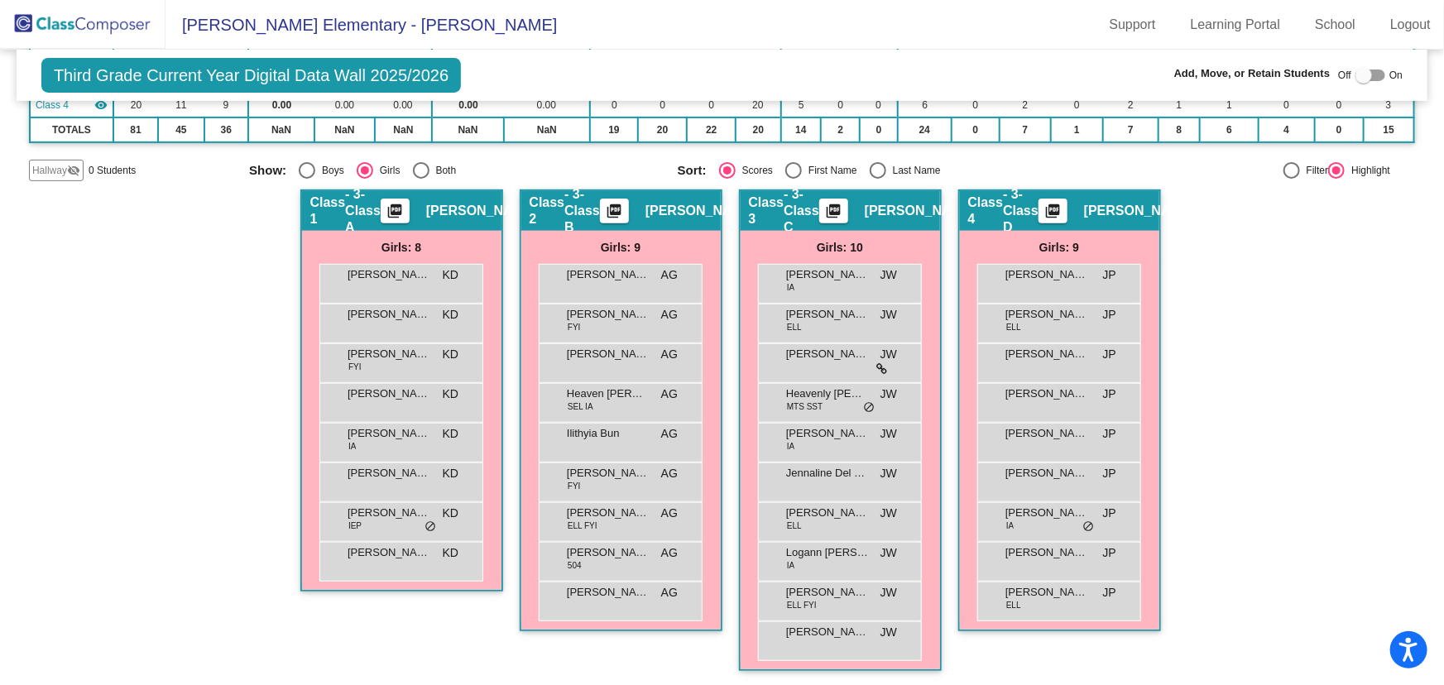
click at [870, 170] on div "Select an option" at bounding box center [878, 170] width 17 height 17
click at [877, 179] on input "Last Name" at bounding box center [877, 179] width 1 height 1
radio input "true"
click at [1063, 567] on div "[PERSON_NAME] JP lock do_not_disturb_alt" at bounding box center [1059, 560] width 158 height 34
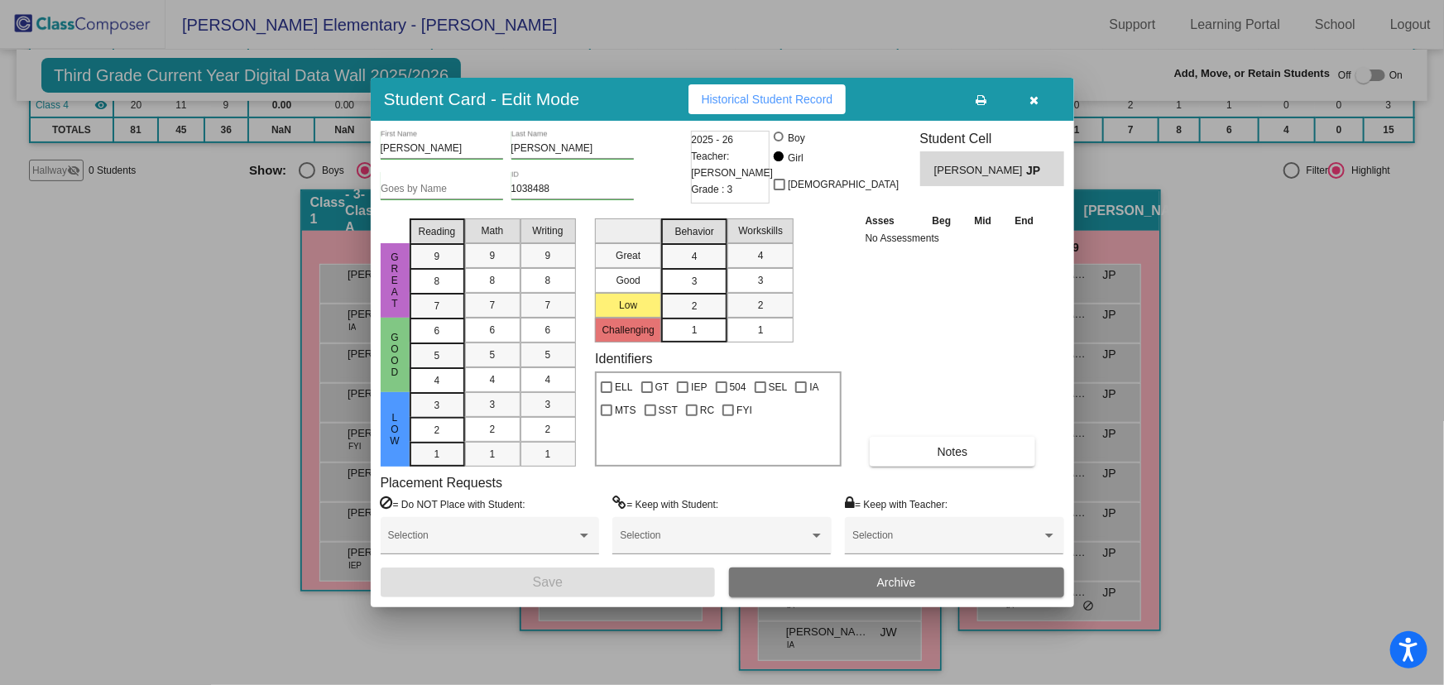
click at [883, 578] on span "Archive" at bounding box center [896, 582] width 39 height 13
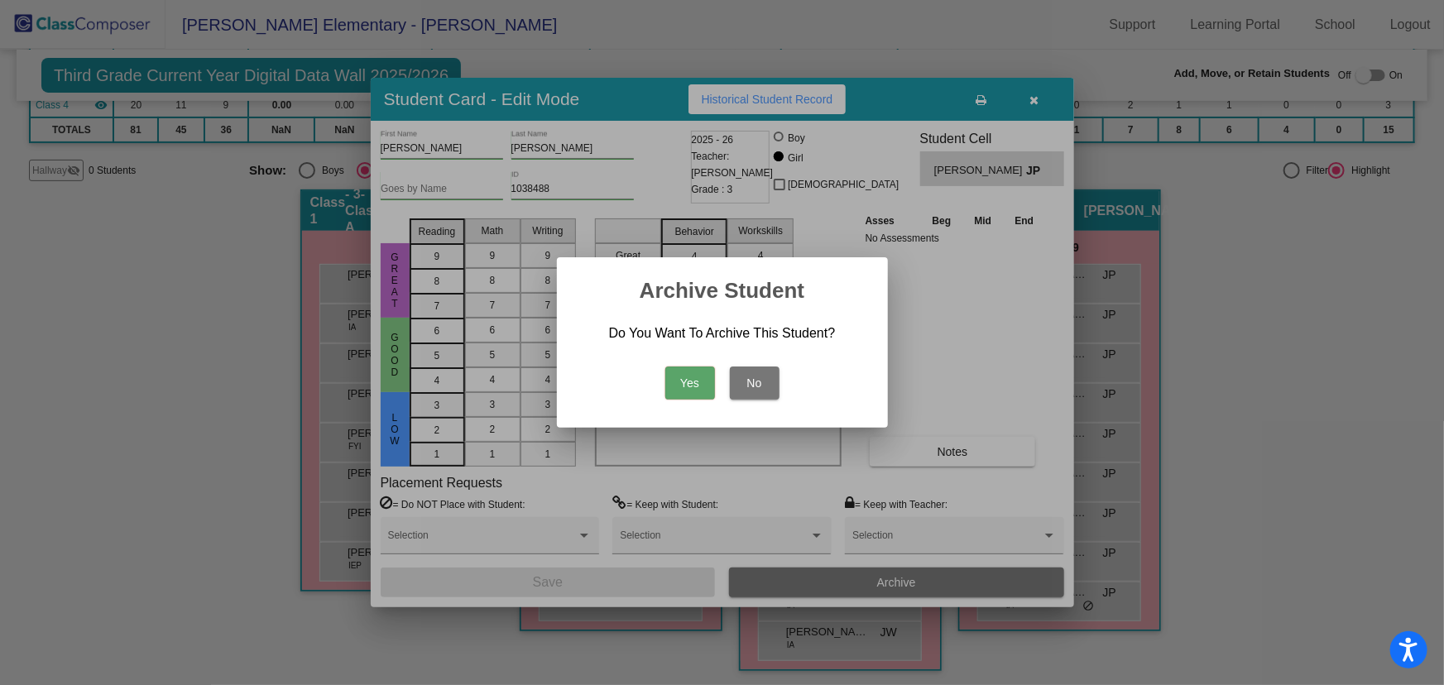
click at [686, 385] on button "Yes" at bounding box center [690, 383] width 50 height 33
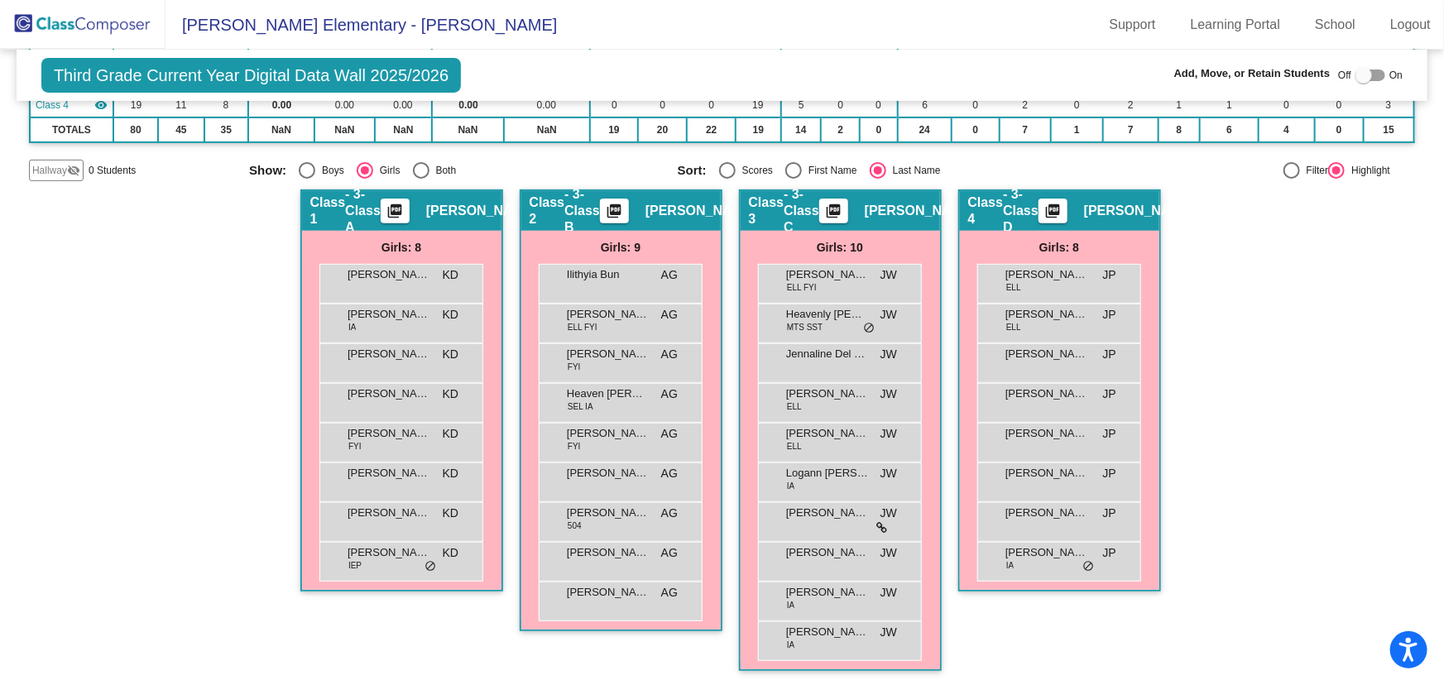
click at [81, 17] on img at bounding box center [83, 24] width 166 height 49
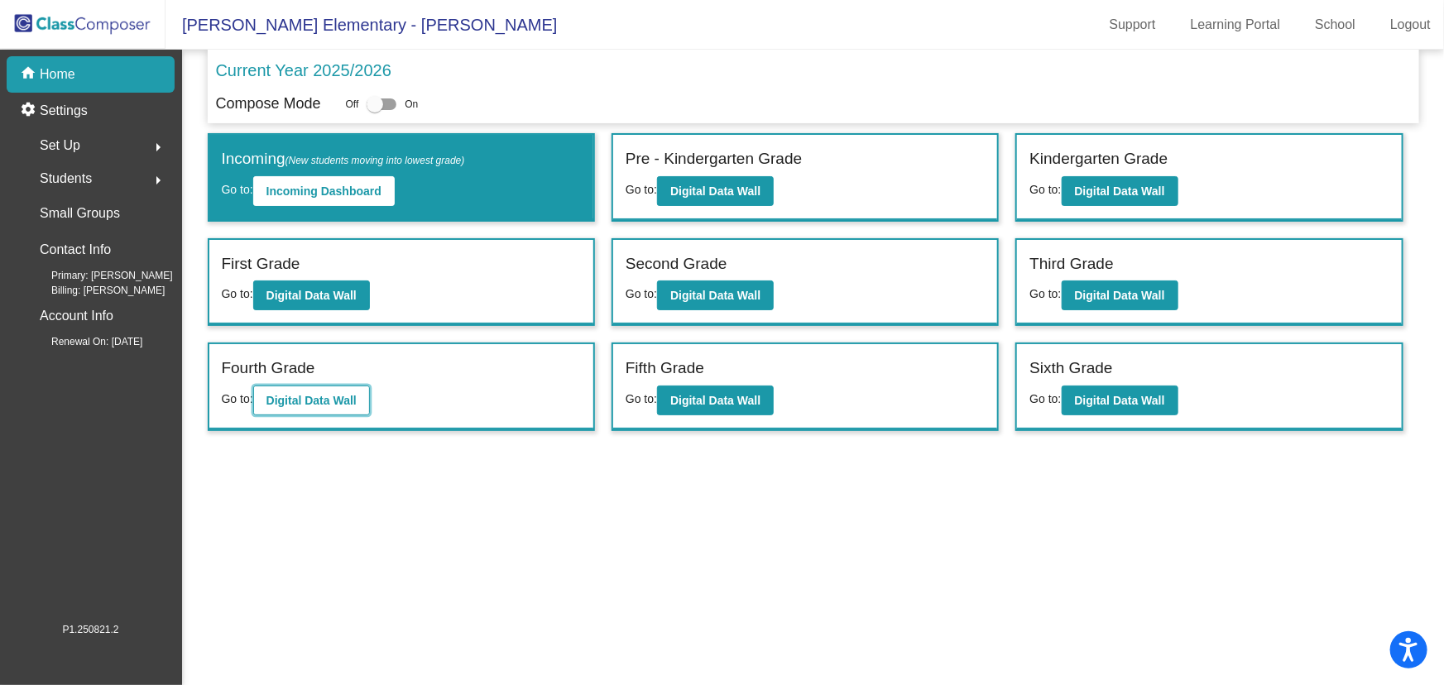
click at [280, 394] on b "Digital Data Wall" at bounding box center [311, 400] width 90 height 13
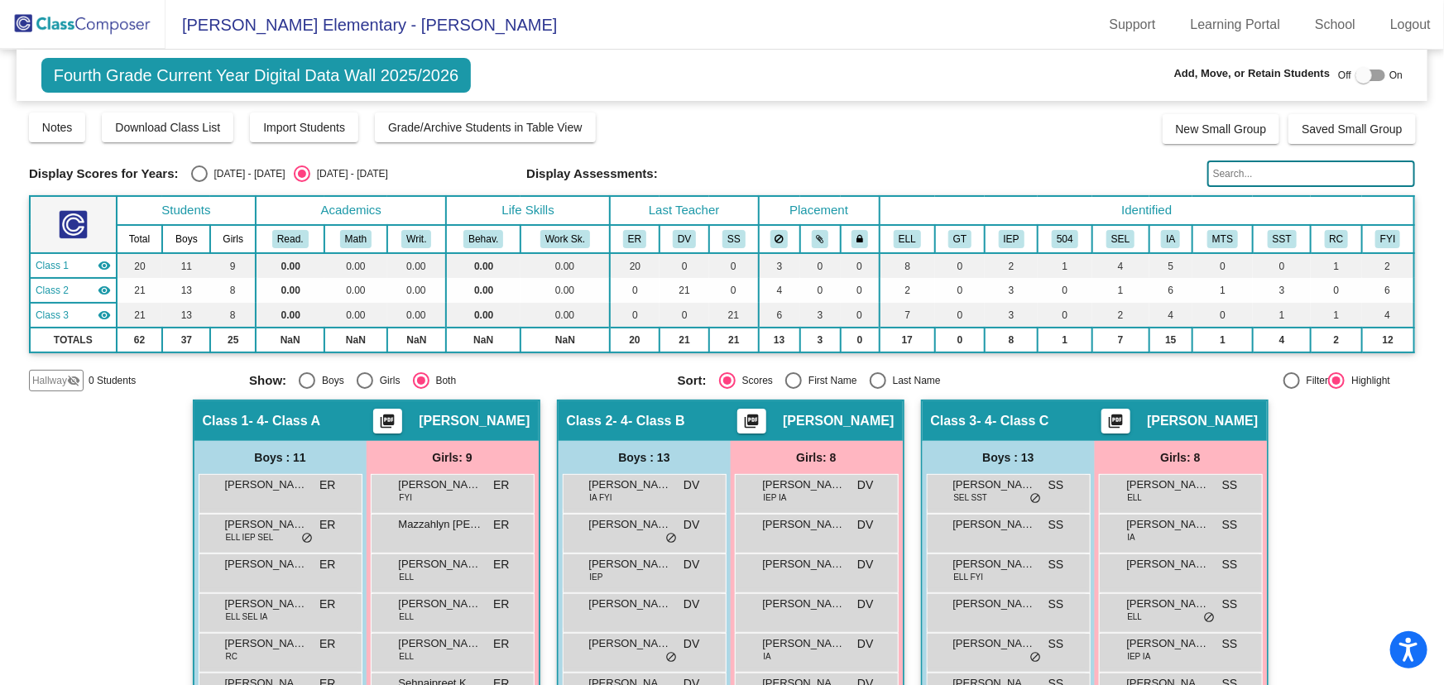
scroll to position [150, 0]
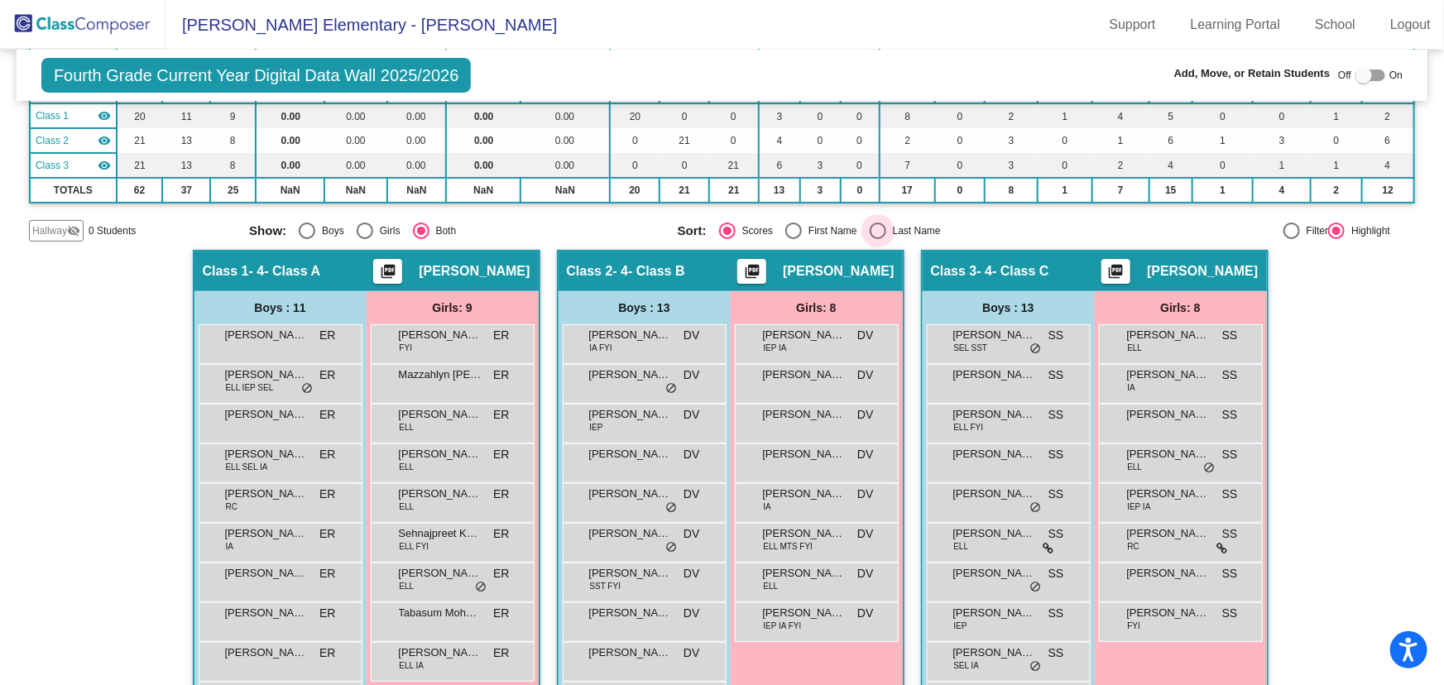
click at [870, 225] on div "Select an option" at bounding box center [878, 231] width 17 height 17
click at [877, 239] on input "Last Name" at bounding box center [877, 239] width 1 height 1
radio input "true"
click at [1358, 74] on div at bounding box center [1363, 75] width 17 height 17
checkbox input "true"
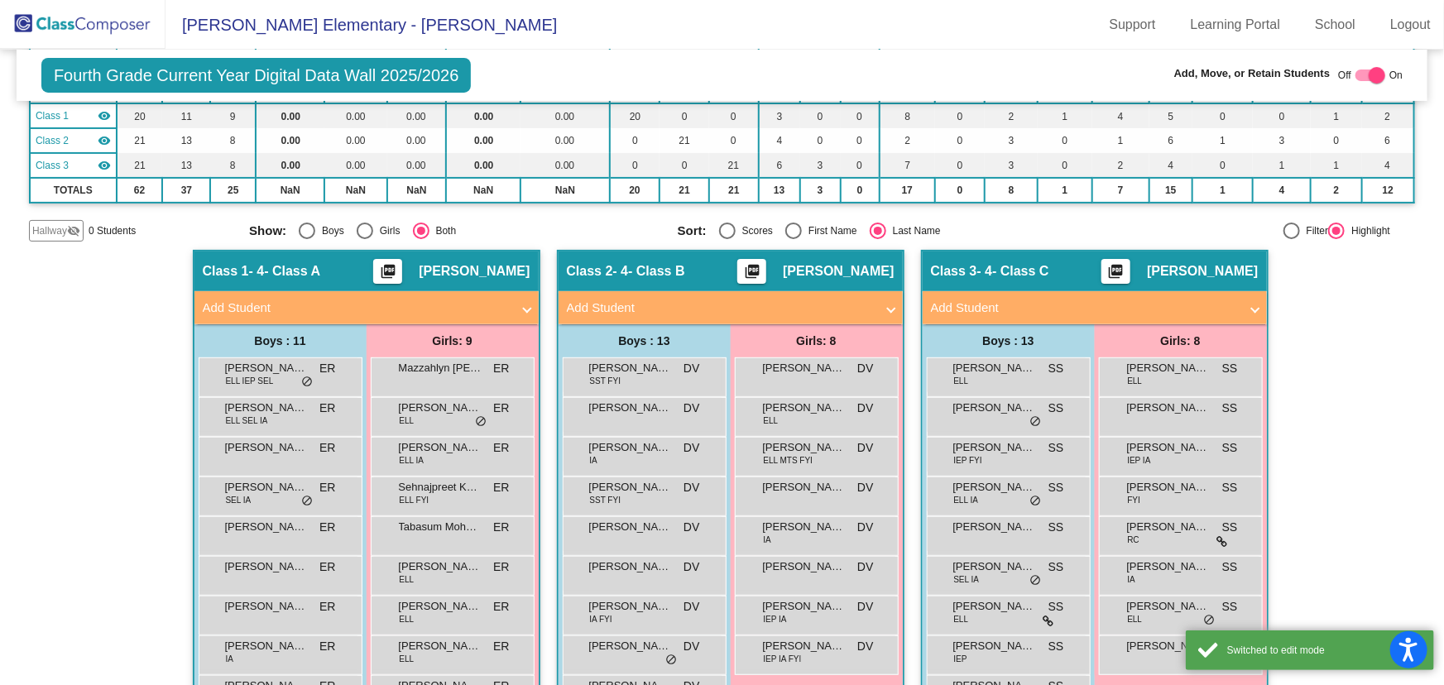
click at [758, 300] on mat-panel-title "Add Student" at bounding box center [721, 308] width 308 height 19
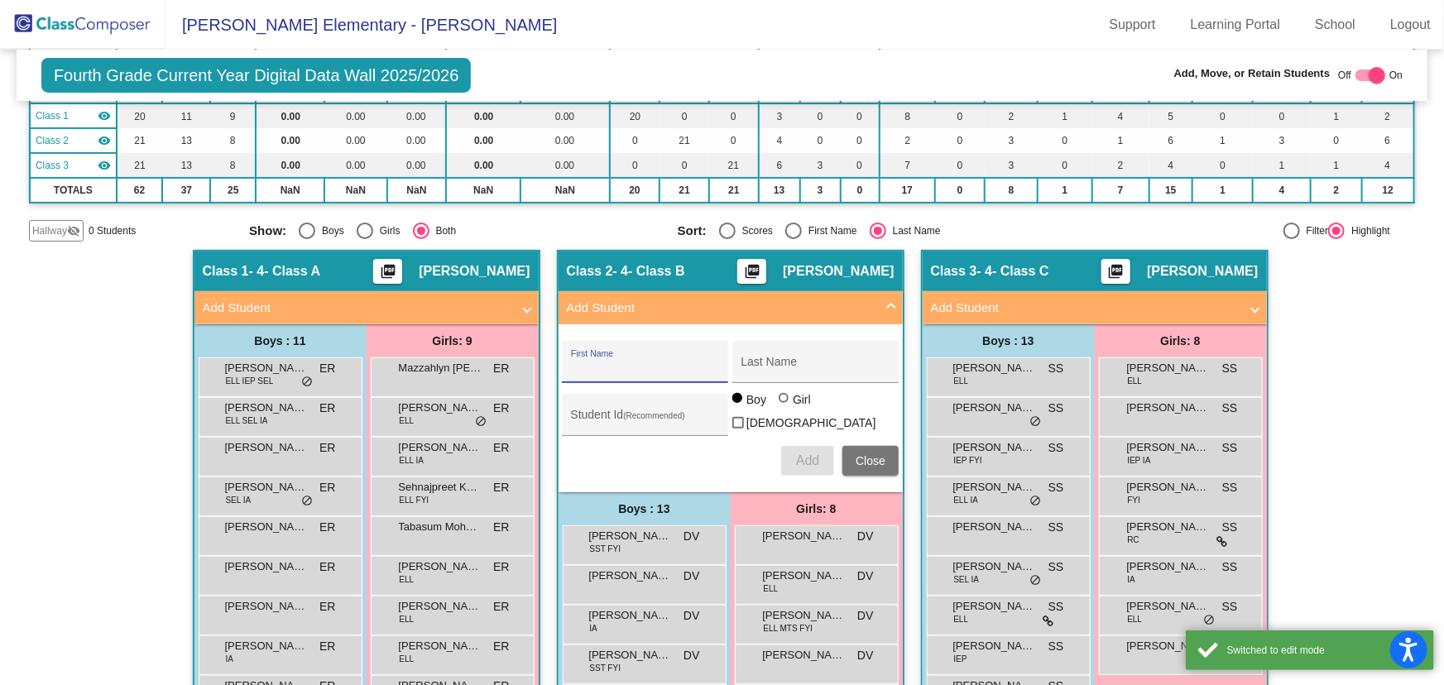
click at [646, 369] on input "First Name" at bounding box center [645, 368] width 149 height 13
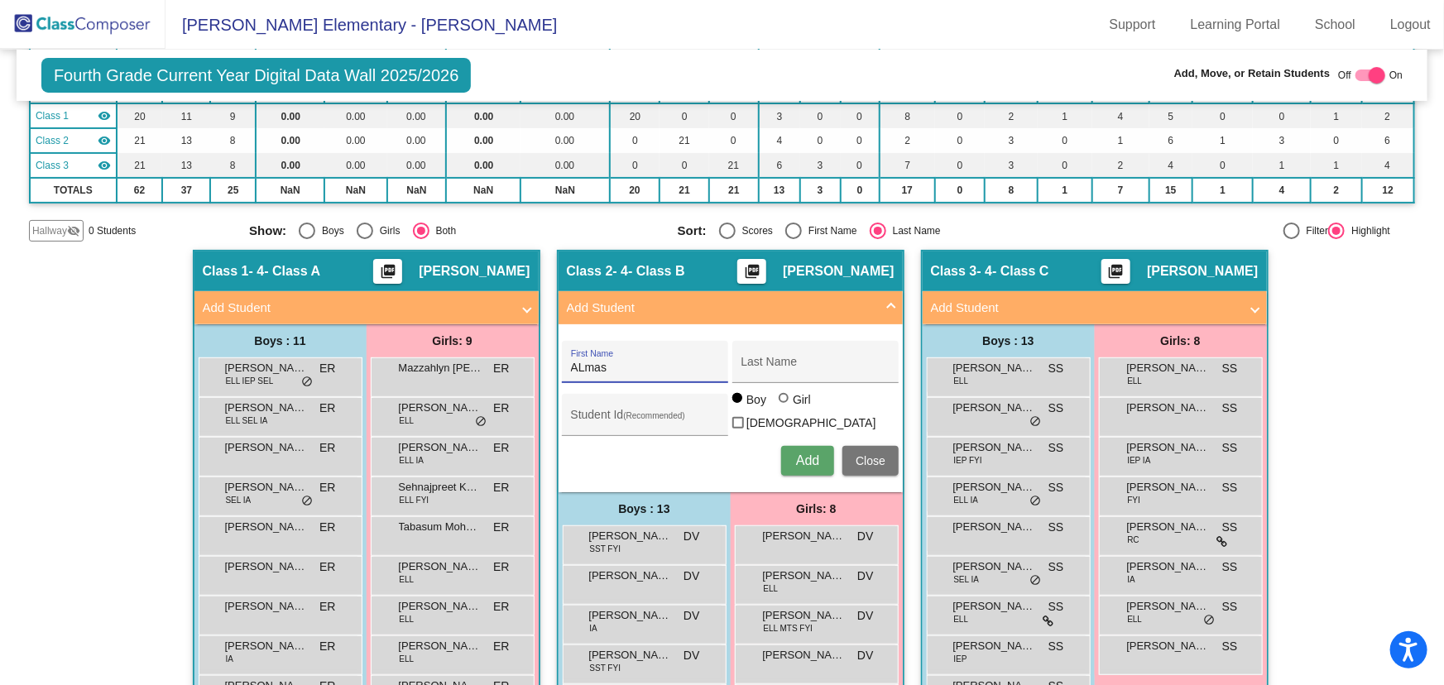
type input "Almas"
click at [808, 367] on input "Last Name" at bounding box center [815, 368] width 149 height 13
type input "[PERSON_NAME]"
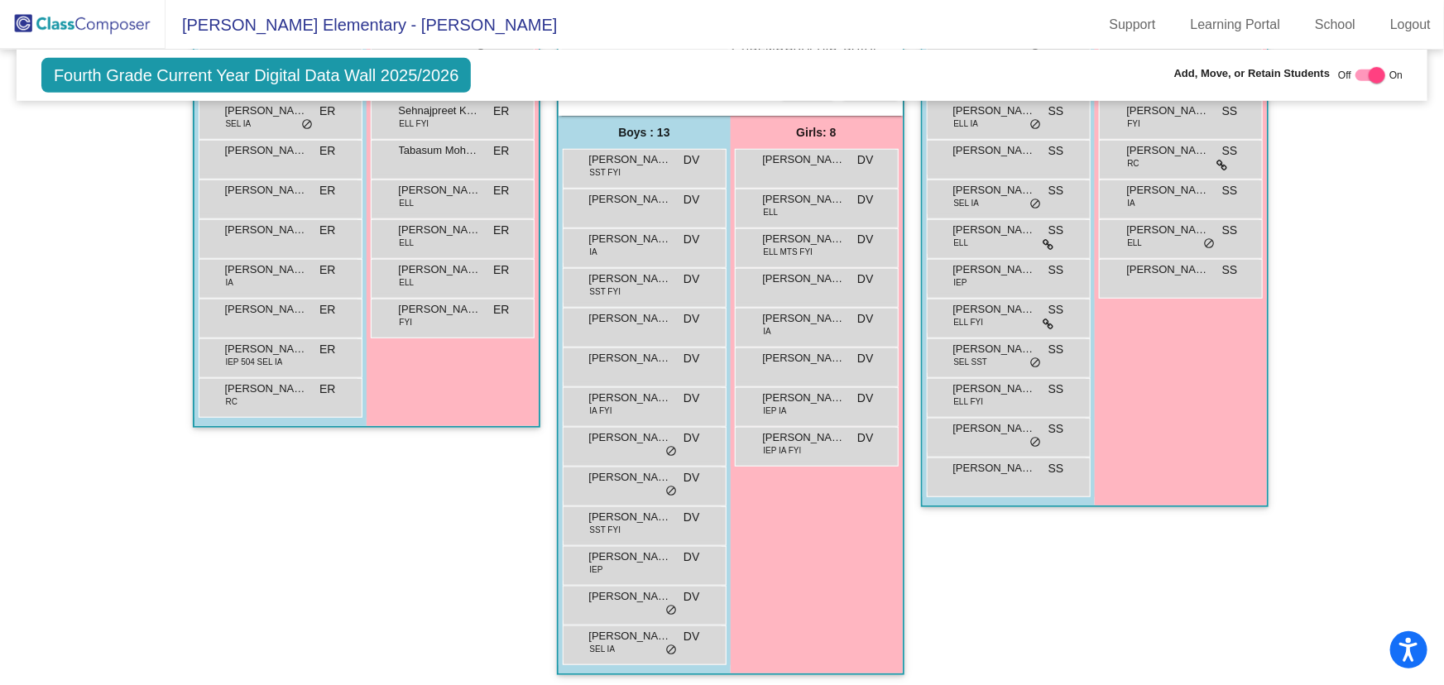
scroll to position [300, 0]
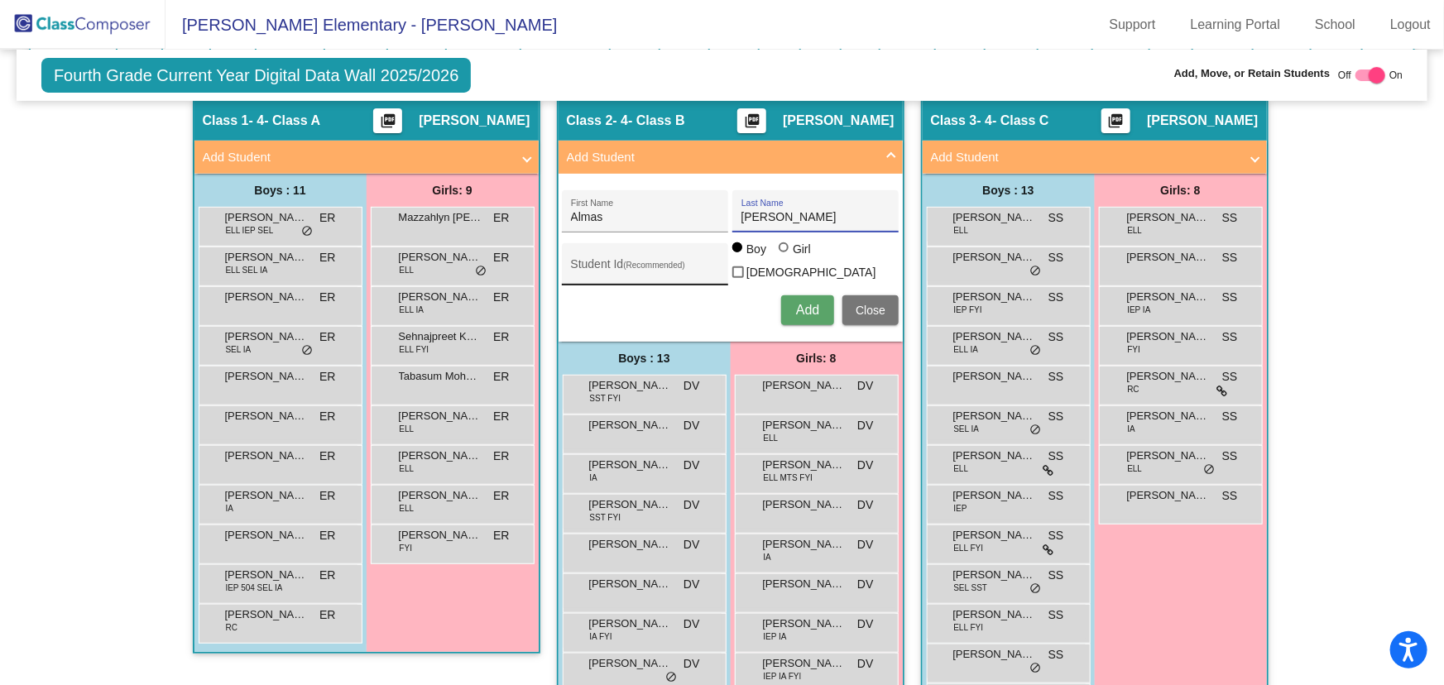
click at [612, 267] on input "Student Id (Recommended)" at bounding box center [645, 270] width 149 height 13
click at [784, 247] on div at bounding box center [784, 247] width 0 height 0
click at [784, 256] on input "Girl" at bounding box center [784, 256] width 1 height 1
radio input "true"
click at [805, 303] on span "Add" at bounding box center [807, 310] width 23 height 14
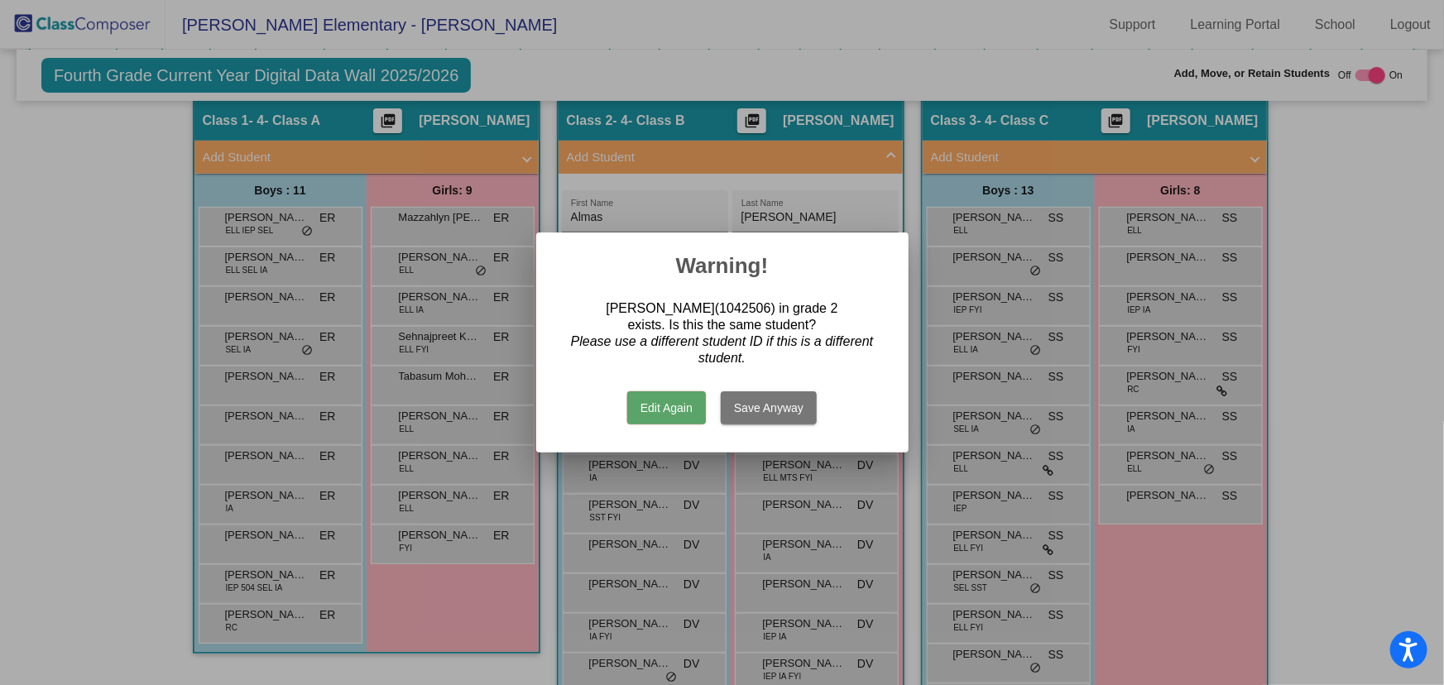
click at [1316, 356] on div at bounding box center [722, 342] width 1444 height 685
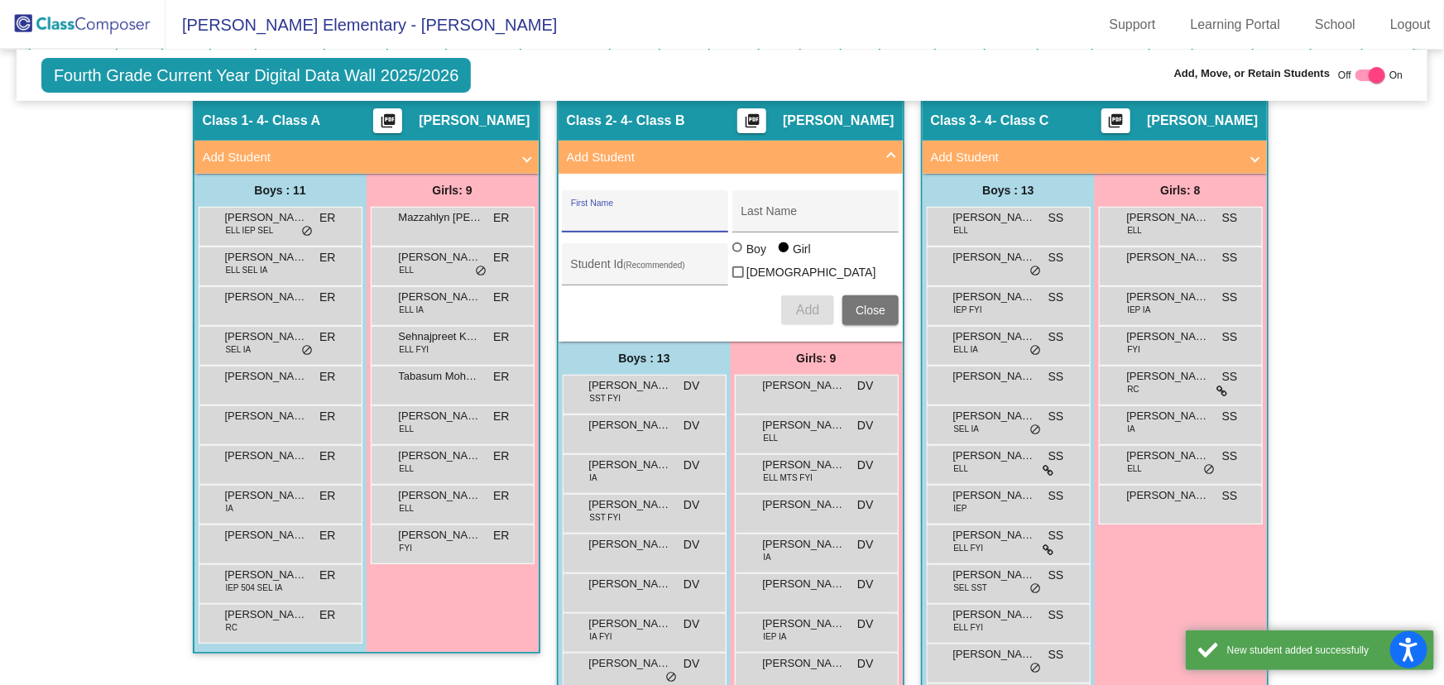
click at [870, 304] on span "Close" at bounding box center [871, 310] width 30 height 13
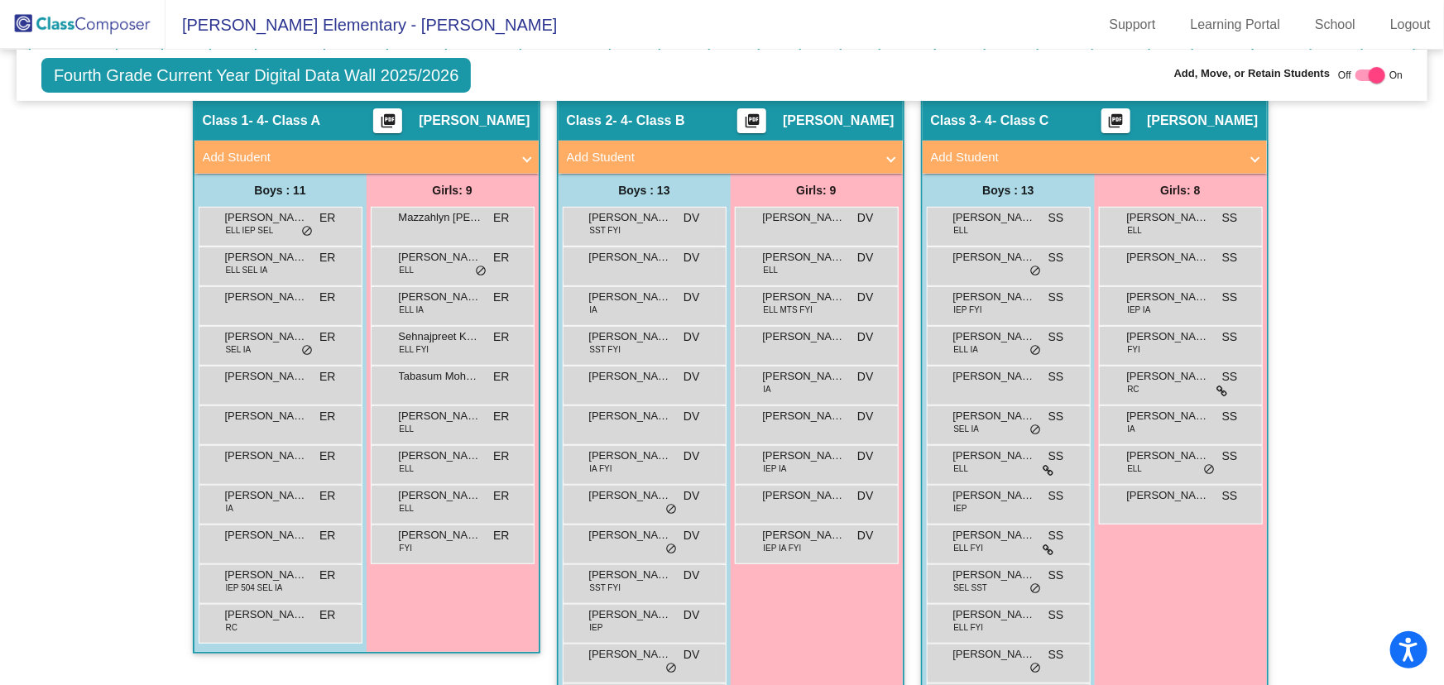
click at [64, 16] on img at bounding box center [83, 24] width 166 height 49
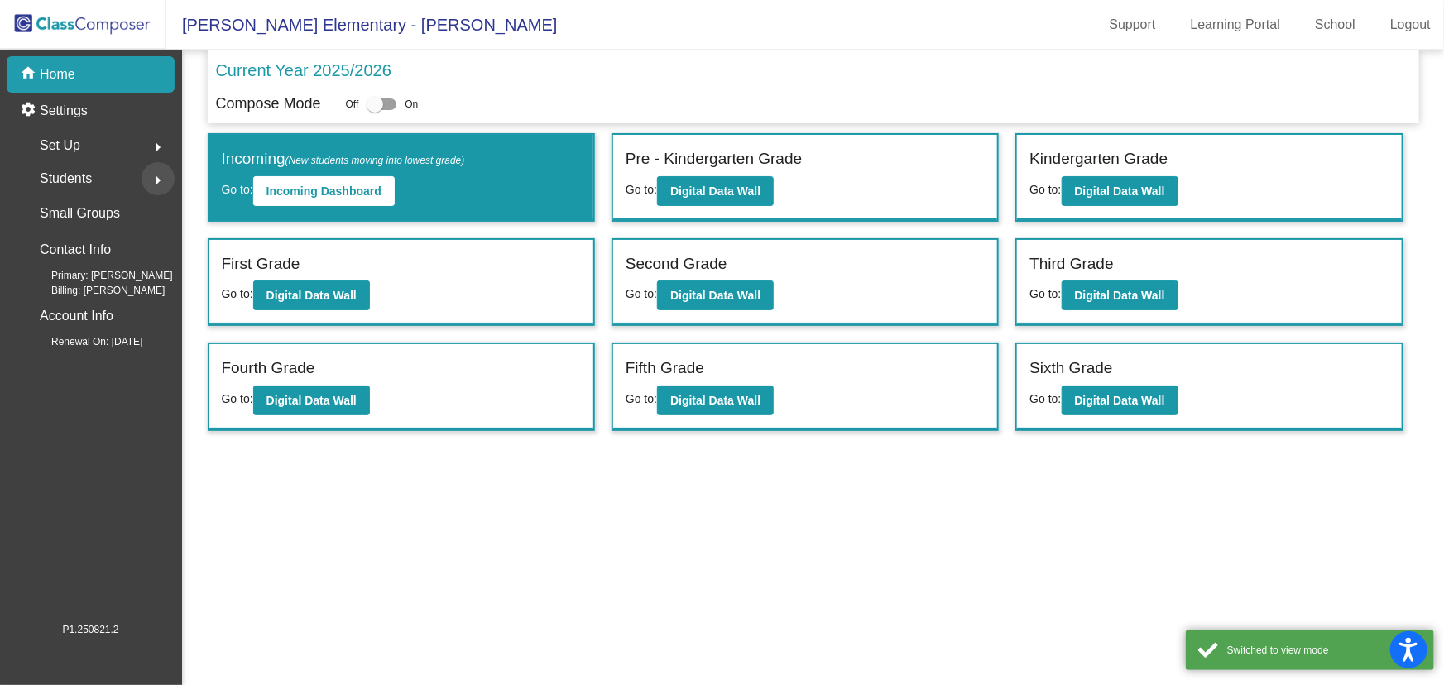
click at [142, 177] on button "arrow_right" at bounding box center [158, 178] width 33 height 33
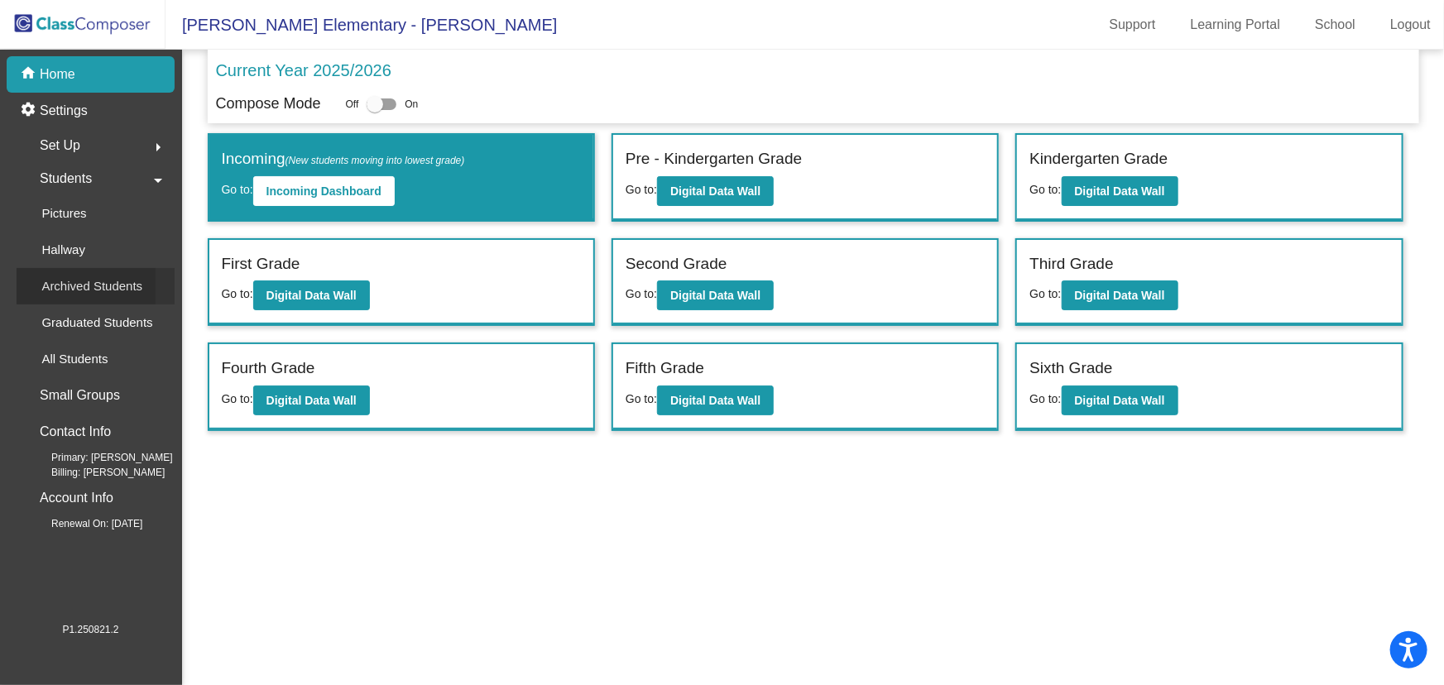
click at [89, 286] on p "Archived Students" at bounding box center [91, 286] width 101 height 20
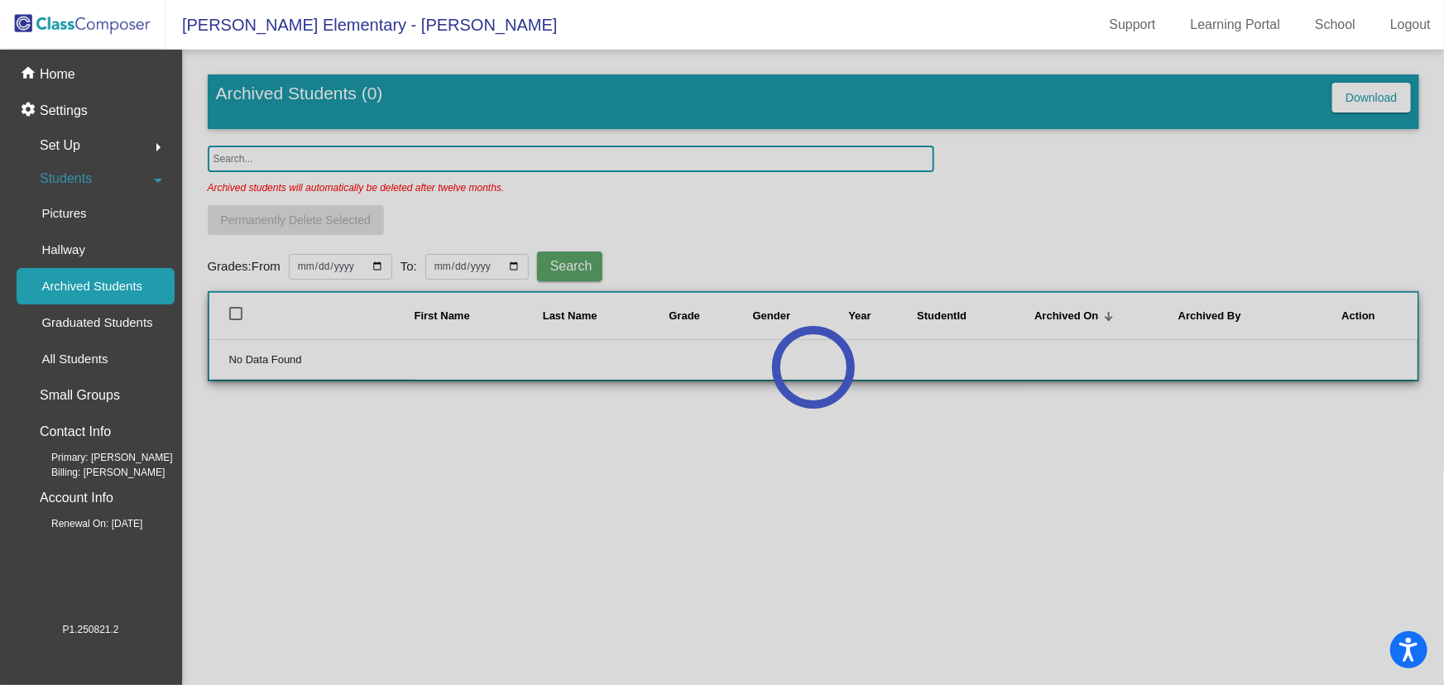
click at [302, 160] on div at bounding box center [813, 368] width 1262 height 636
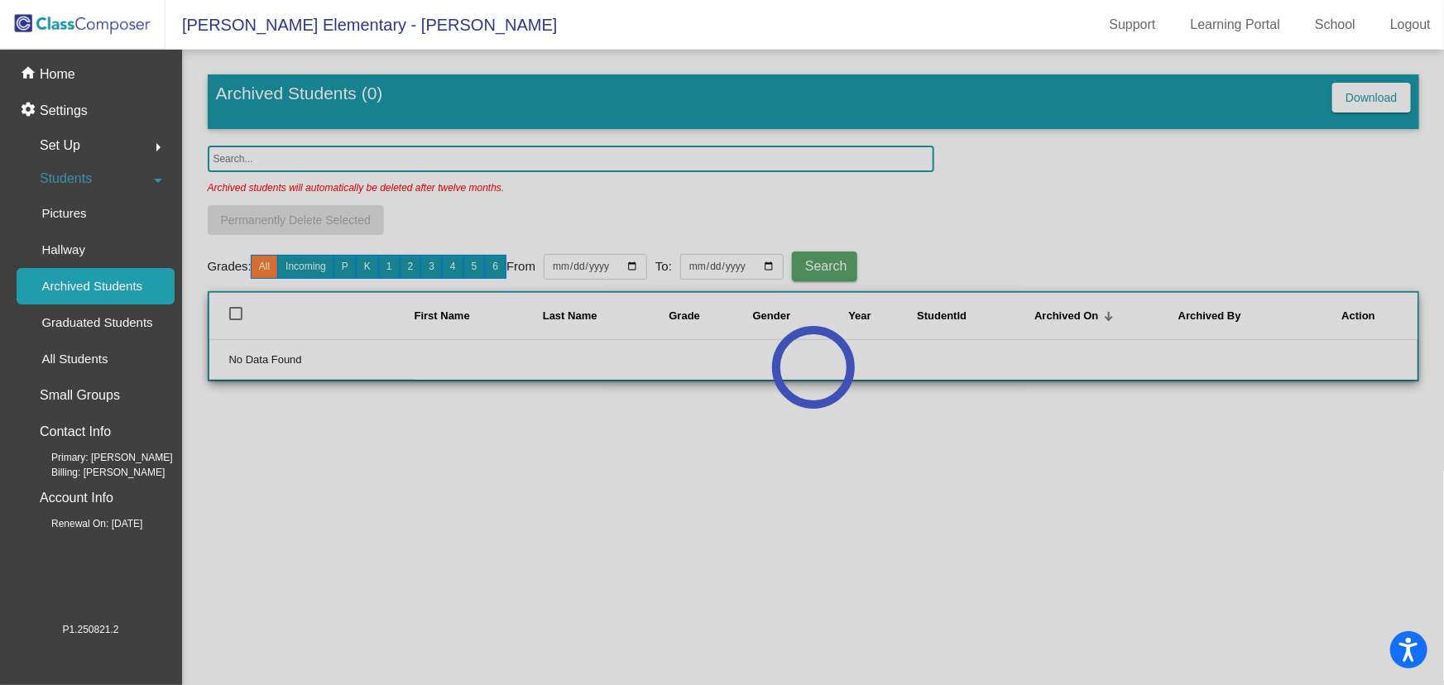
click at [293, 156] on div at bounding box center [813, 368] width 1262 height 636
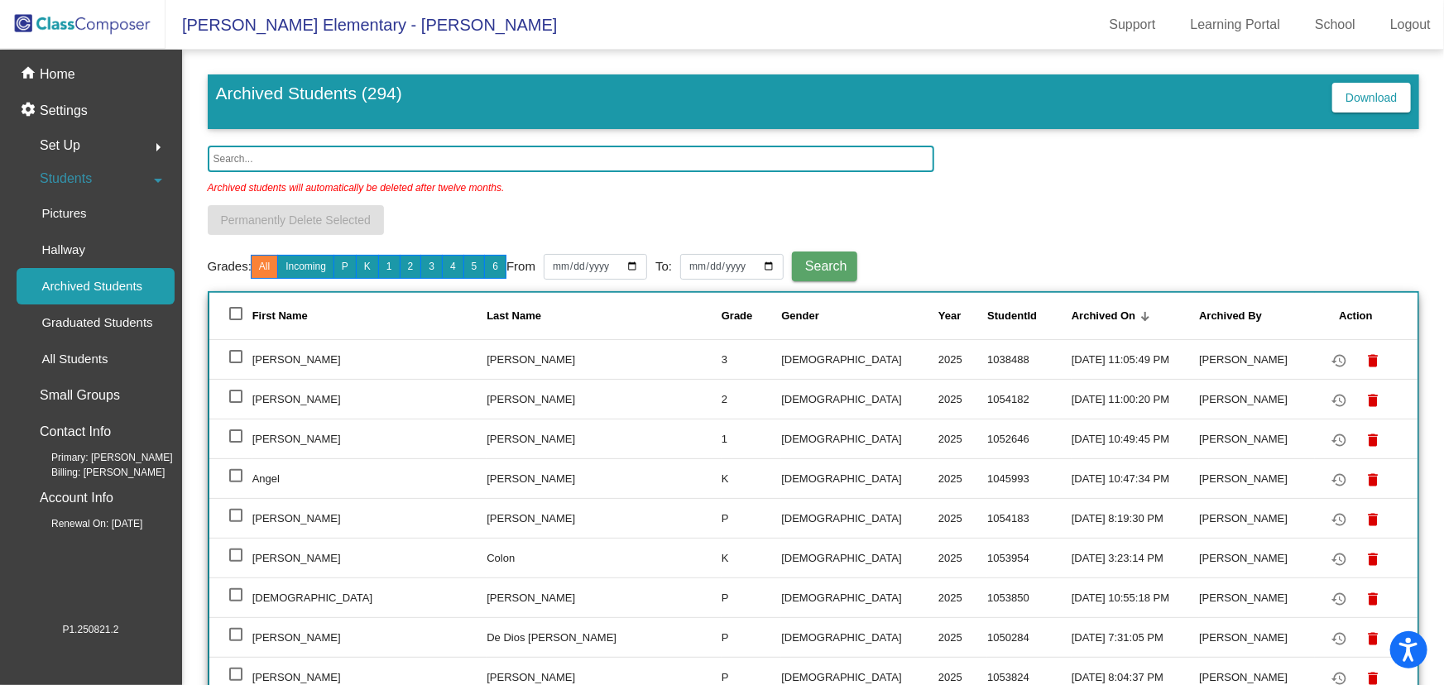
click at [271, 159] on input "text" at bounding box center [571, 159] width 727 height 26
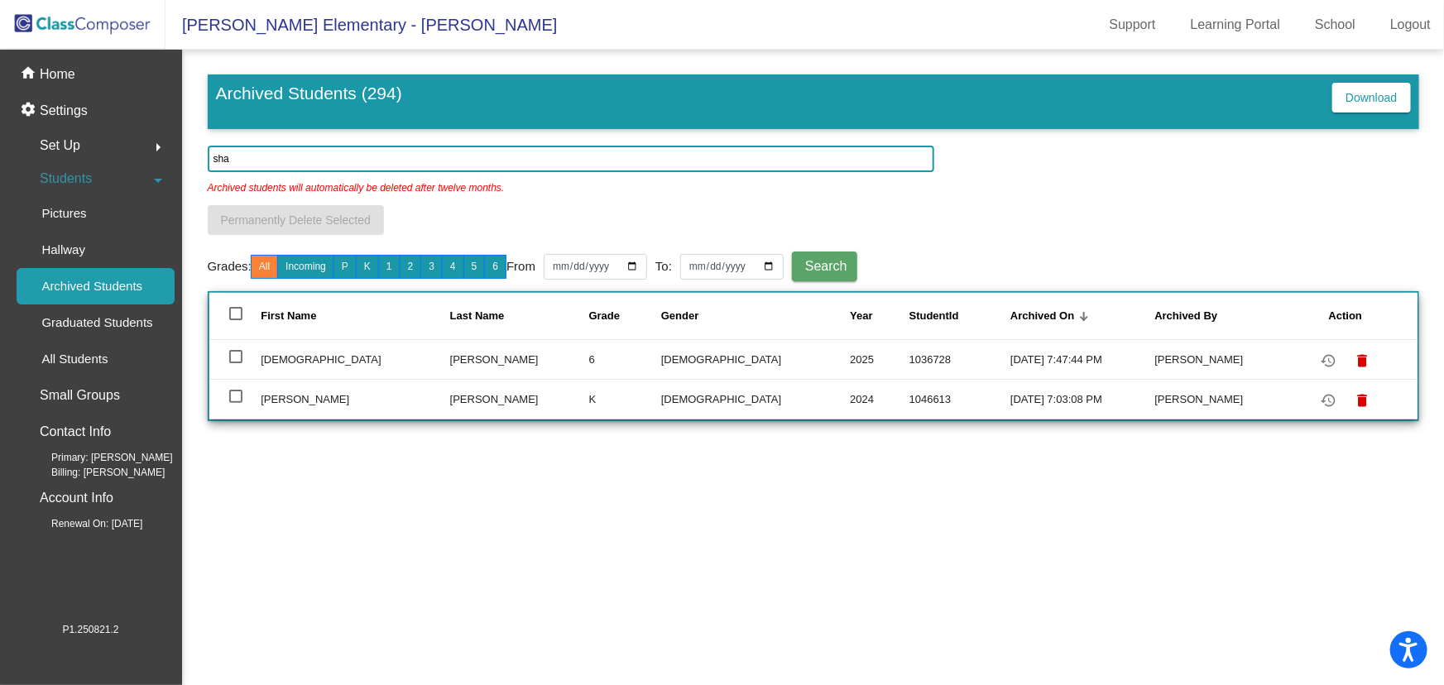
drag, startPoint x: 247, startPoint y: 158, endPoint x: 198, endPoint y: 152, distance: 50.0
click at [203, 157] on mat-sidenav-content "Archived Students (294) Download sha Archived students will automatically be de…" at bounding box center [813, 368] width 1262 height 636
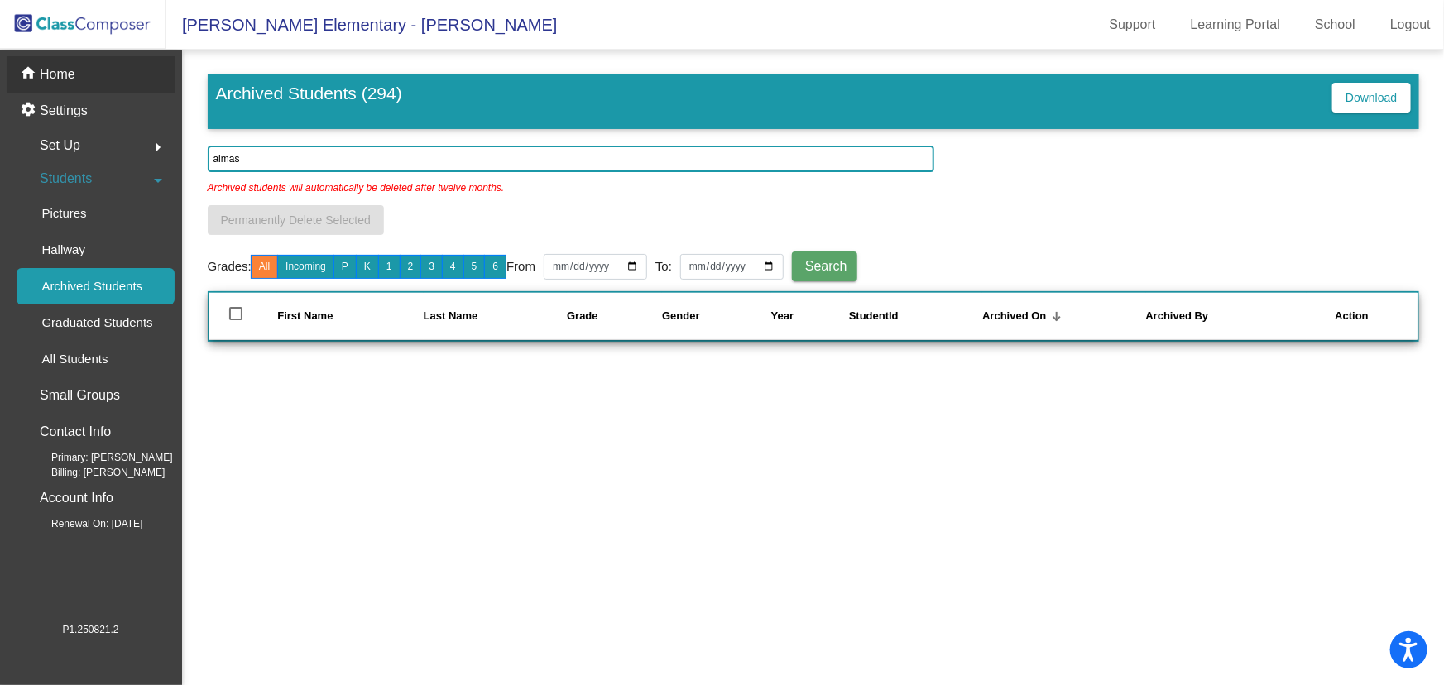
type input "almas"
click at [58, 82] on p "Home" at bounding box center [58, 75] width 36 height 20
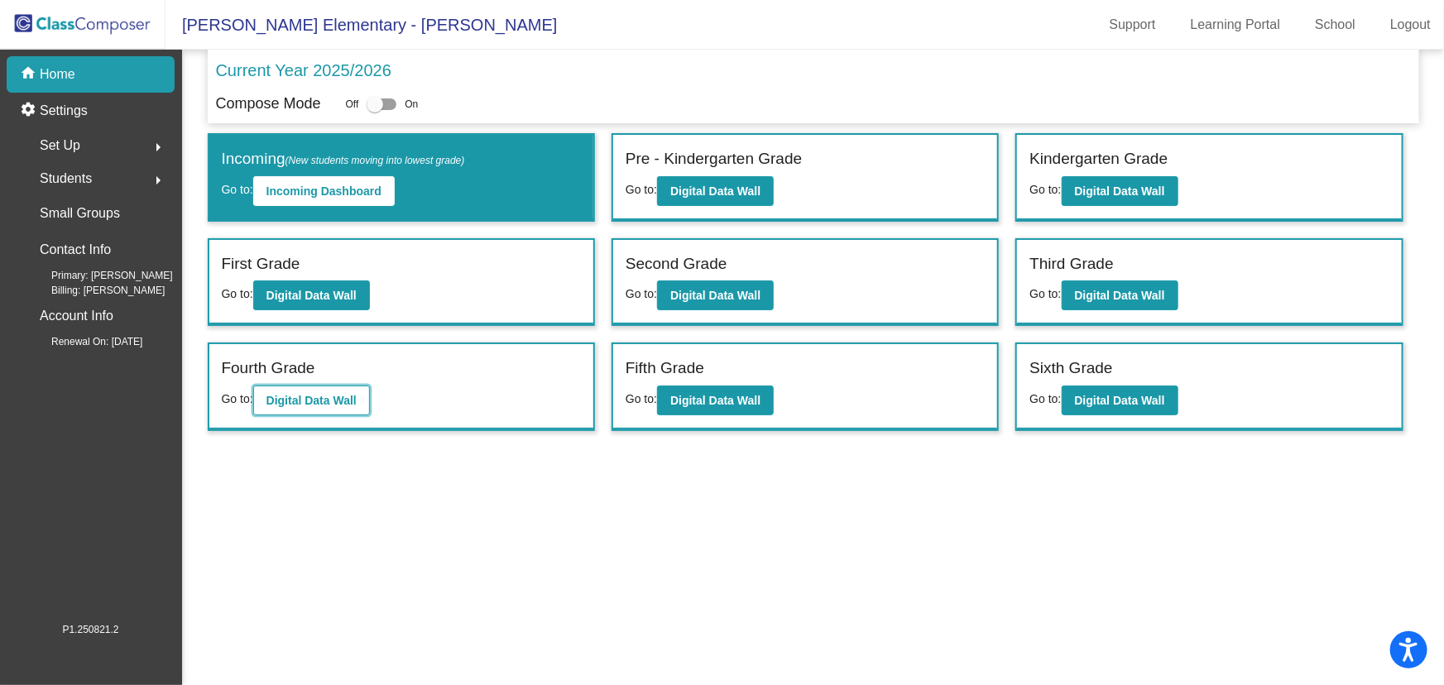
click at [337, 388] on button "Digital Data Wall" at bounding box center [311, 401] width 117 height 30
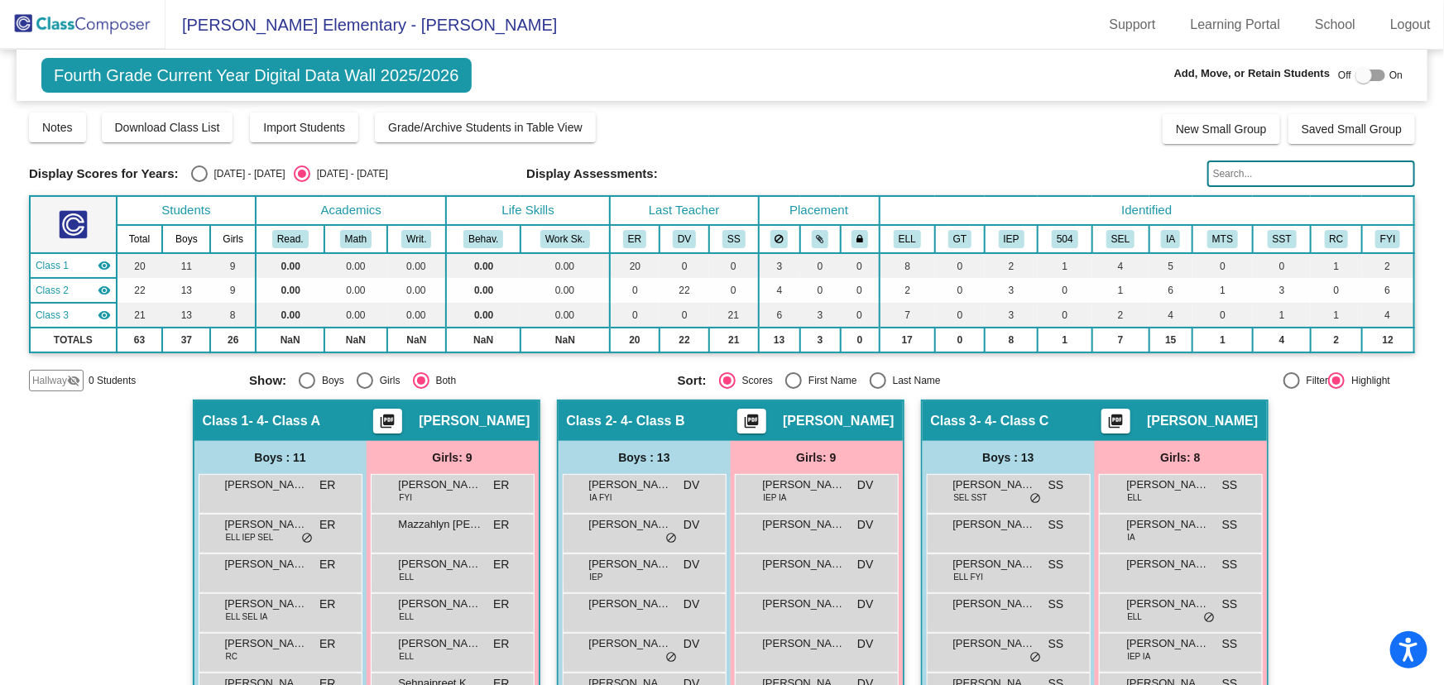
click at [870, 377] on div "Select an option" at bounding box center [878, 380] width 17 height 17
click at [877, 389] on input "Last Name" at bounding box center [877, 389] width 1 height 1
radio input "true"
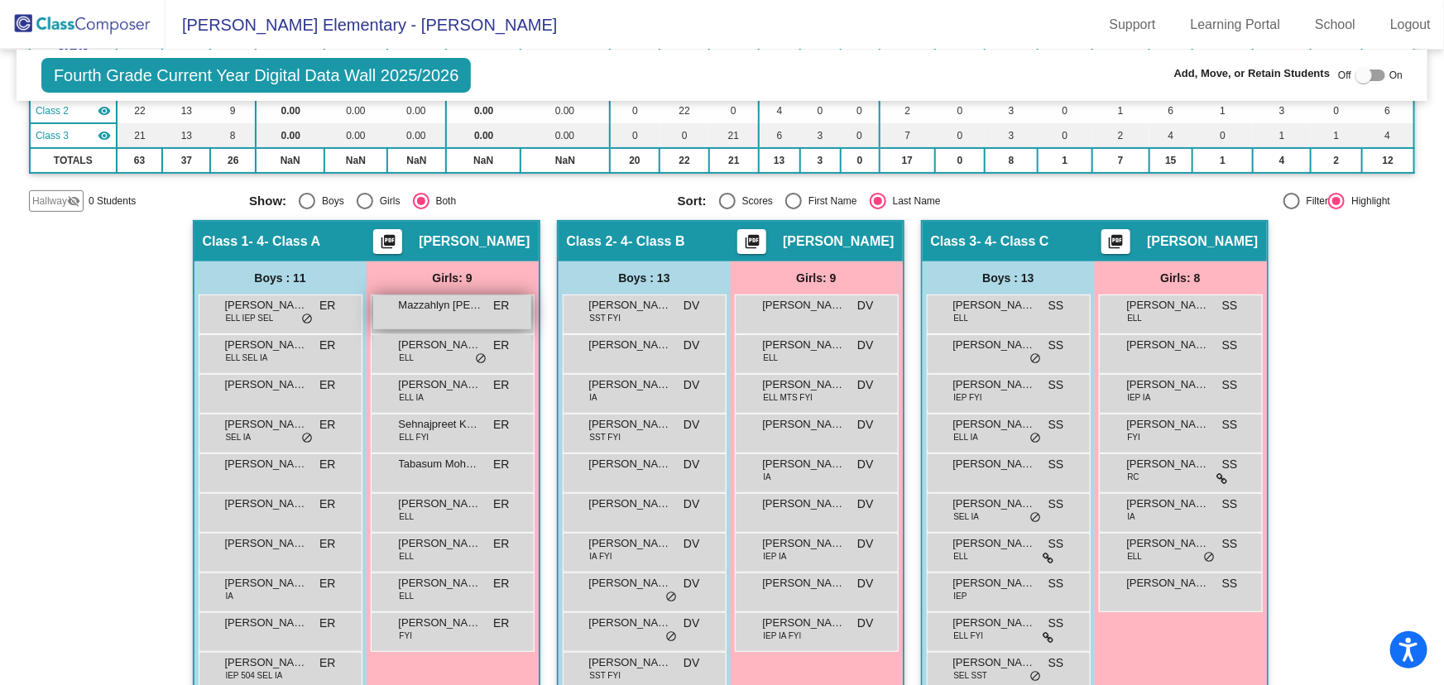
scroll to position [104, 0]
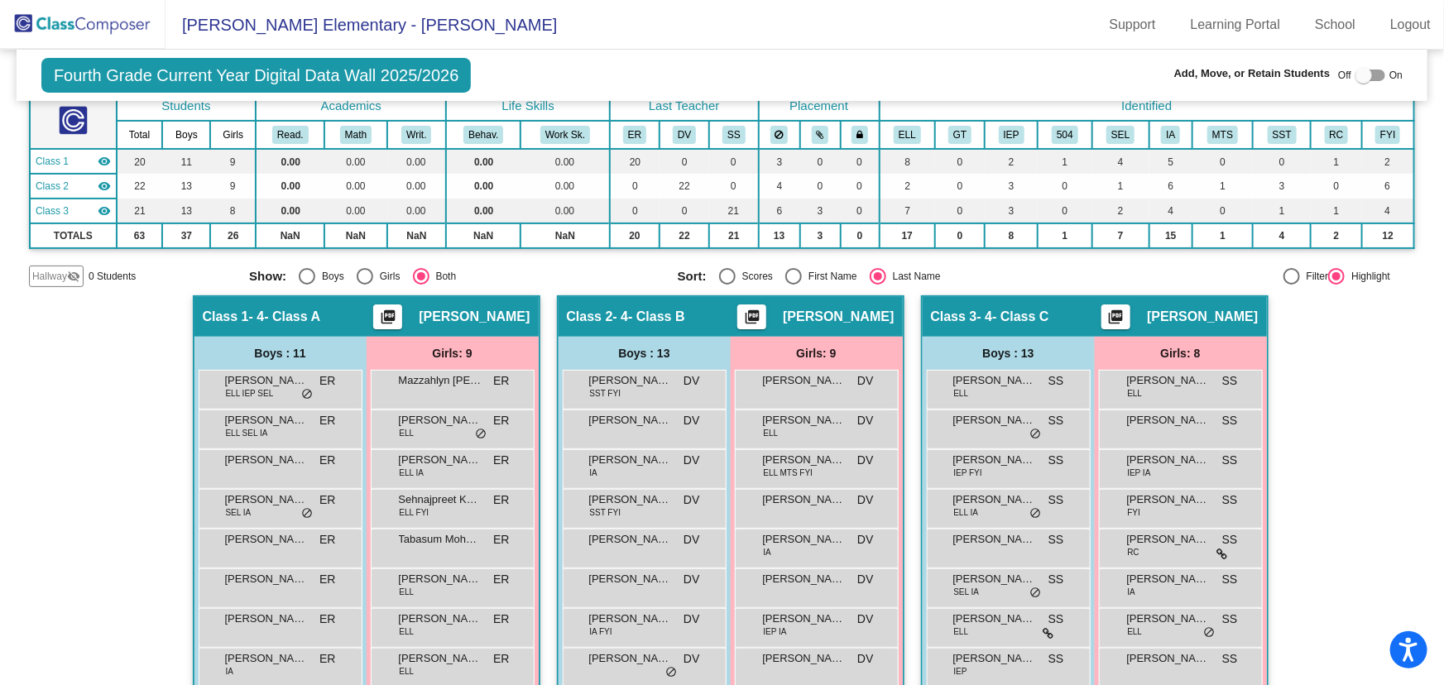
click at [77, 26] on img at bounding box center [83, 24] width 166 height 49
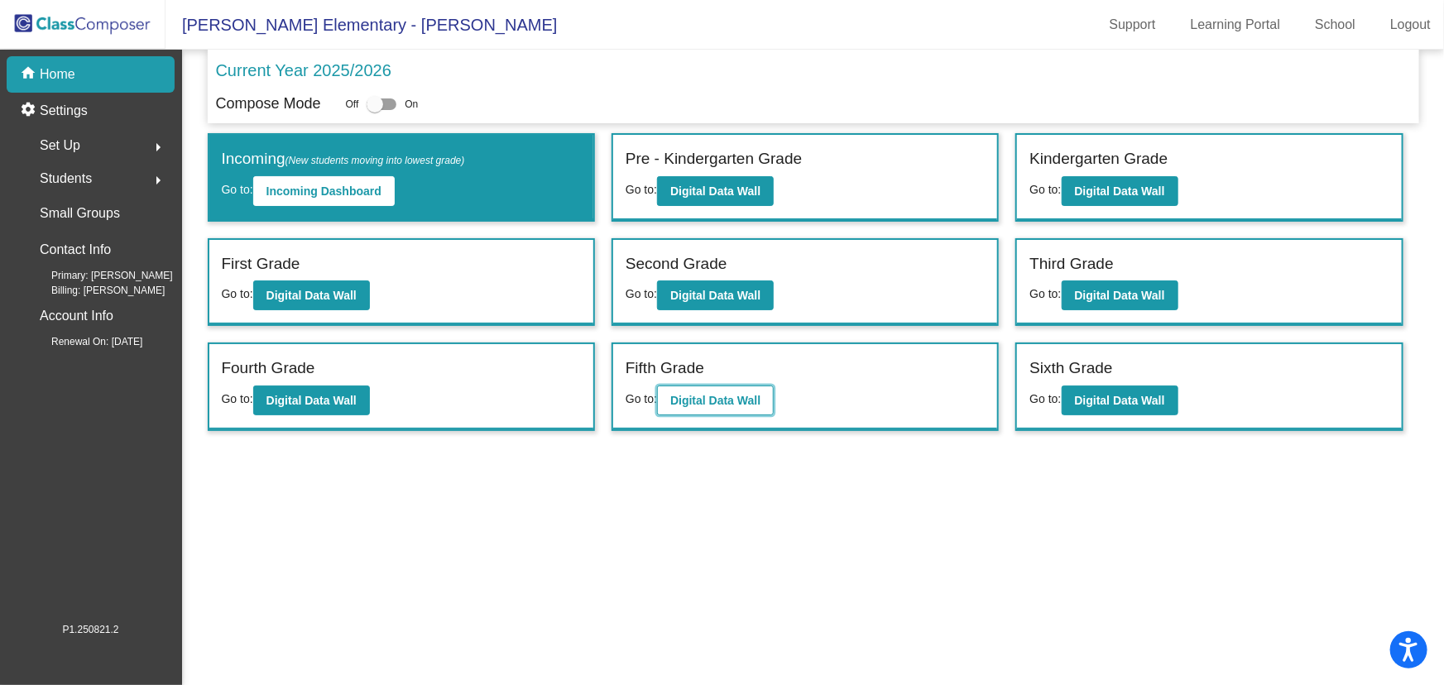
click at [759, 396] on button "Digital Data Wall" at bounding box center [715, 401] width 117 height 30
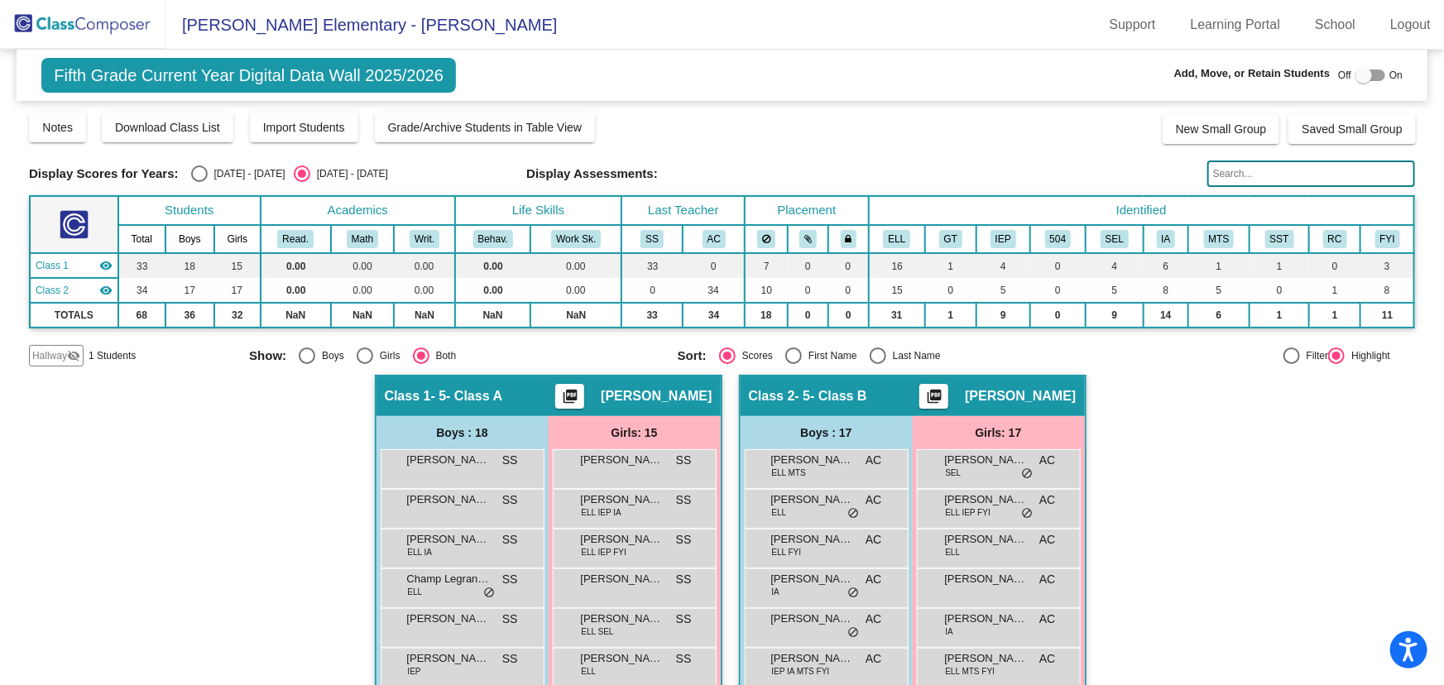
click at [76, 28] on img at bounding box center [83, 24] width 166 height 49
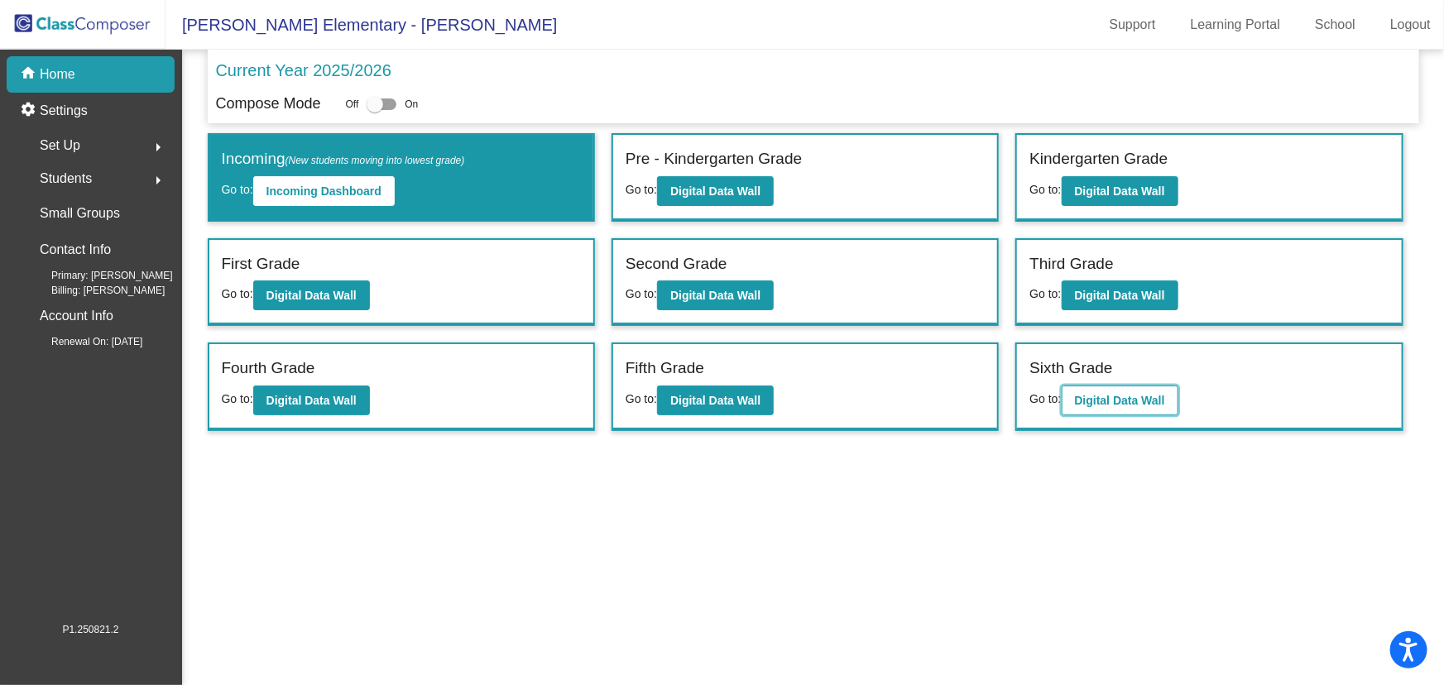
click at [1105, 405] on b "Digital Data Wall" at bounding box center [1120, 400] width 90 height 13
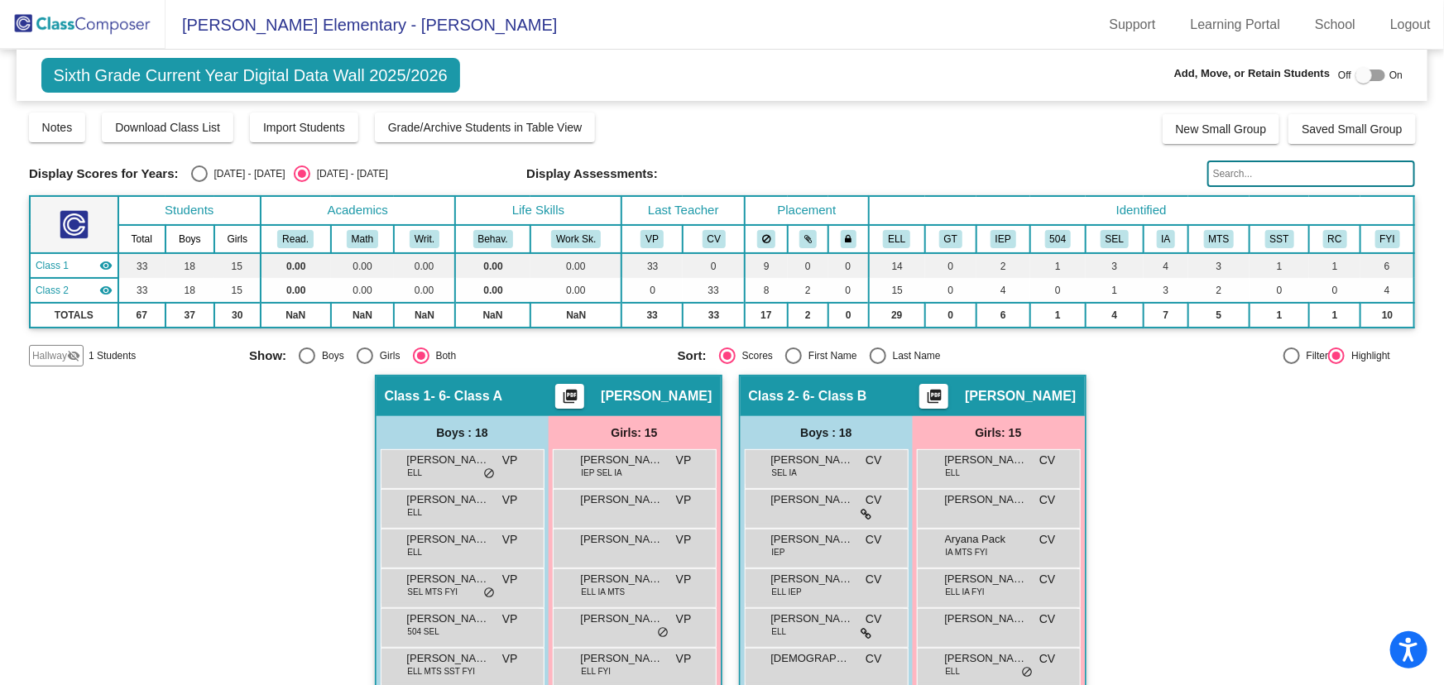
click at [870, 352] on div "Select an option" at bounding box center [878, 356] width 17 height 17
click at [877, 364] on input "Last Name" at bounding box center [877, 364] width 1 height 1
radio input "true"
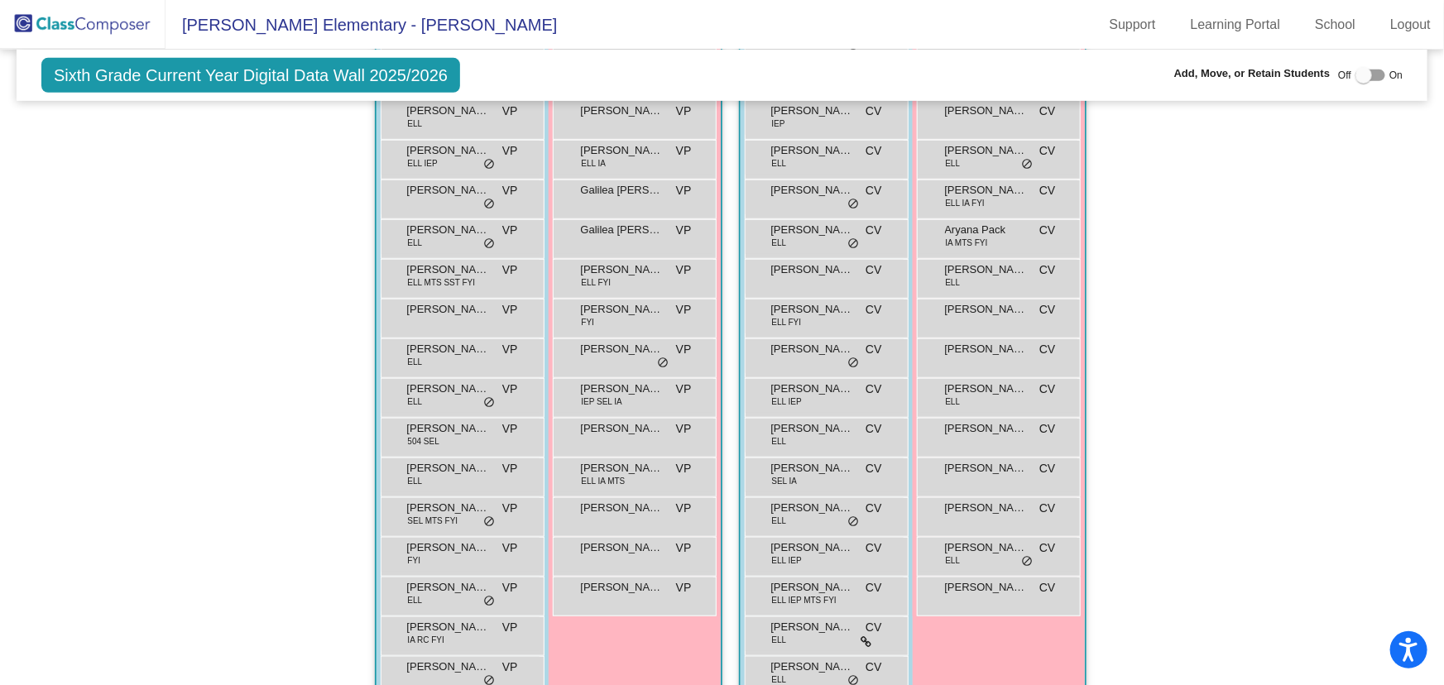
scroll to position [278, 0]
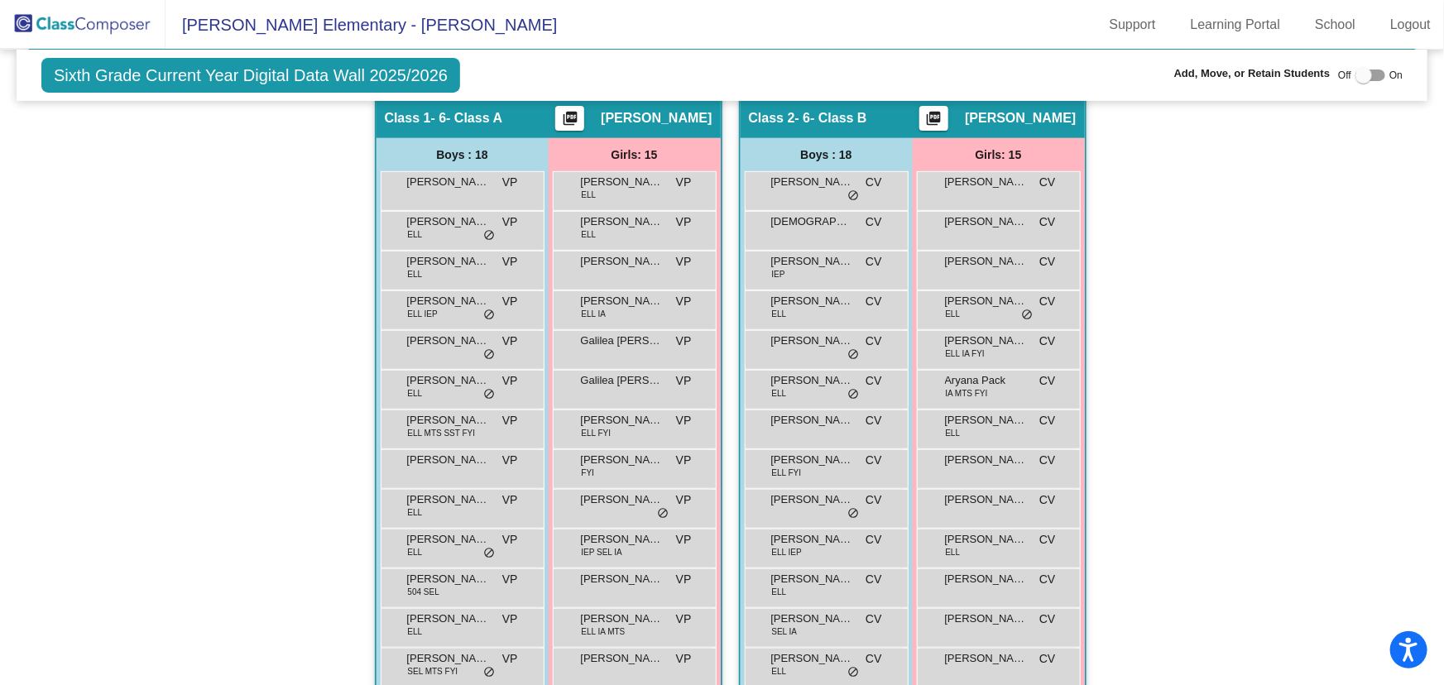
click at [1365, 74] on div at bounding box center [1363, 75] width 17 height 17
checkbox input "true"
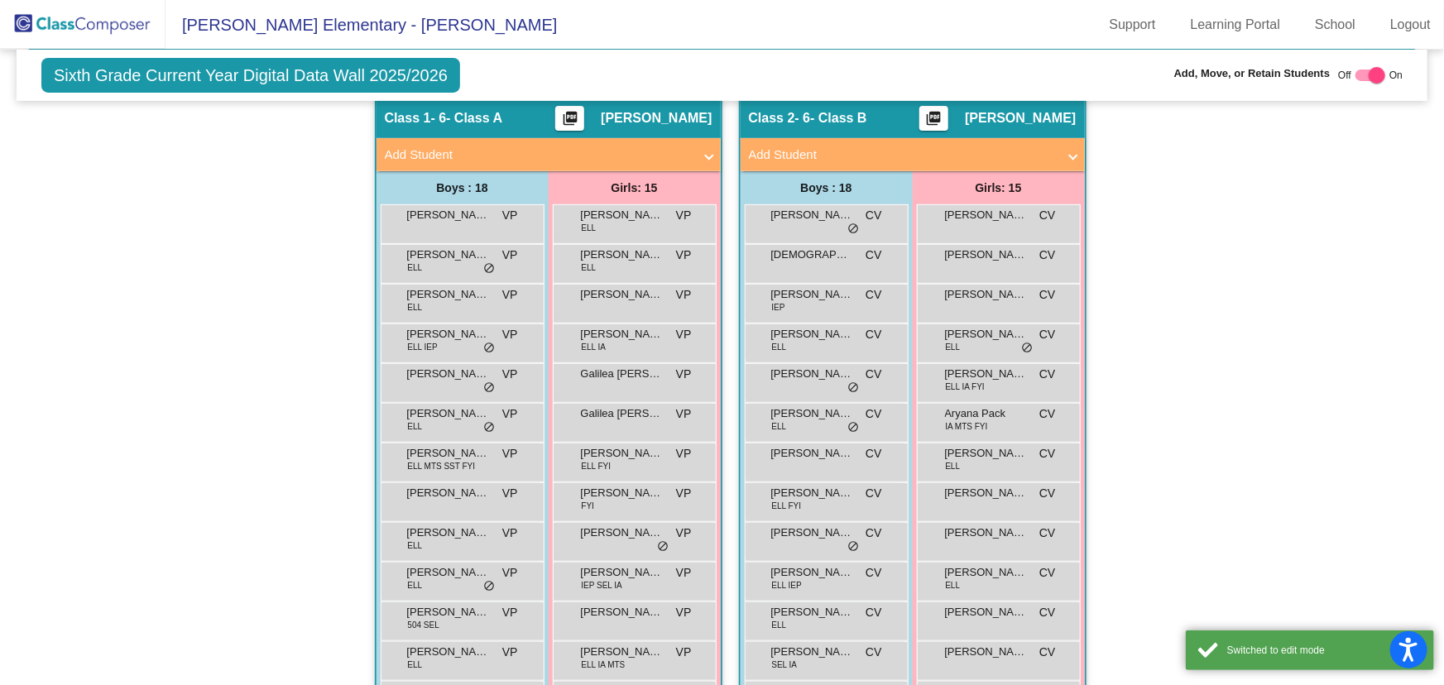
click at [835, 159] on mat-panel-title "Add Student" at bounding box center [903, 155] width 308 height 19
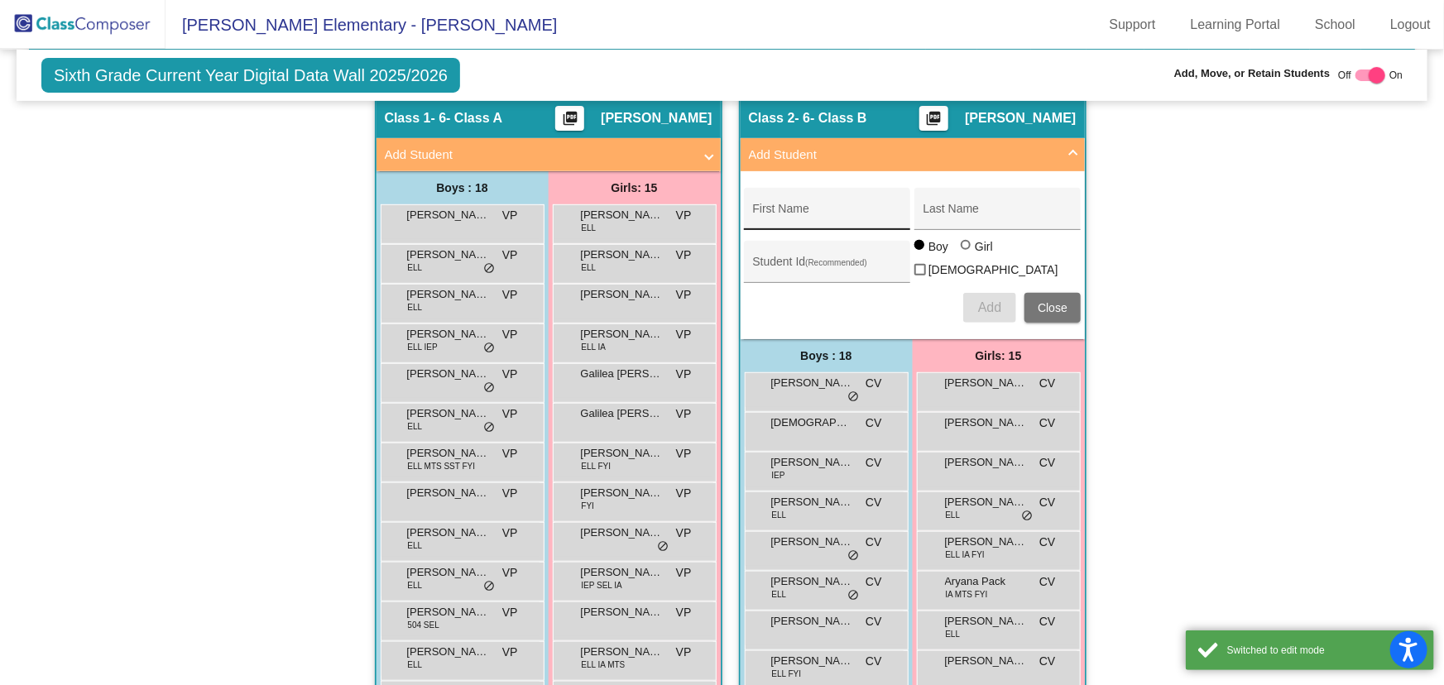
click at [806, 202] on div "First Name" at bounding box center [827, 214] width 149 height 34
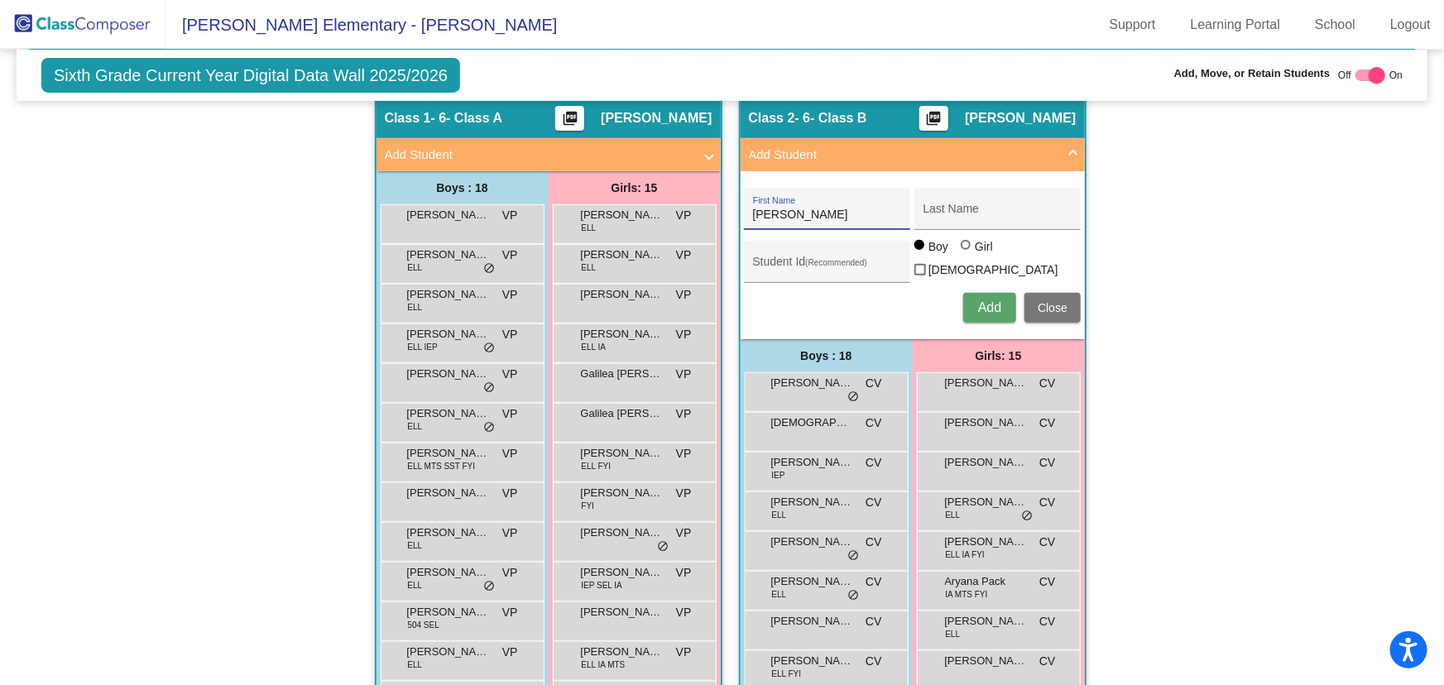
type input "[PERSON_NAME]"
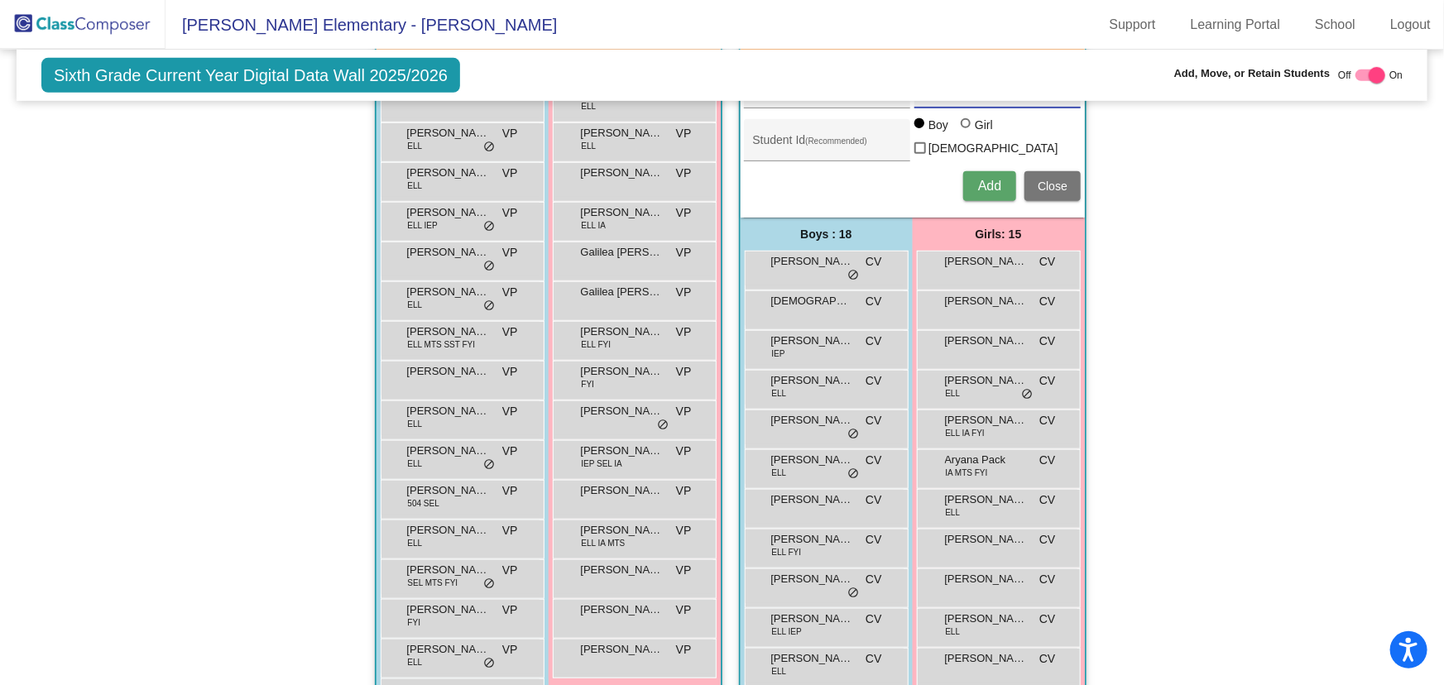
scroll to position [99, 0]
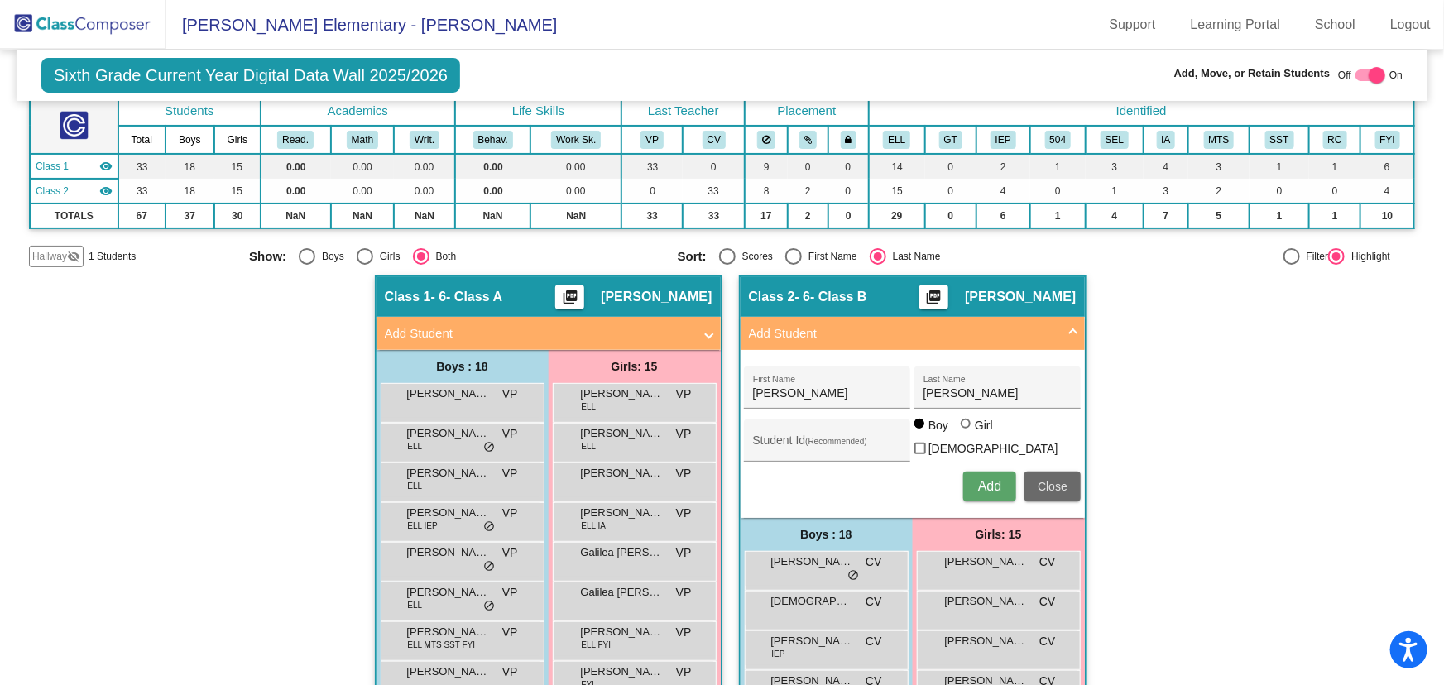
click at [1048, 483] on span "Close" at bounding box center [1053, 486] width 30 height 13
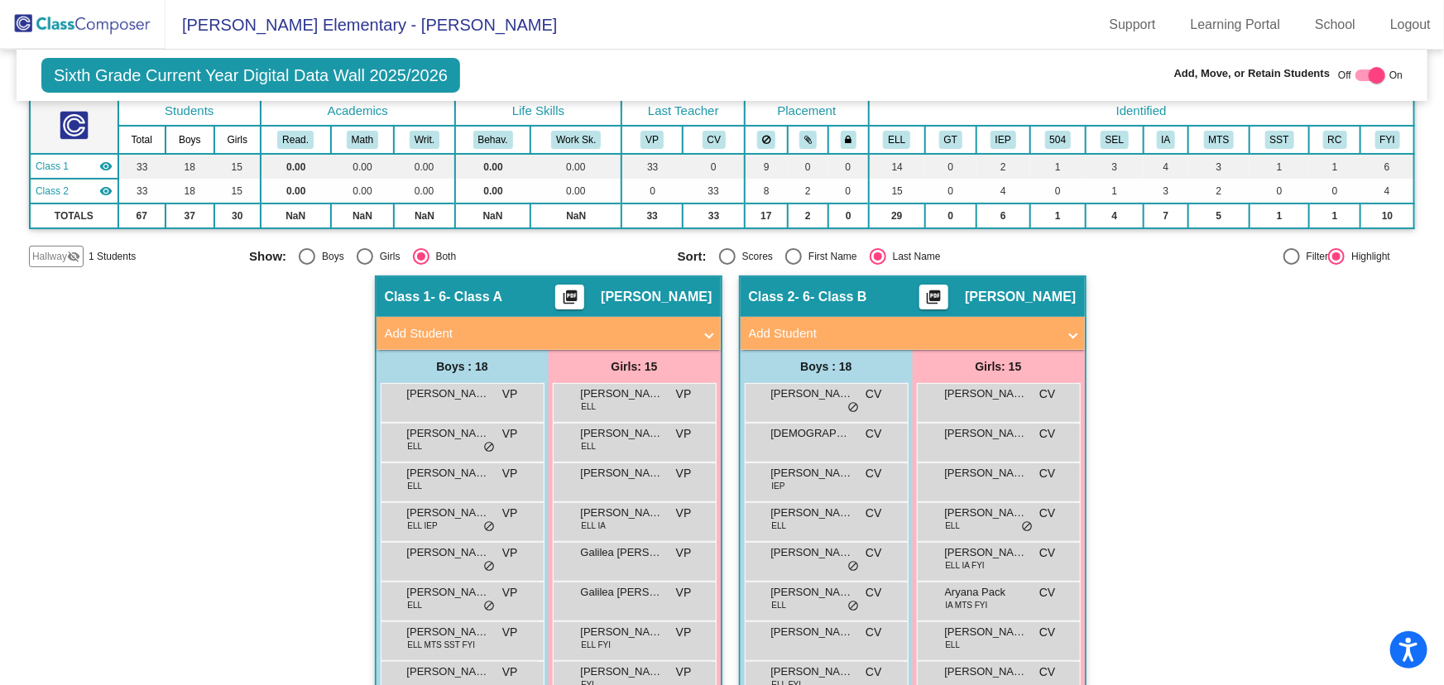
click at [76, 252] on mat-icon "visibility_off" at bounding box center [73, 256] width 13 height 13
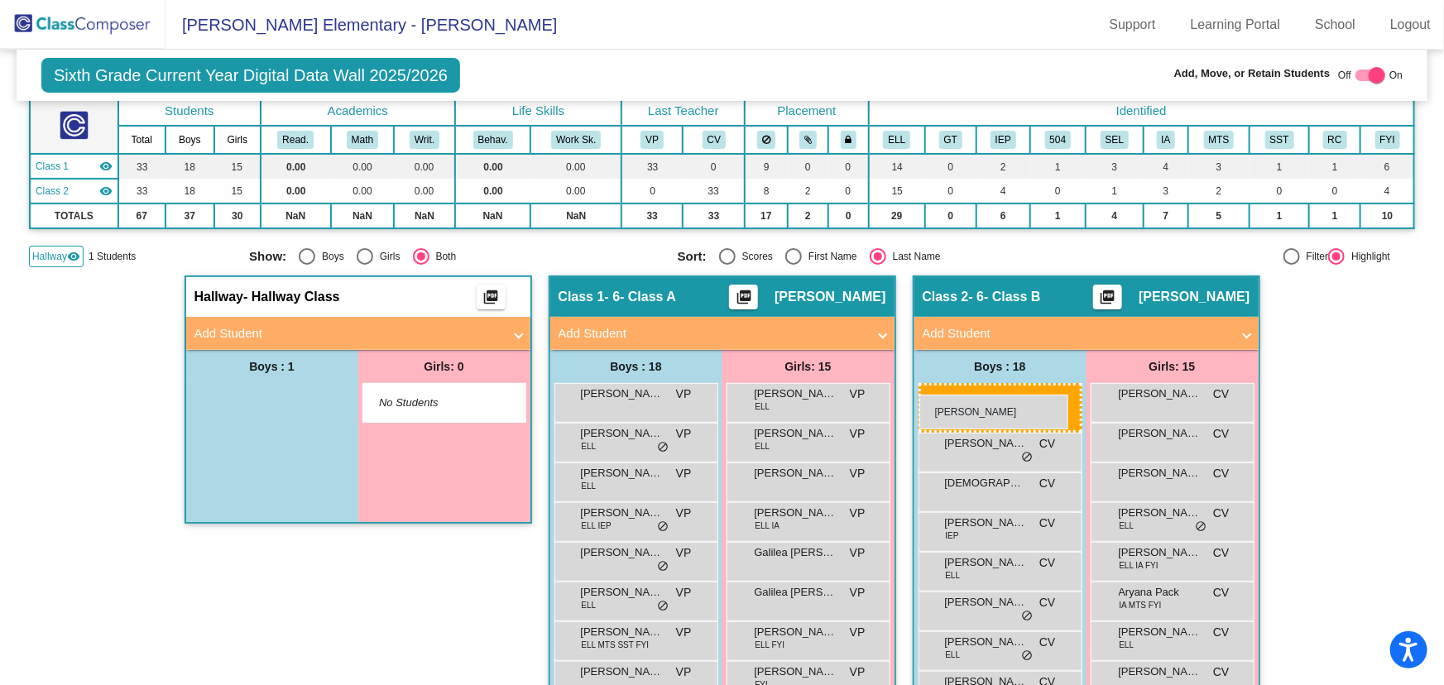
drag, startPoint x: 281, startPoint y: 397, endPoint x: 919, endPoint y: 395, distance: 638.8
